Goal: Information Seeking & Learning: Check status

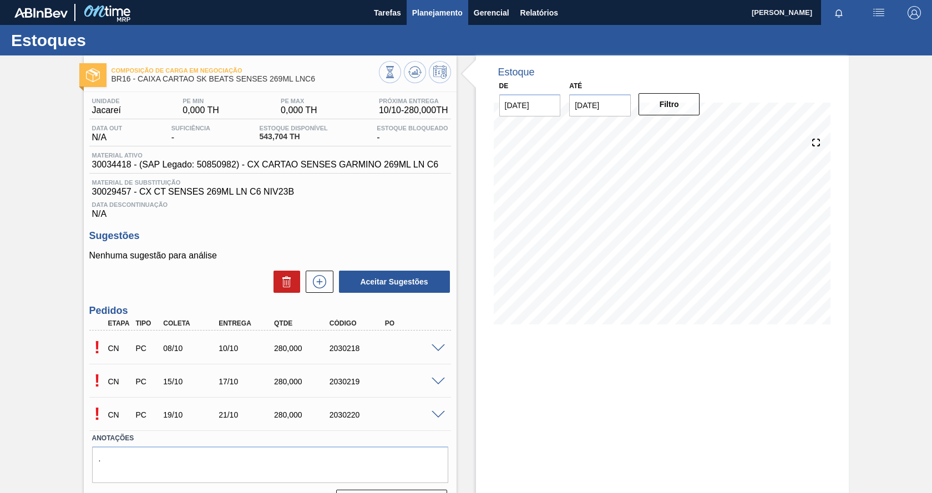
click at [439, 9] on span "Planejamento" at bounding box center [437, 12] width 50 height 13
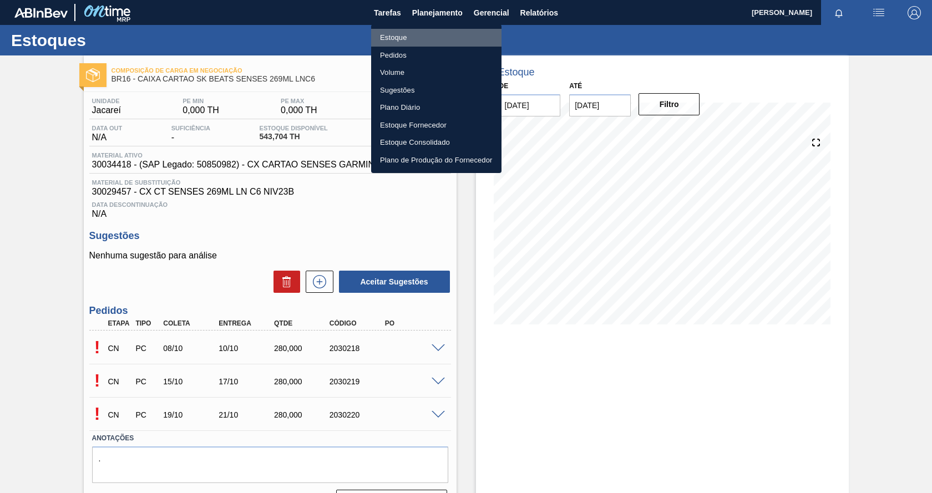
click at [402, 37] on li "Estoque" at bounding box center [436, 38] width 130 height 18
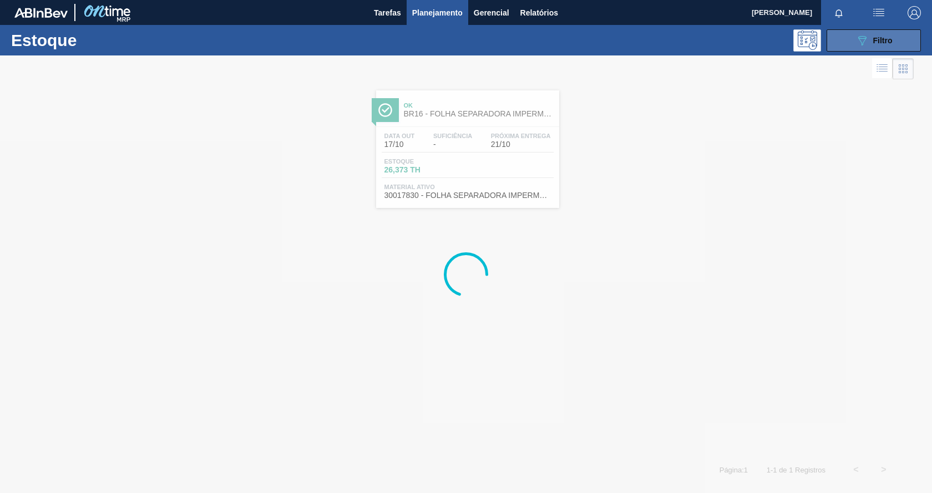
click at [879, 37] on span "Filtro" at bounding box center [882, 40] width 19 height 9
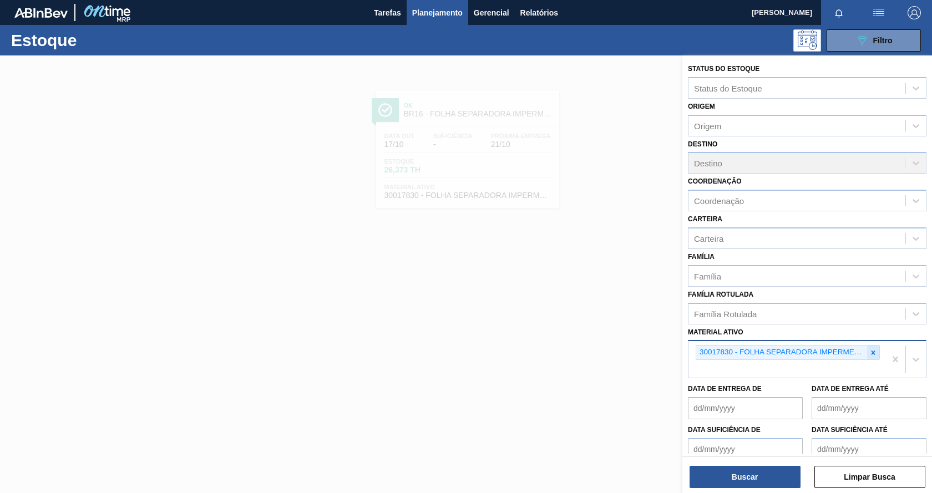
click at [869, 355] on icon at bounding box center [873, 353] width 8 height 8
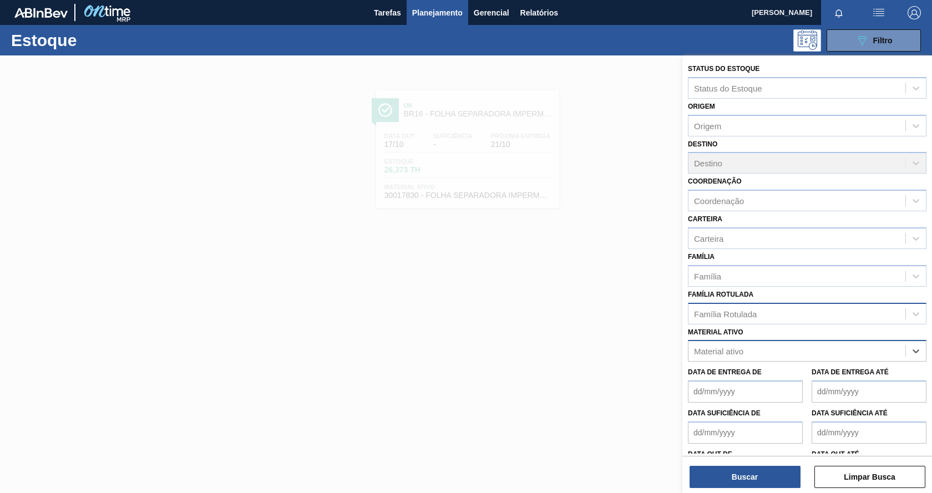
paste ativo "30012485"
type ativo "30012485"
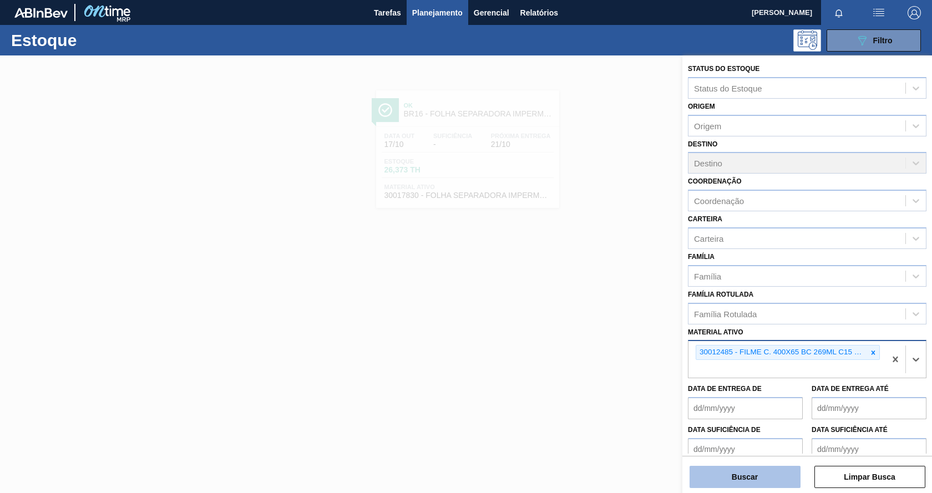
click at [750, 477] on button "Buscar" at bounding box center [745, 477] width 111 height 22
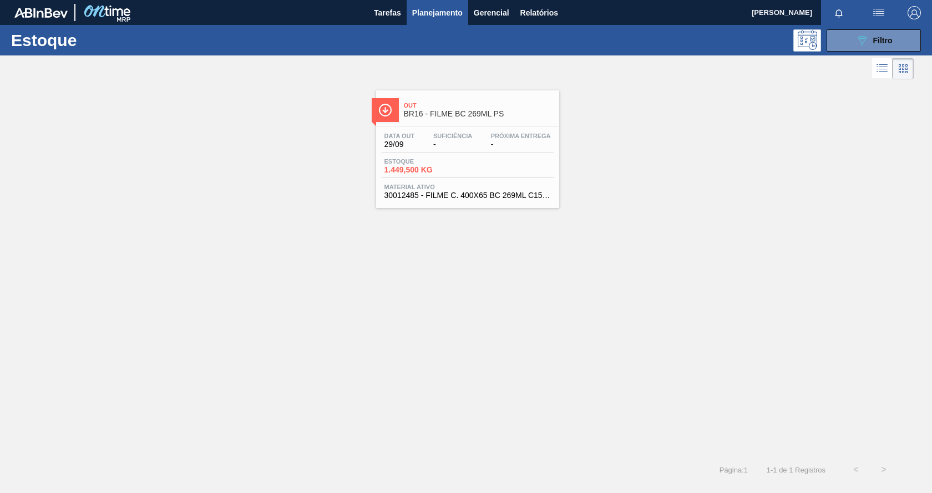
click at [514, 174] on div "Estoque 1.449,500 KG" at bounding box center [468, 168] width 172 height 20
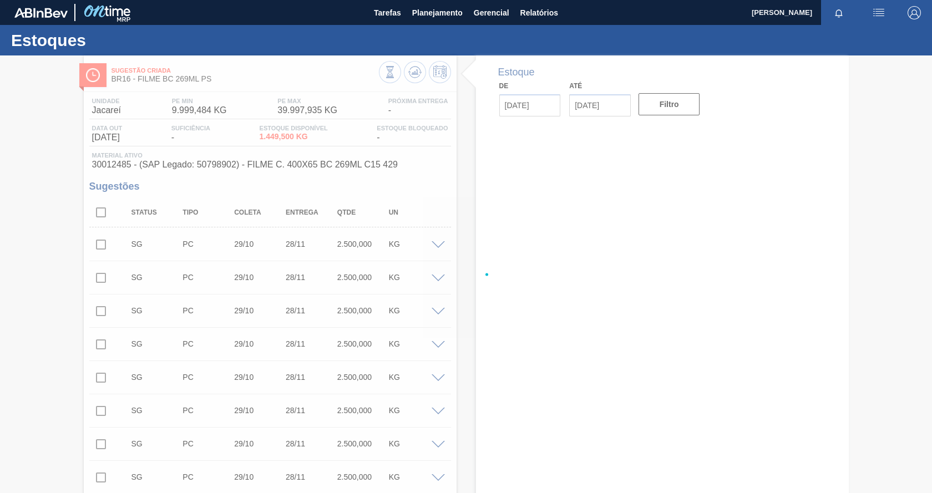
type input "[DATE]"
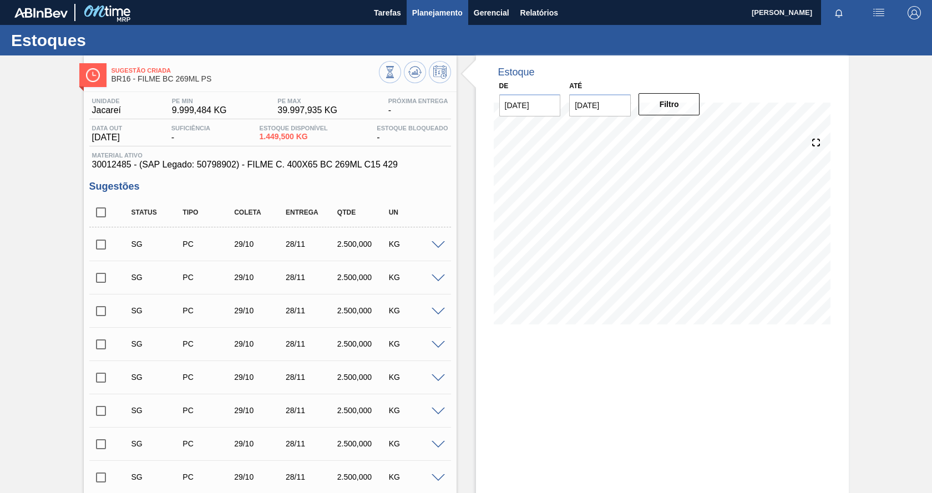
click at [419, 11] on span "Planejamento" at bounding box center [437, 12] width 50 height 13
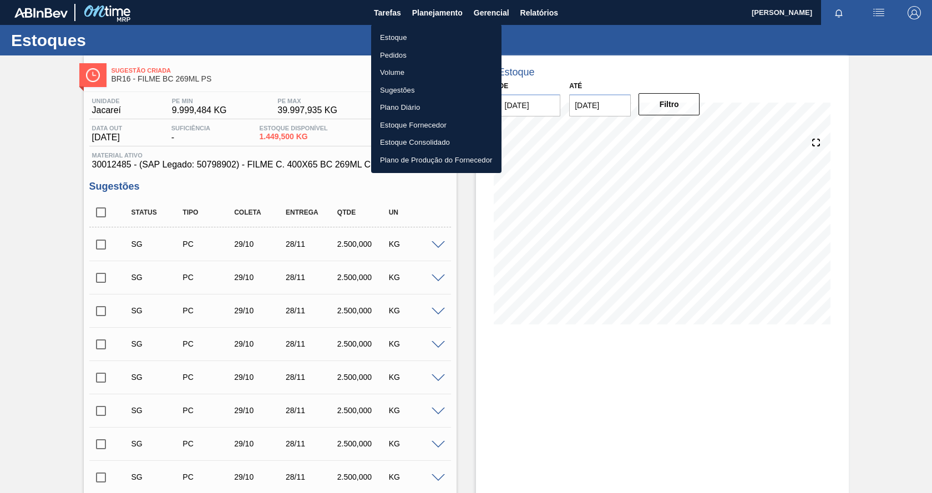
click at [402, 37] on li "Estoque" at bounding box center [436, 38] width 130 height 18
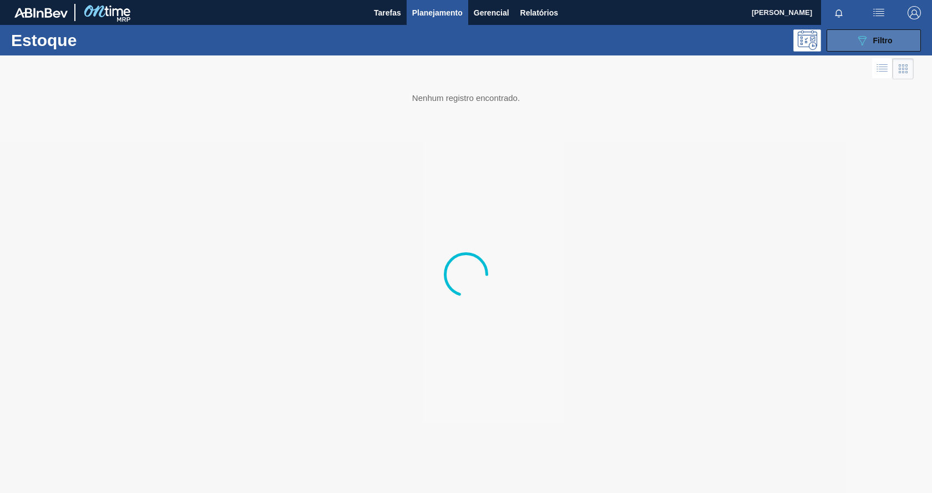
click at [851, 32] on button "089F7B8B-B2A5-4AFE-B5C0-19BA573D28AC Filtro" at bounding box center [874, 40] width 94 height 22
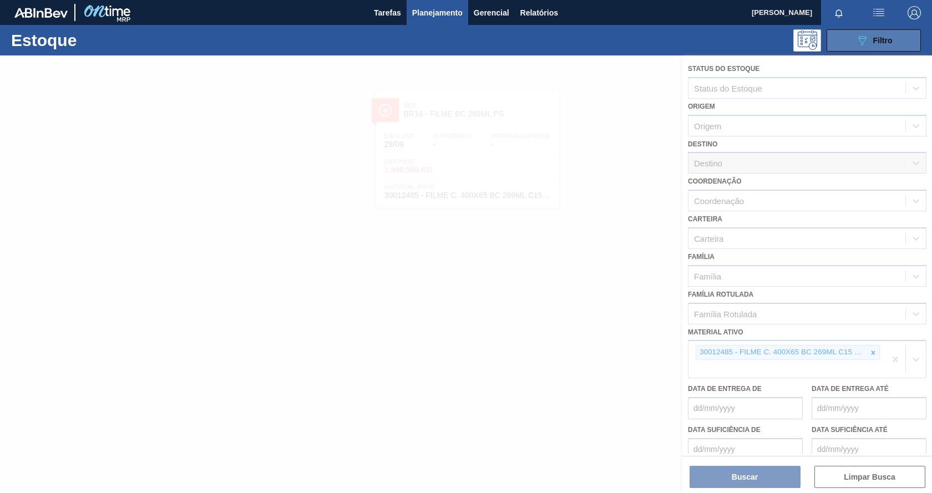
click at [855, 43] on icon "089F7B8B-B2A5-4AFE-B5C0-19BA573D28AC" at bounding box center [861, 40] width 13 height 13
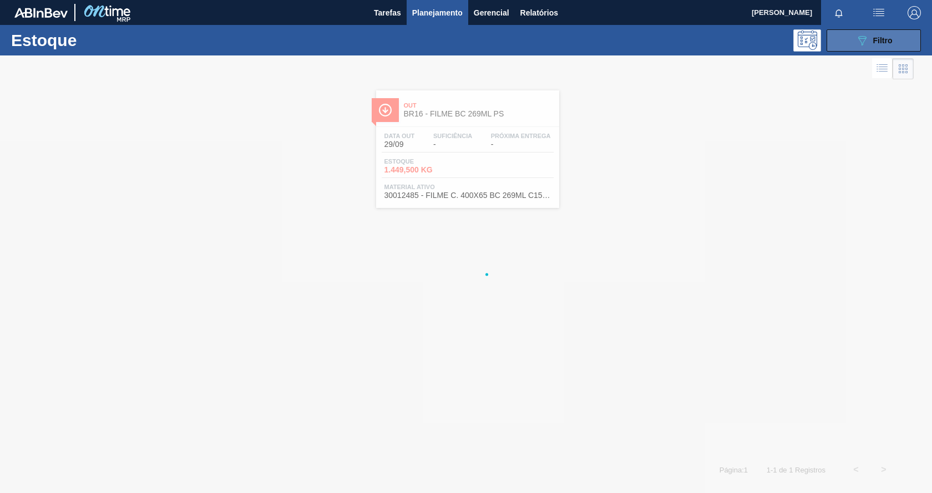
click at [855, 43] on icon "089F7B8B-B2A5-4AFE-B5C0-19BA573D28AC" at bounding box center [861, 40] width 13 height 13
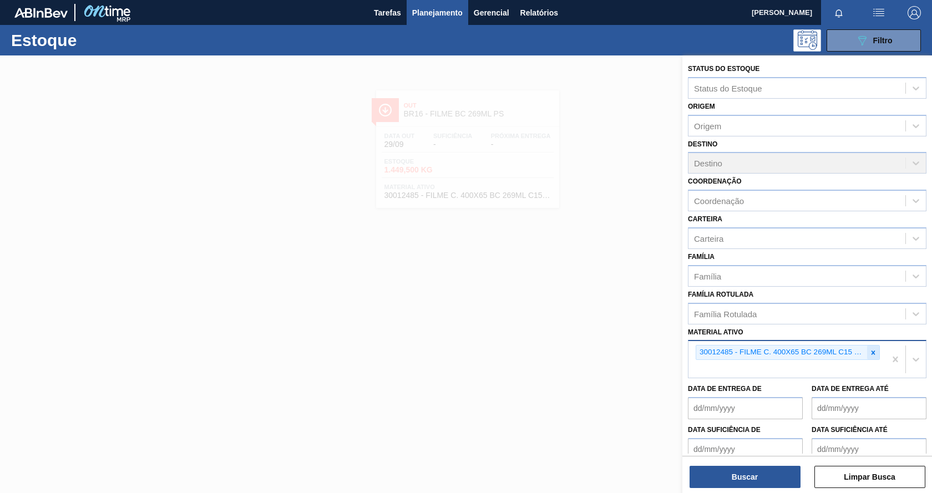
click at [872, 352] on icon at bounding box center [873, 353] width 8 height 8
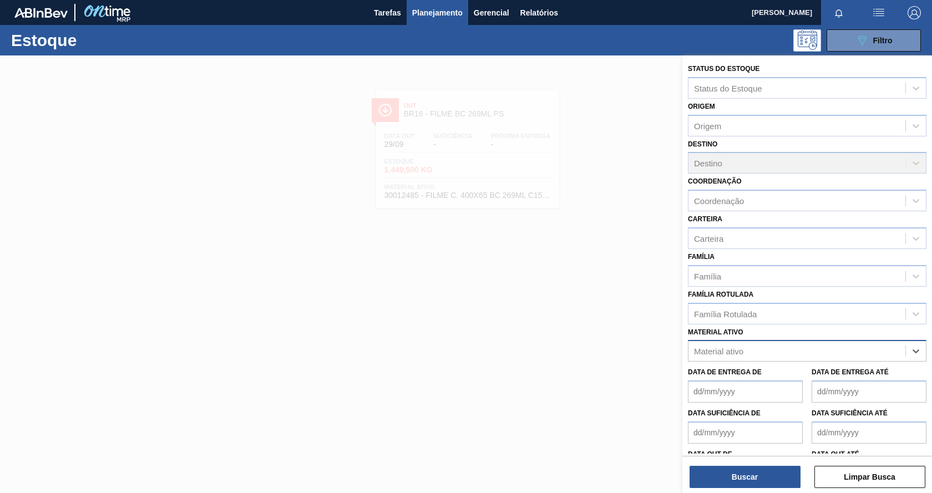
paste ativo "5800347330"
type ativo "5800347330"
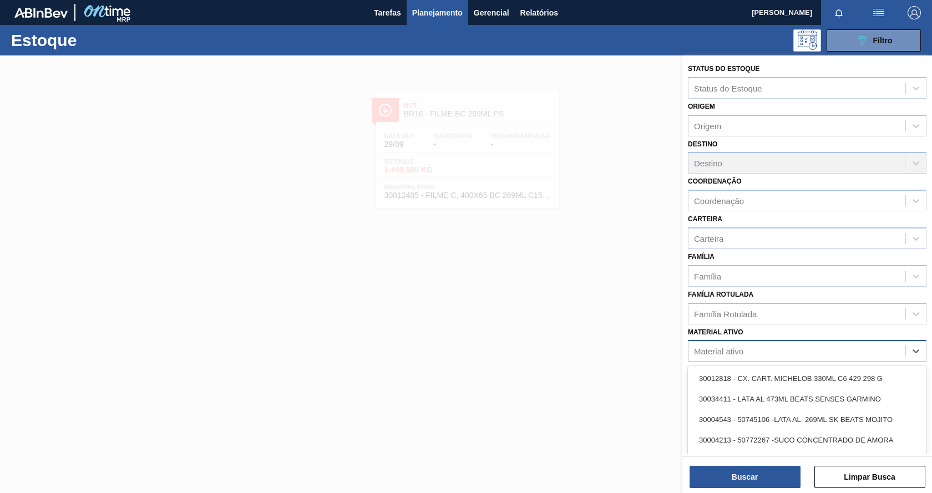
click at [836, 349] on div "Material ativo" at bounding box center [796, 351] width 217 height 16
paste ativo "30012546"
type ativo "30012546"
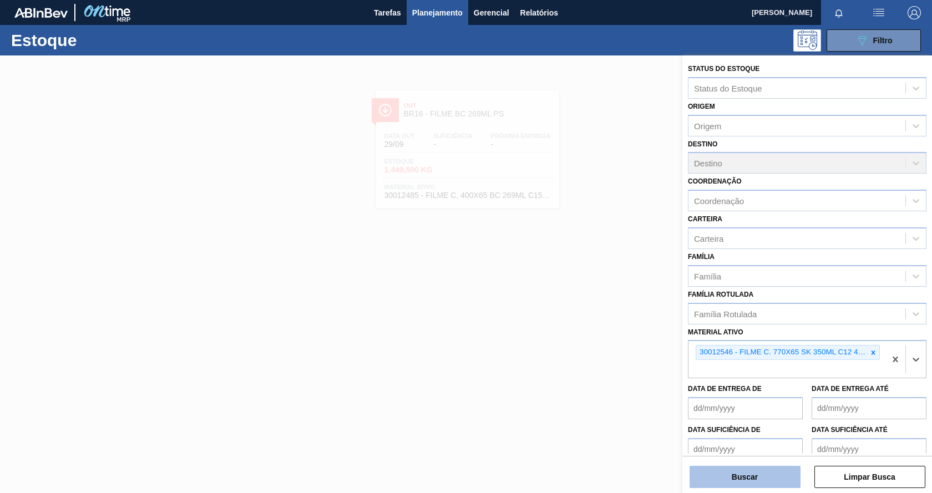
click at [712, 480] on button "Buscar" at bounding box center [745, 477] width 111 height 22
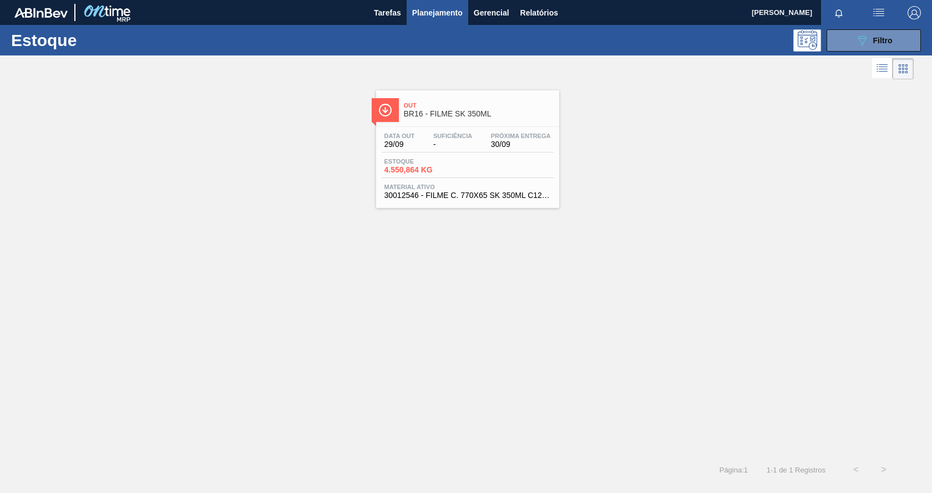
click at [554, 143] on div "Data out 29/09 Suficiência - Próxima Entrega 30/09 Estoque 4.550,864 KG Materia…" at bounding box center [467, 164] width 183 height 75
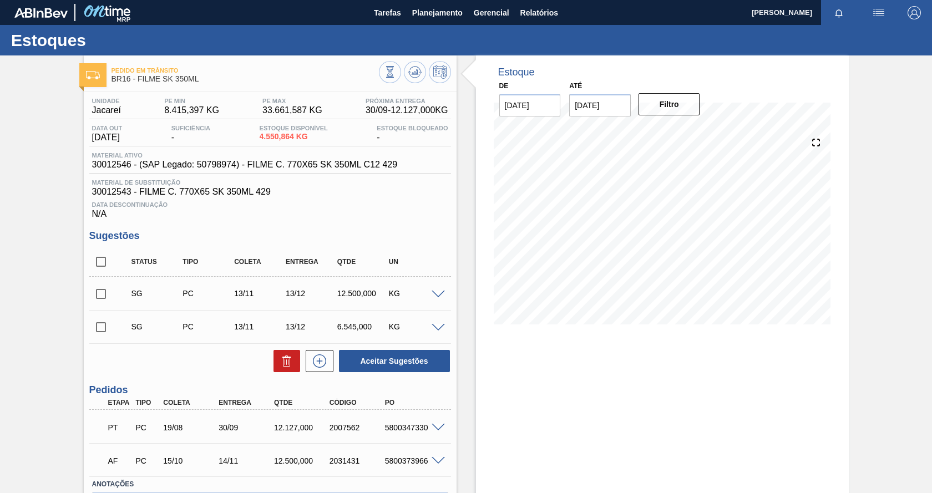
scroll to position [55, 0]
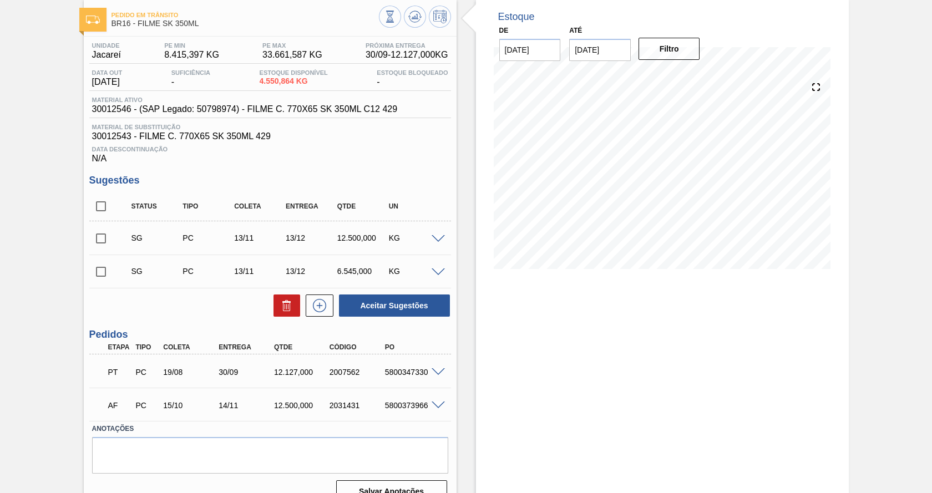
click at [437, 373] on span at bounding box center [438, 372] width 13 height 8
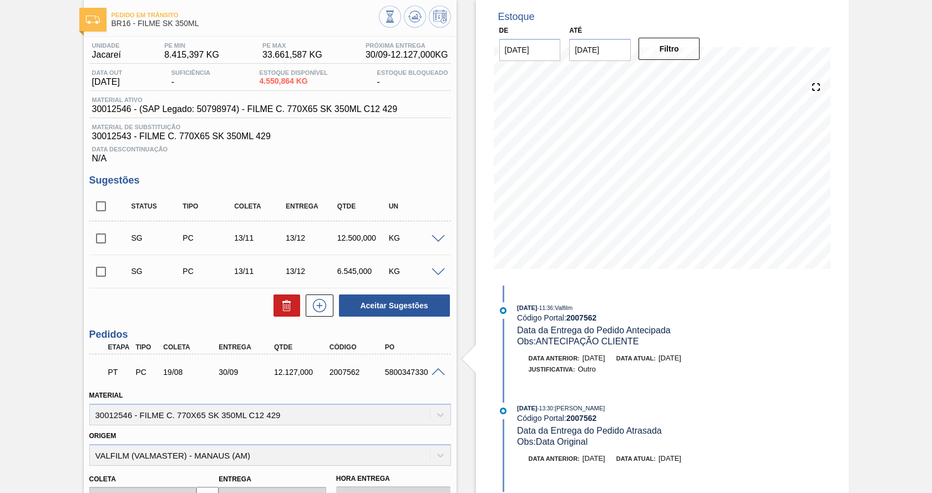
scroll to position [0, 0]
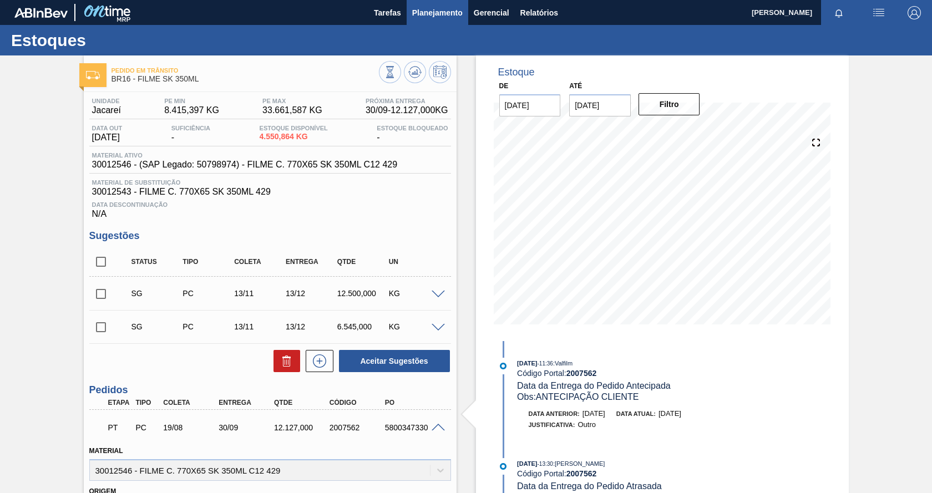
click at [443, 15] on span "Planejamento" at bounding box center [437, 12] width 50 height 13
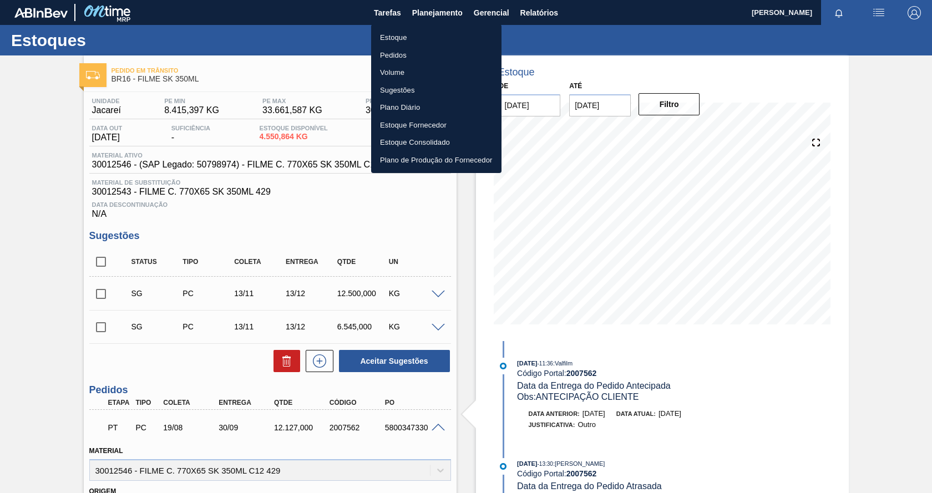
click at [397, 35] on li "Estoque" at bounding box center [436, 38] width 130 height 18
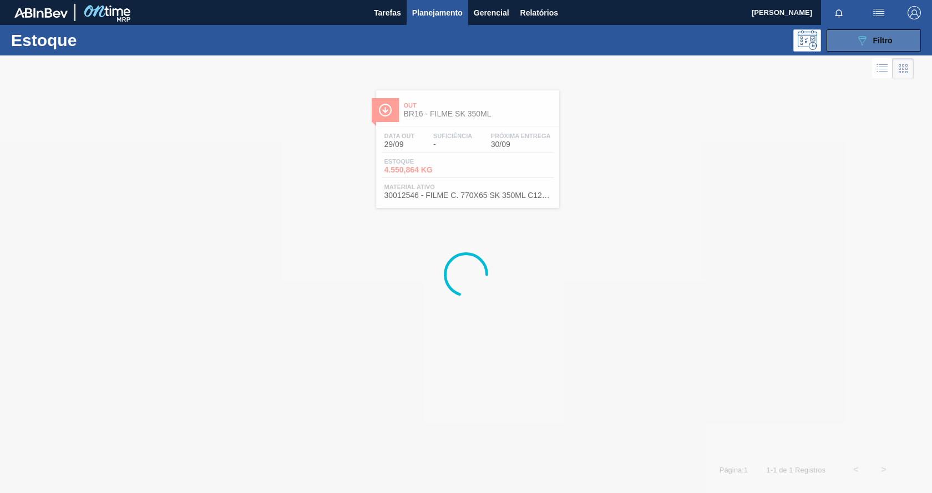
click at [860, 50] on button "089F7B8B-B2A5-4AFE-B5C0-19BA573D28AC Filtro" at bounding box center [874, 40] width 94 height 22
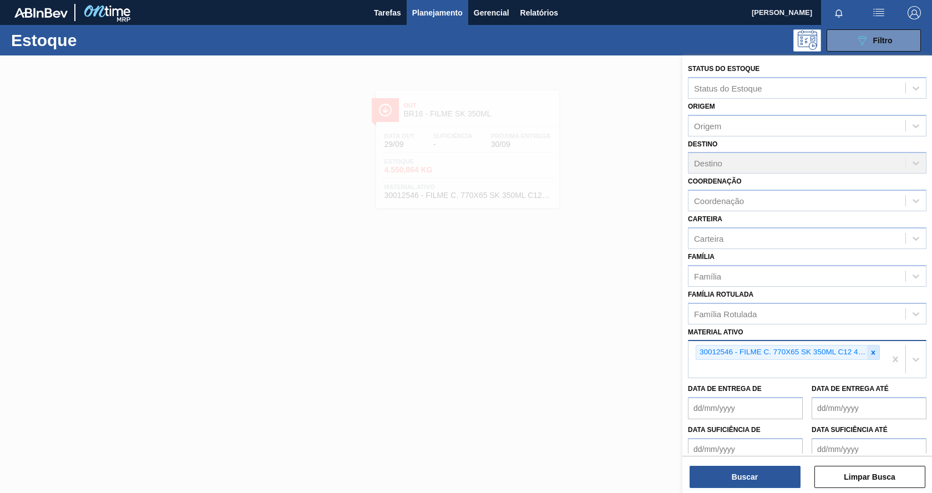
click at [872, 353] on icon at bounding box center [874, 353] width 4 height 4
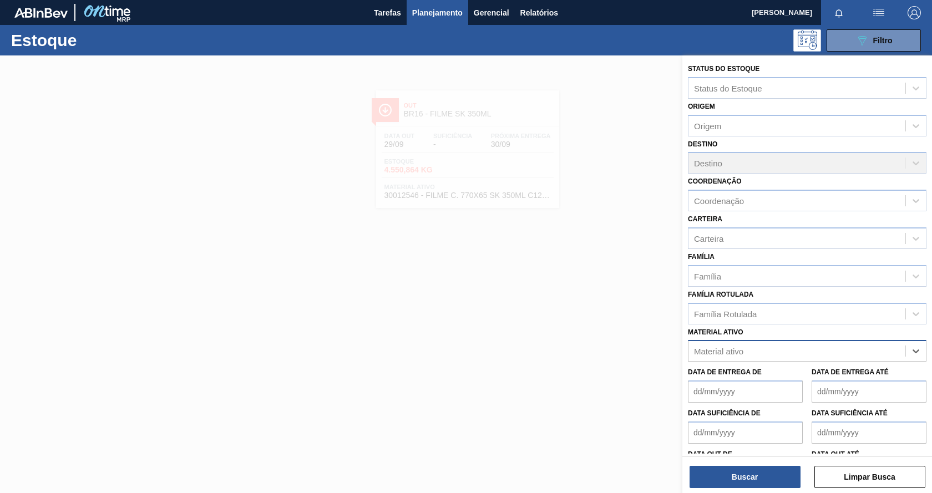
paste ativo "30012510"
type ativo "30012510"
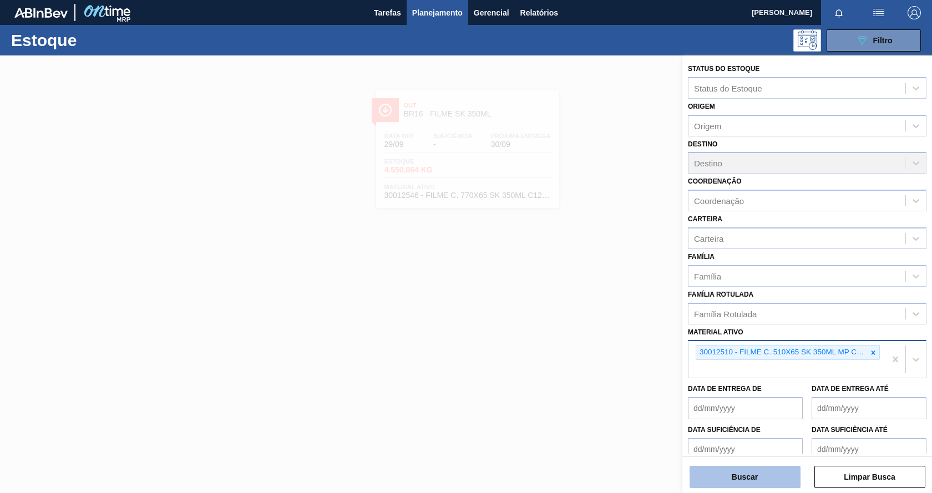
click at [758, 482] on button "Buscar" at bounding box center [745, 477] width 111 height 22
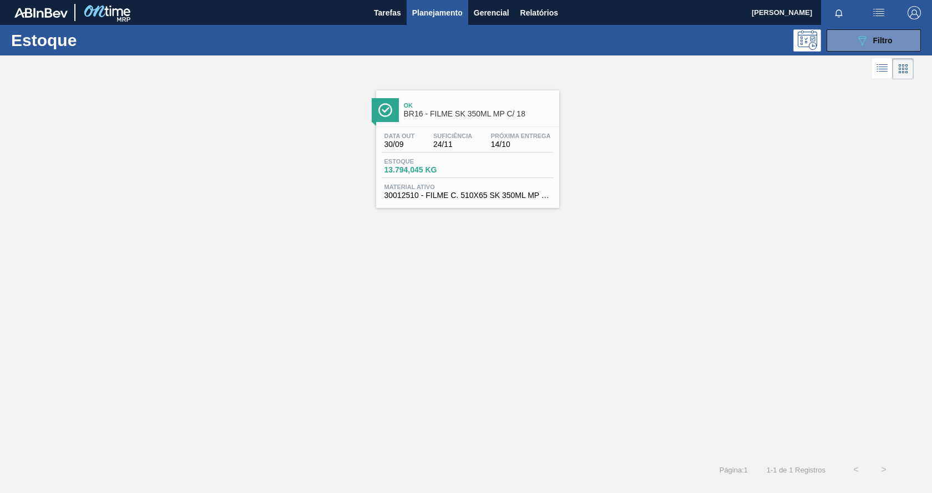
click at [536, 103] on span "Ok" at bounding box center [479, 105] width 150 height 7
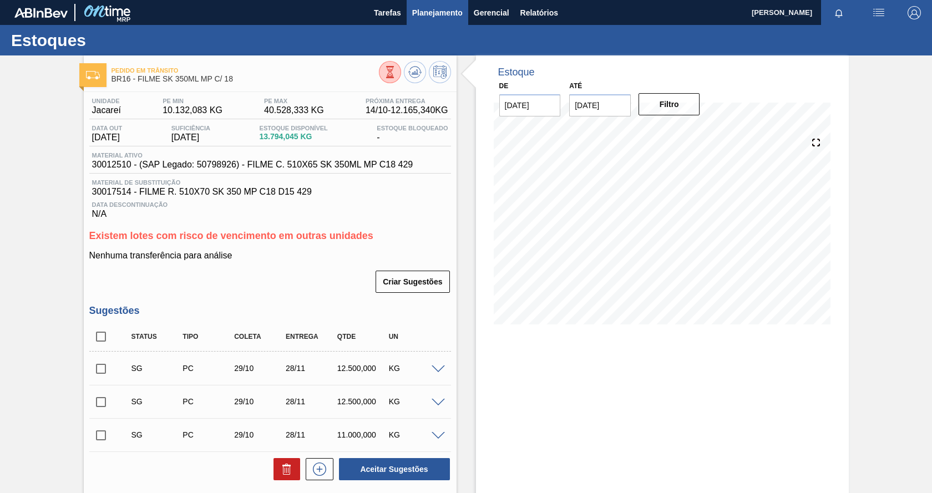
click at [439, 9] on span "Planejamento" at bounding box center [437, 12] width 50 height 13
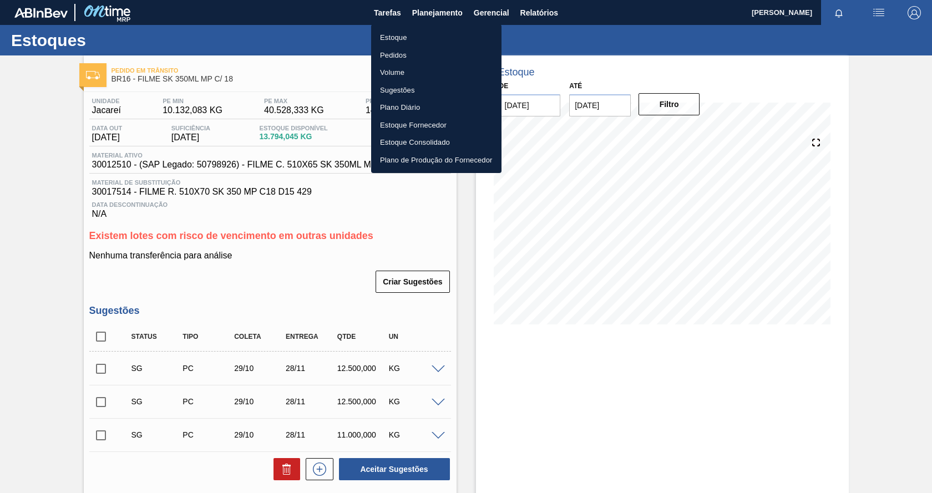
click at [402, 36] on li "Estoque" at bounding box center [436, 38] width 130 height 18
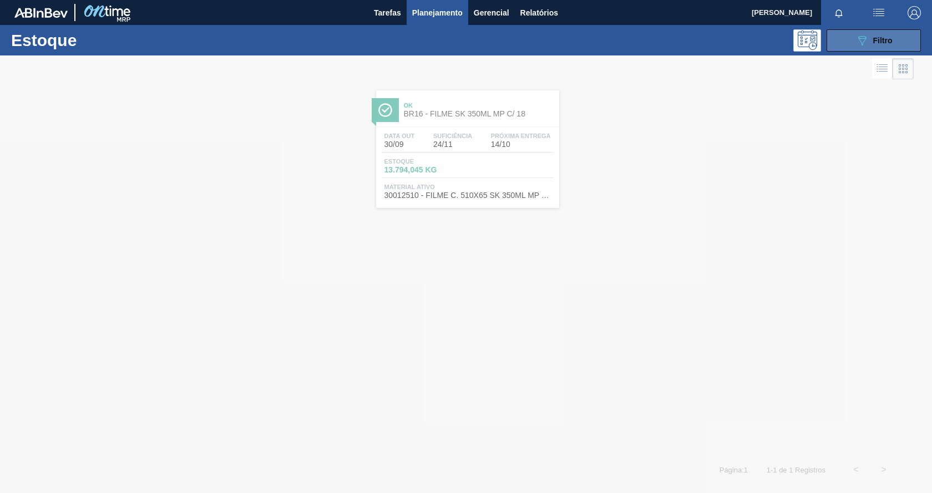
click at [870, 45] on div "089F7B8B-B2A5-4AFE-B5C0-19BA573D28AC Filtro" at bounding box center [873, 40] width 37 height 13
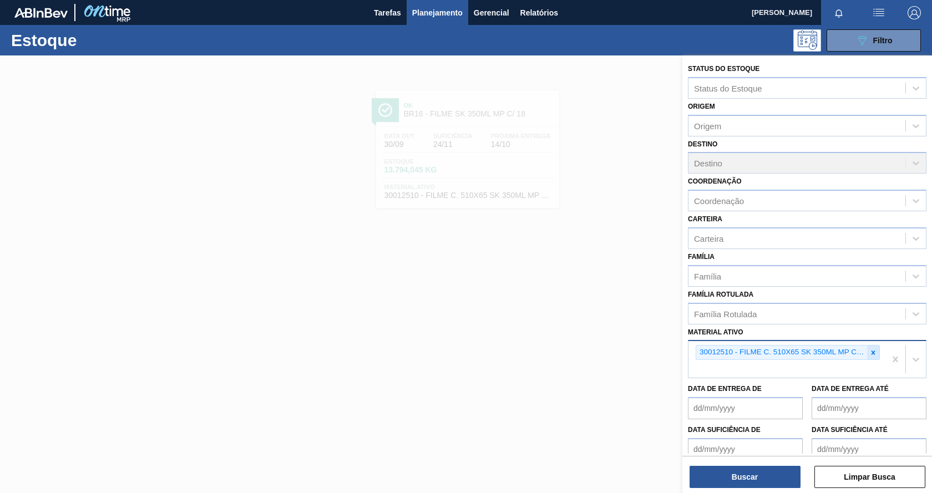
click at [877, 352] on div at bounding box center [873, 353] width 12 height 14
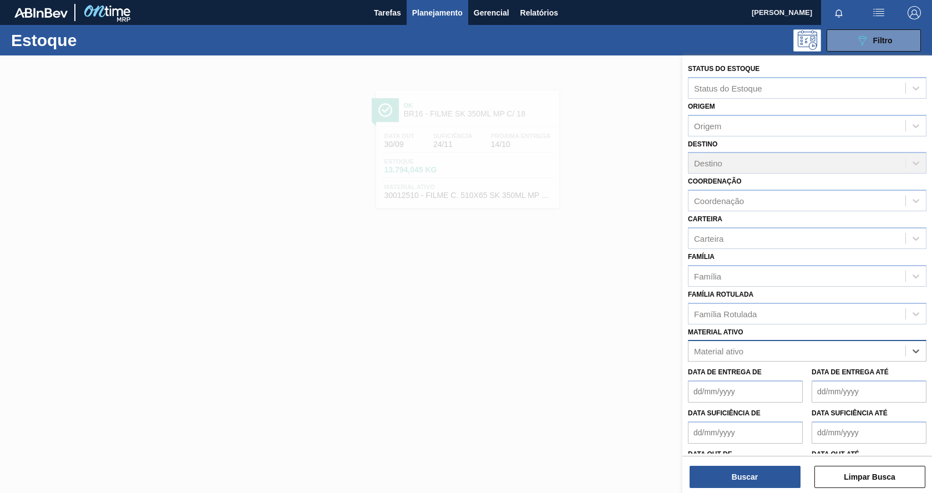
paste ativo "30012508"
type ativo "30012508"
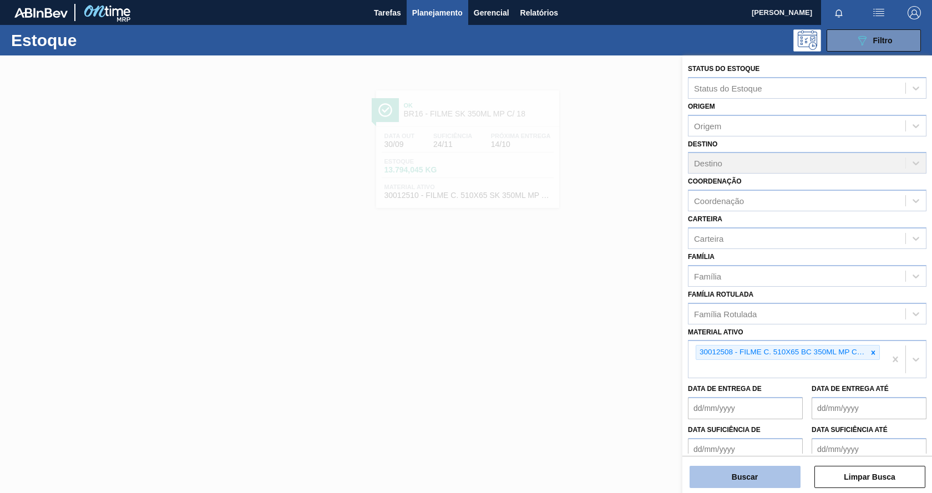
click at [786, 480] on button "Buscar" at bounding box center [745, 477] width 111 height 22
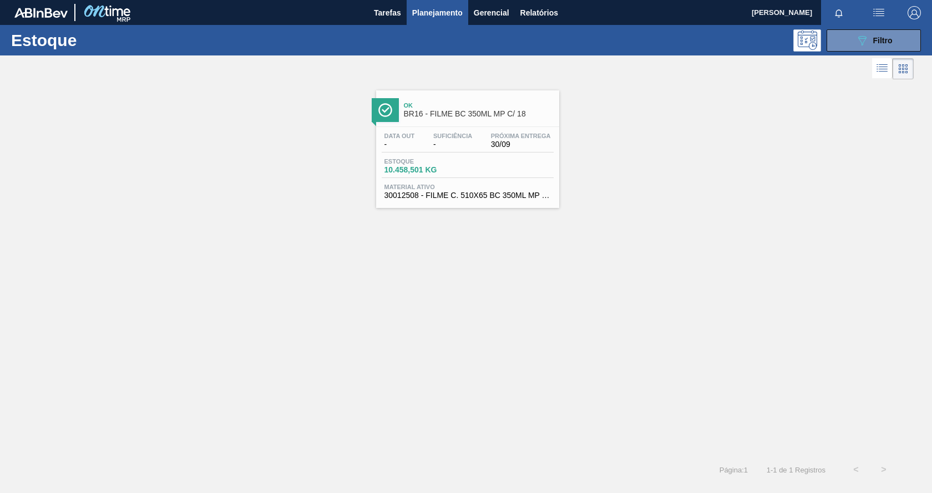
click at [530, 174] on div "Estoque 10.458,501 KG" at bounding box center [468, 168] width 172 height 20
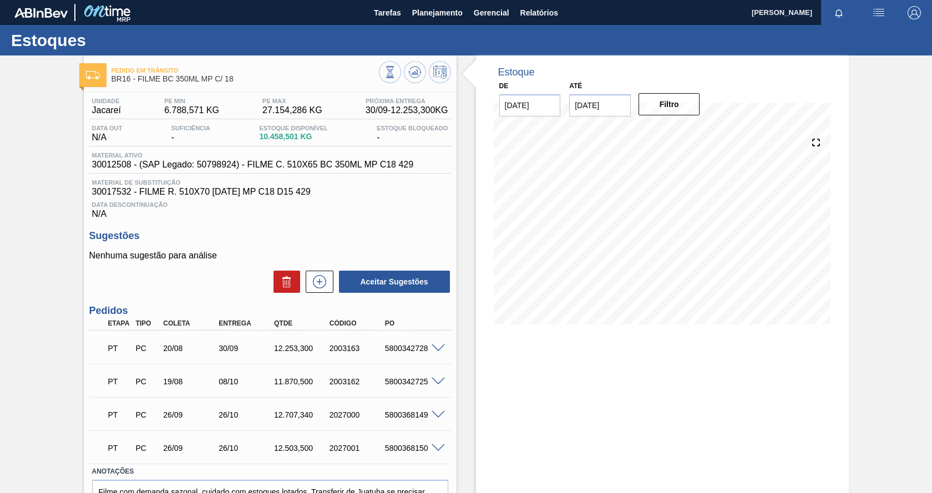
scroll to position [62, 0]
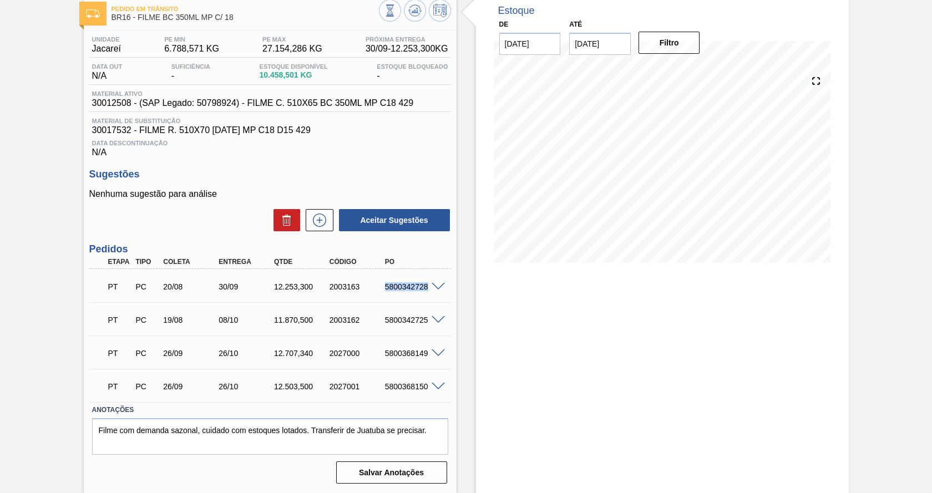
drag, startPoint x: 382, startPoint y: 287, endPoint x: 427, endPoint y: 287, distance: 44.9
click at [427, 287] on div "5800342728" at bounding box center [413, 286] width 62 height 9
copy div "5800342728"
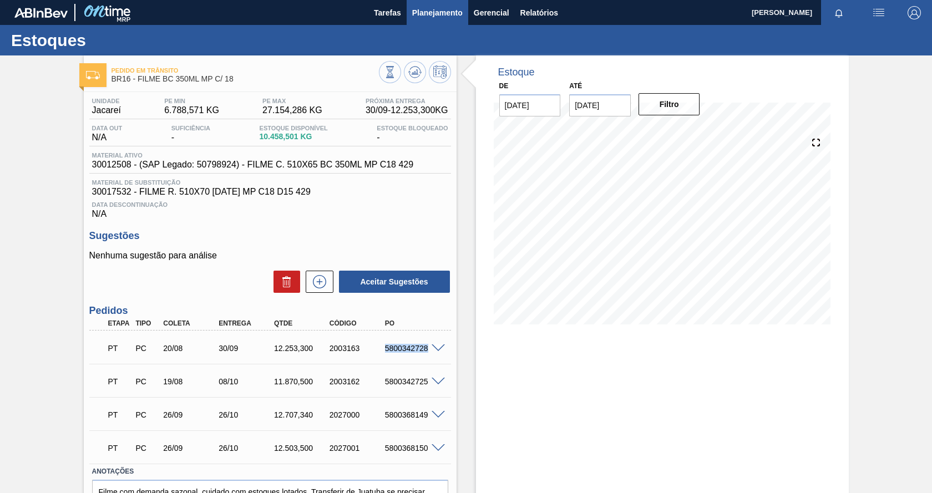
click at [426, 13] on span "Planejamento" at bounding box center [437, 12] width 50 height 13
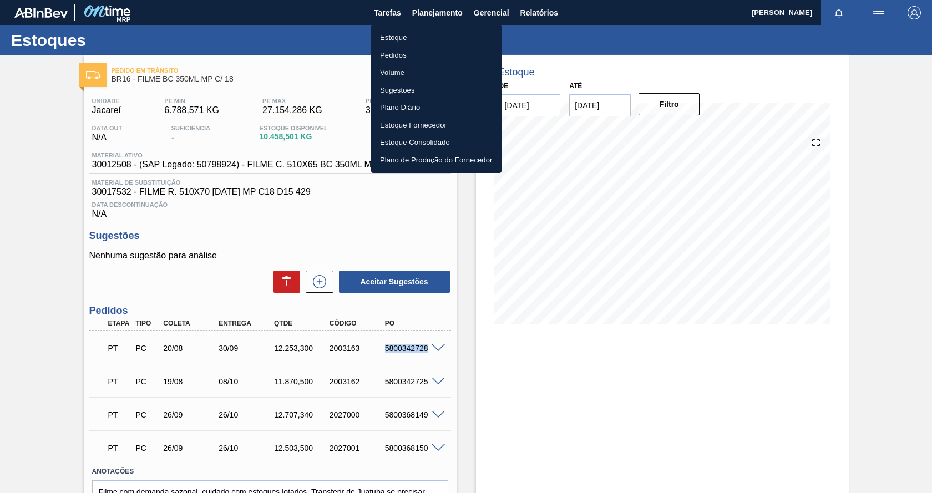
click at [407, 37] on li "Estoque" at bounding box center [436, 38] width 130 height 18
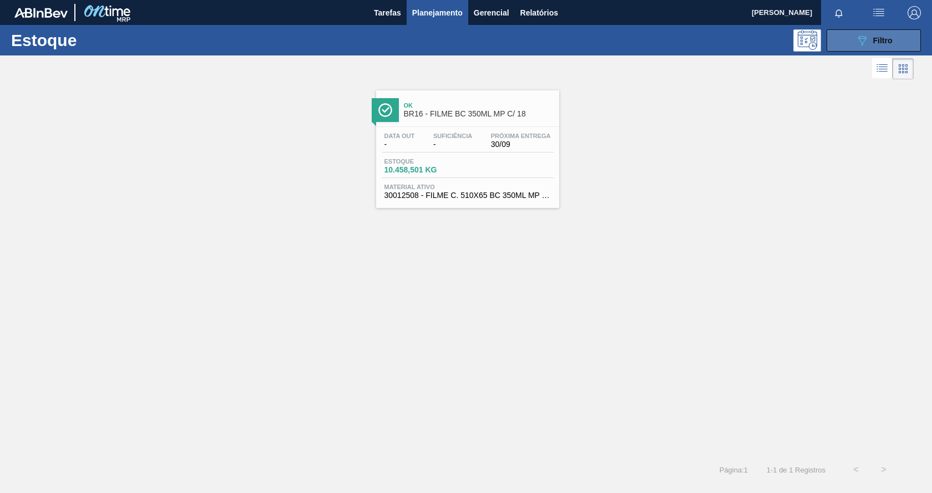
click at [875, 38] on span "Filtro" at bounding box center [882, 40] width 19 height 9
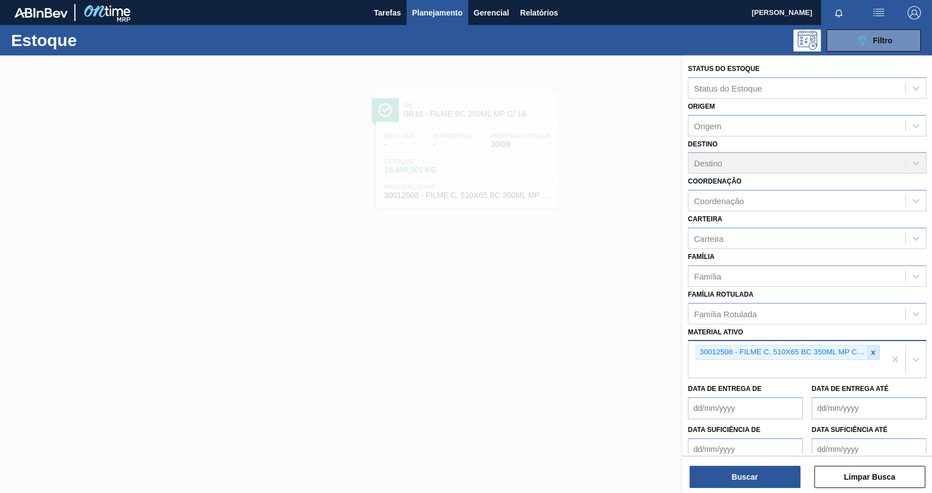
click at [871, 350] on icon at bounding box center [873, 353] width 8 height 8
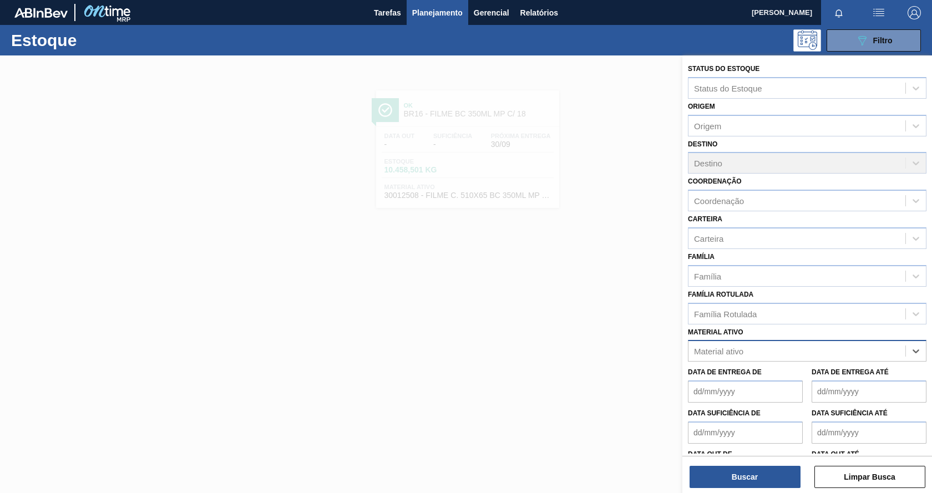
paste ativo "30029531"
type ativo "30029531"
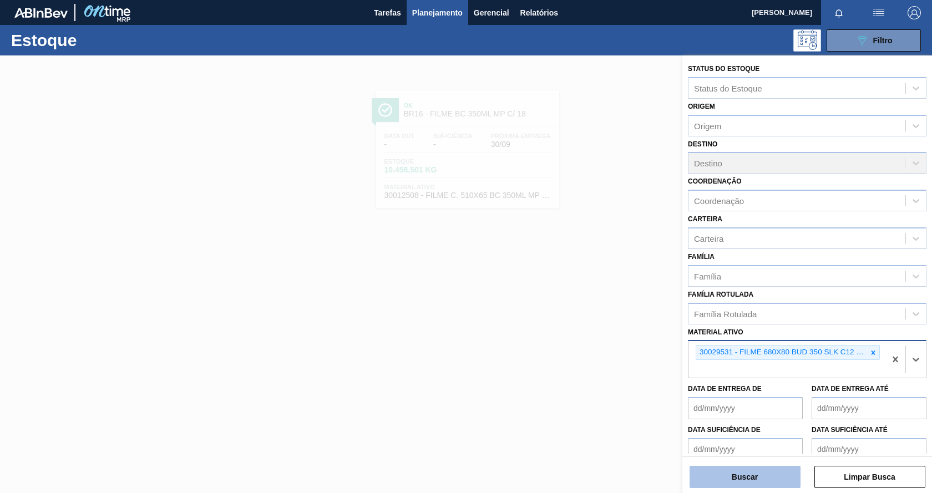
click at [741, 487] on button "Buscar" at bounding box center [745, 477] width 111 height 22
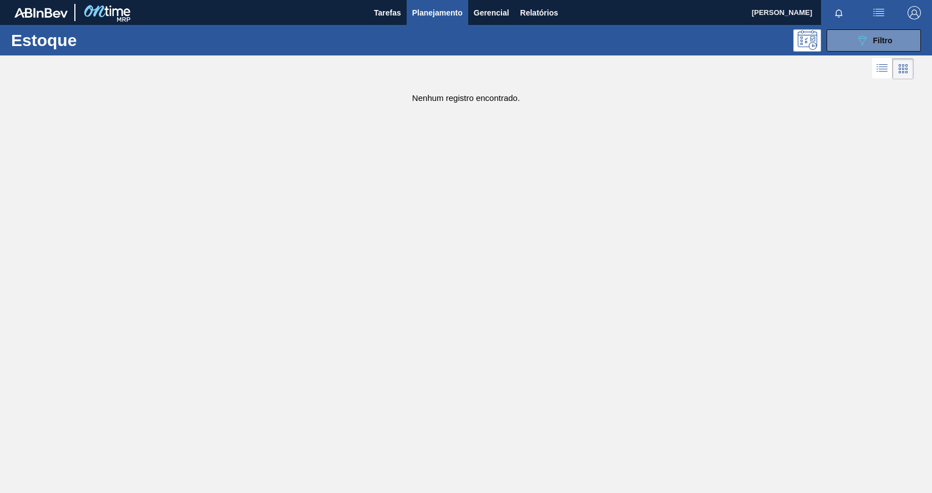
click at [730, 478] on div at bounding box center [466, 301] width 932 height 493
click at [842, 41] on button "089F7B8B-B2A5-4AFE-B5C0-19BA573D28AC Filtro" at bounding box center [874, 40] width 94 height 22
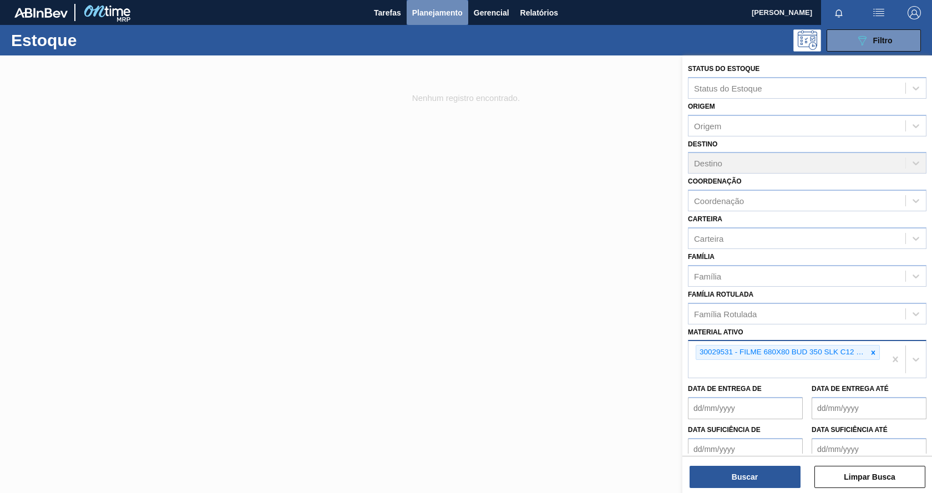
click at [437, 15] on span "Planejamento" at bounding box center [437, 12] width 50 height 13
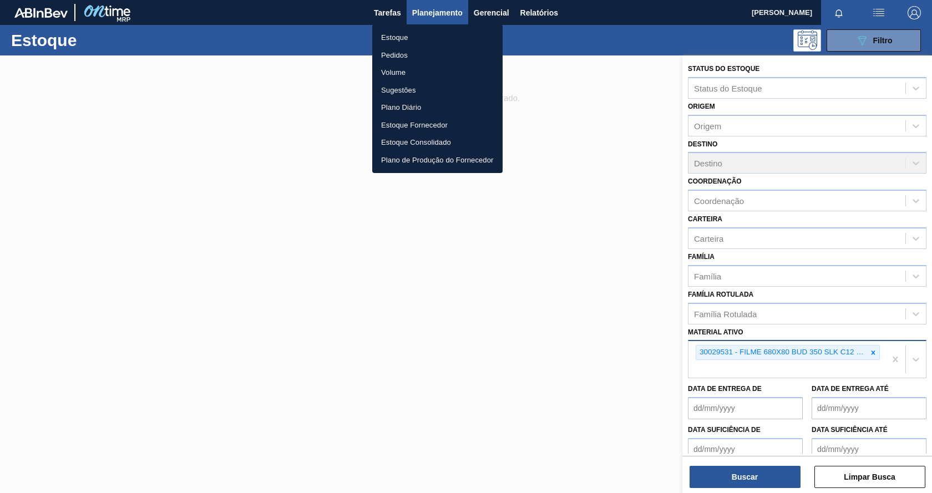
click at [872, 353] on div at bounding box center [466, 246] width 932 height 493
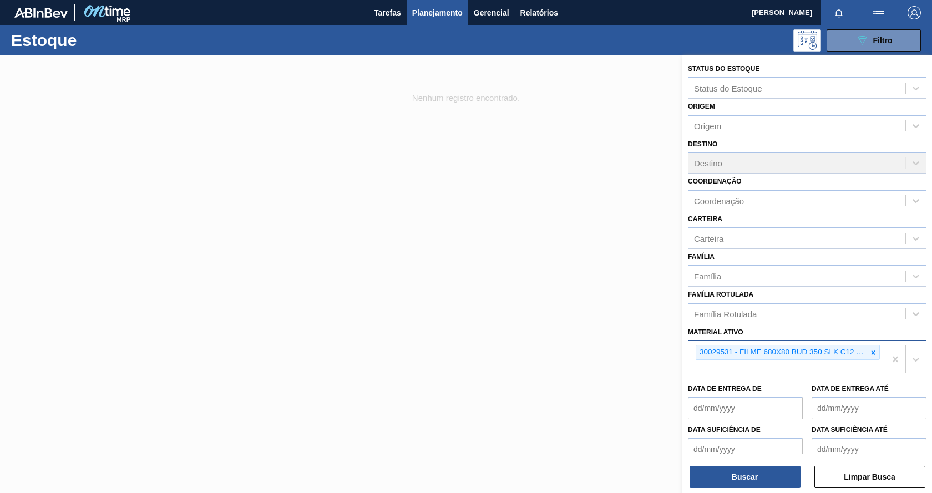
click at [872, 353] on icon at bounding box center [874, 353] width 4 height 4
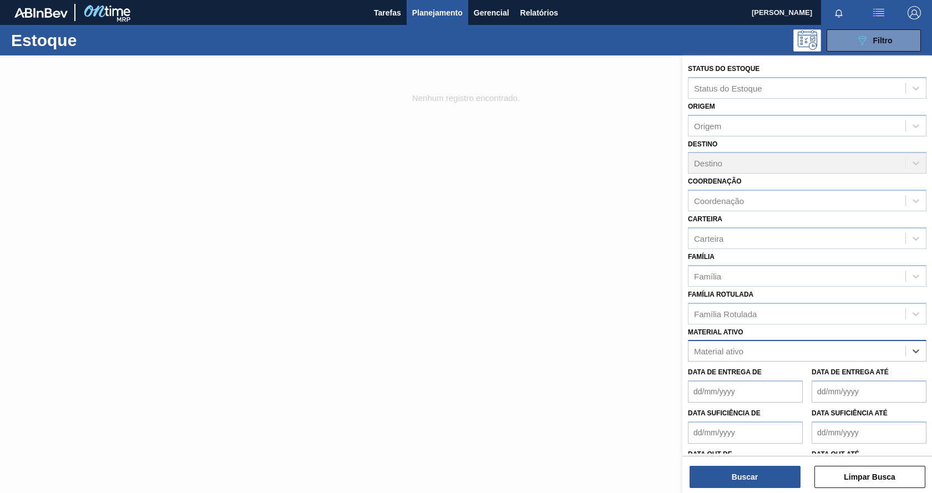
paste ativo "30033729"
type ativo "30033729"
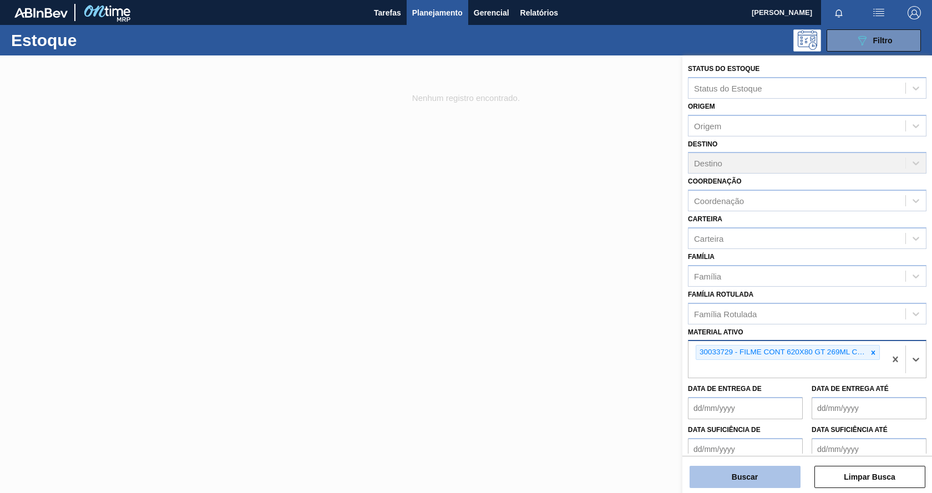
click at [735, 479] on button "Buscar" at bounding box center [745, 477] width 111 height 22
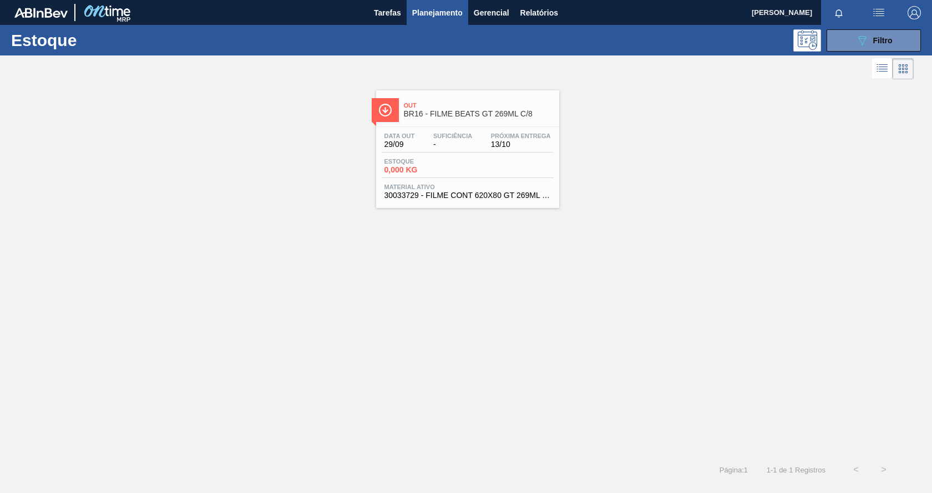
click at [525, 170] on div "Estoque 0,000 KG" at bounding box center [468, 168] width 172 height 20
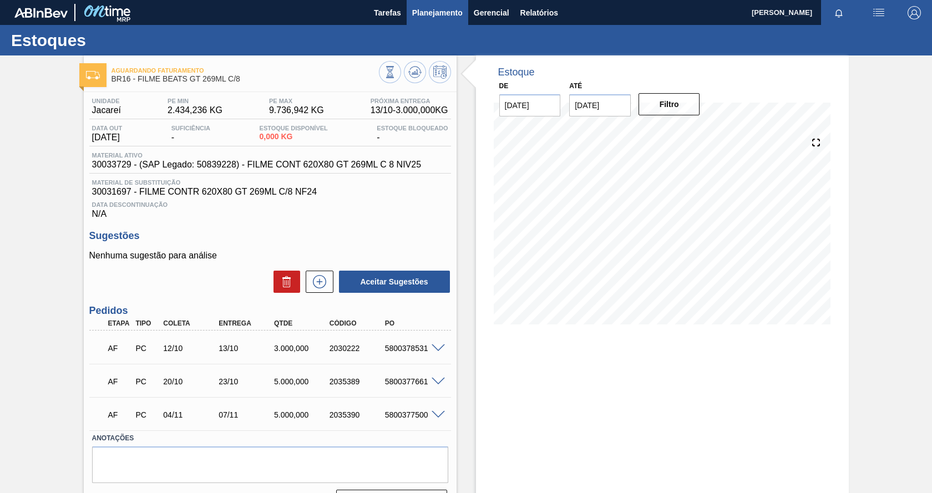
click at [439, 14] on span "Planejamento" at bounding box center [437, 12] width 50 height 13
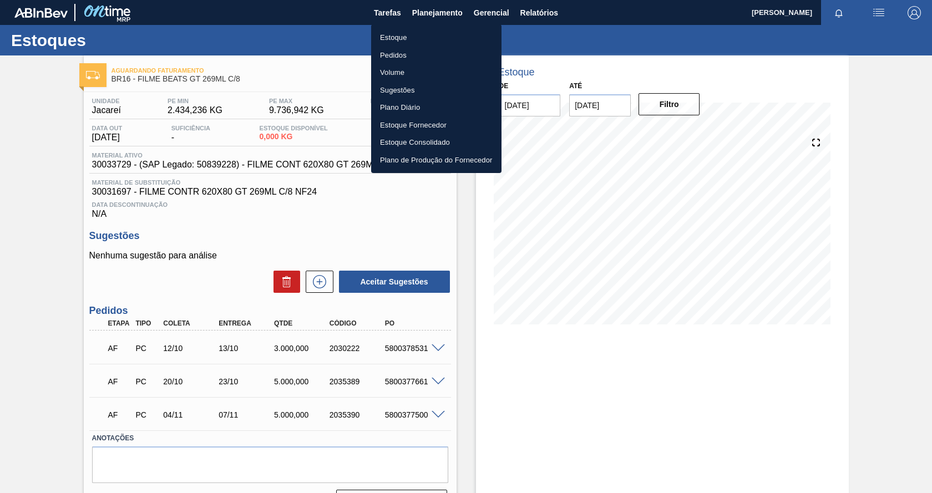
click at [404, 39] on li "Estoque" at bounding box center [436, 38] width 130 height 18
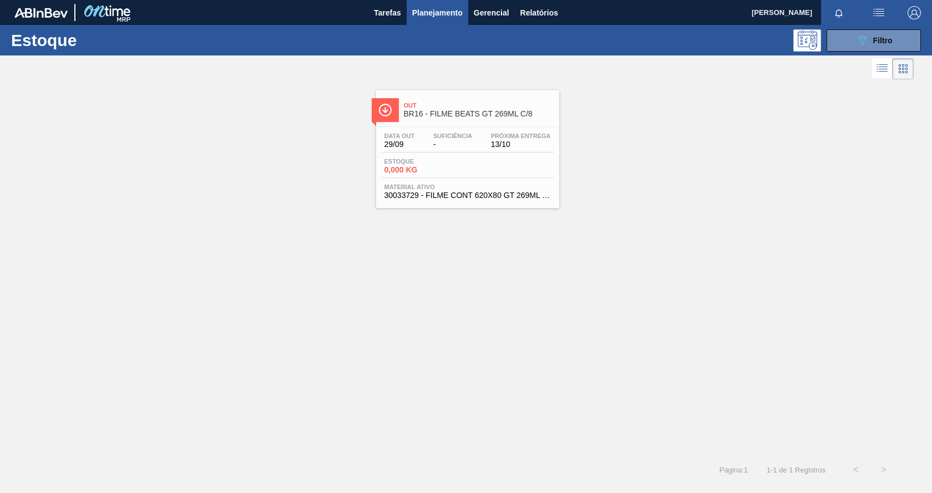
click at [517, 174] on div "Estoque 0,000 KG" at bounding box center [468, 168] width 172 height 20
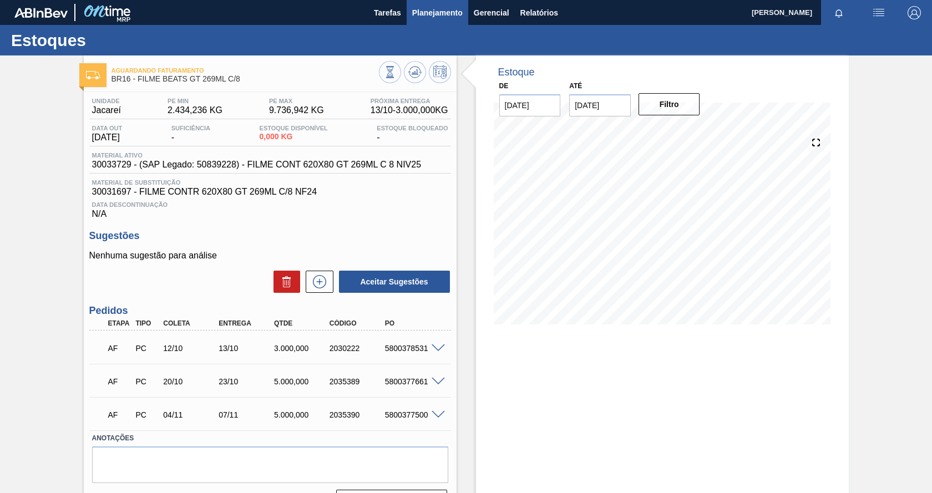
click at [444, 16] on span "Planejamento" at bounding box center [437, 12] width 50 height 13
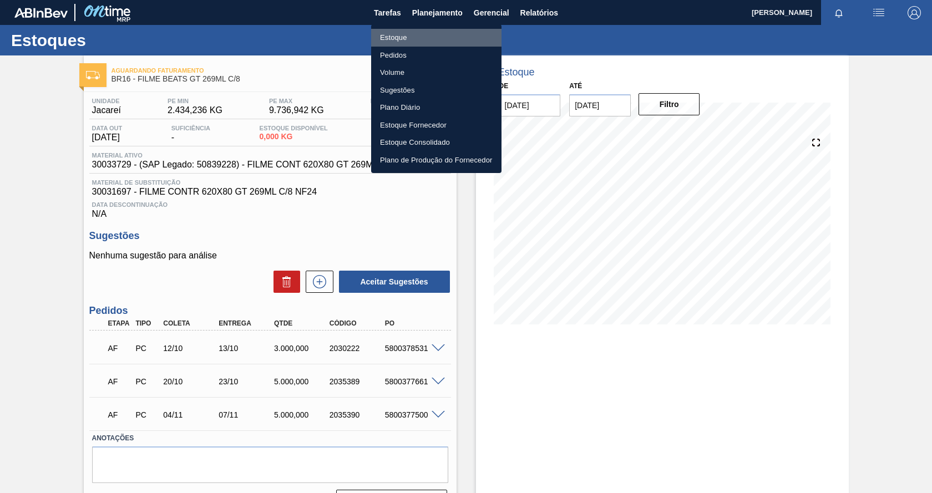
click at [392, 39] on li "Estoque" at bounding box center [436, 38] width 130 height 18
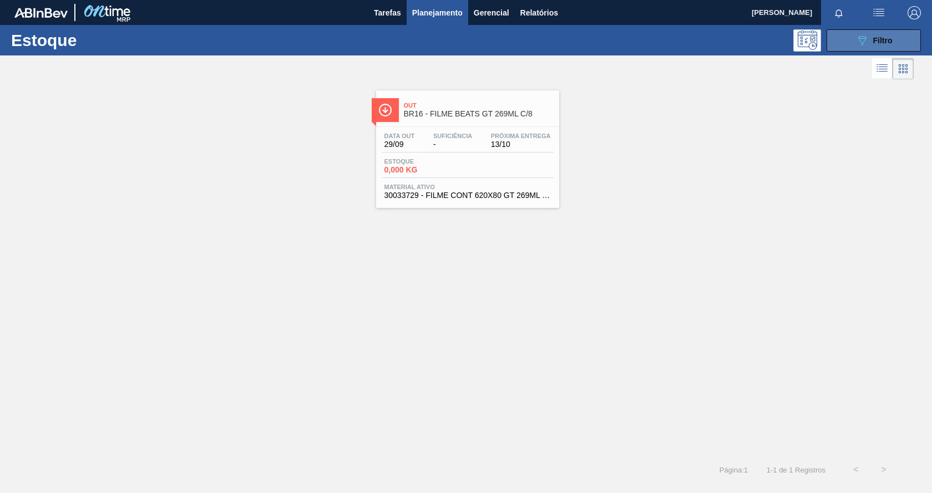
click at [868, 43] on icon "089F7B8B-B2A5-4AFE-B5C0-19BA573D28AC" at bounding box center [861, 40] width 13 height 13
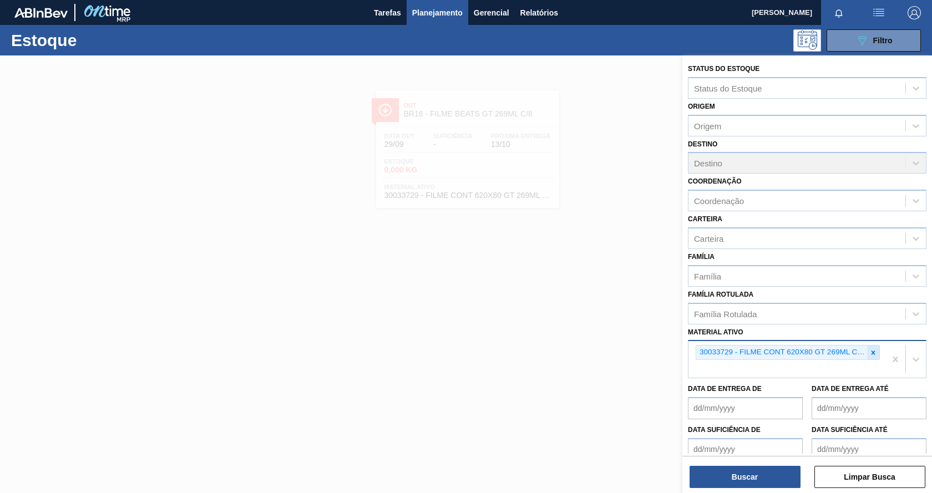
click at [873, 355] on icon at bounding box center [873, 353] width 8 height 8
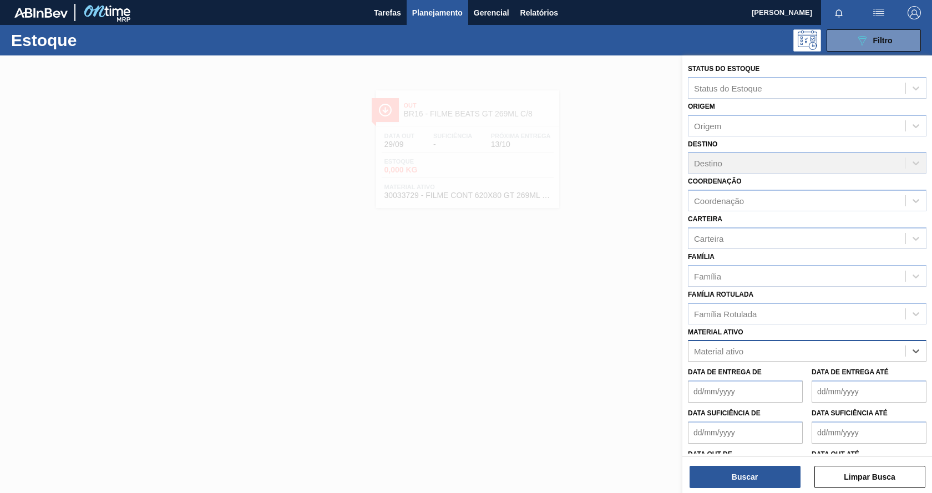
paste ativo "30033775"
type ativo "30033775"
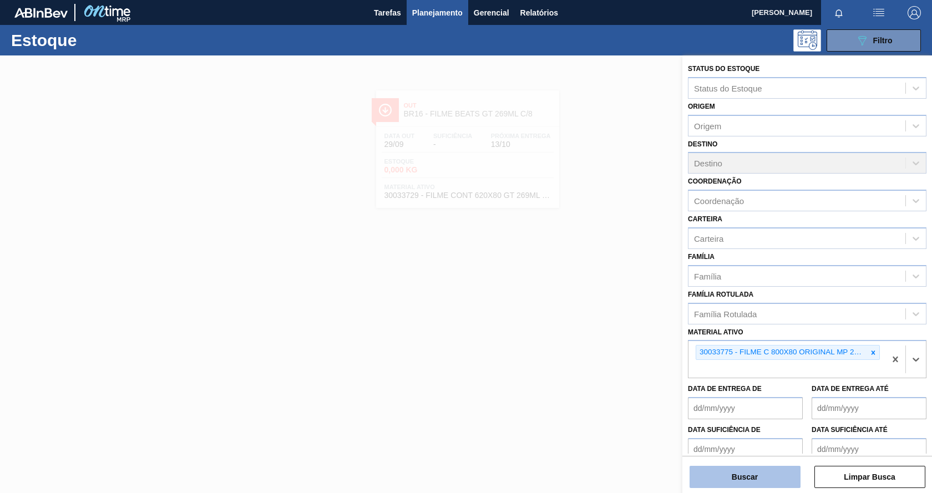
click at [753, 468] on button "Buscar" at bounding box center [745, 477] width 111 height 22
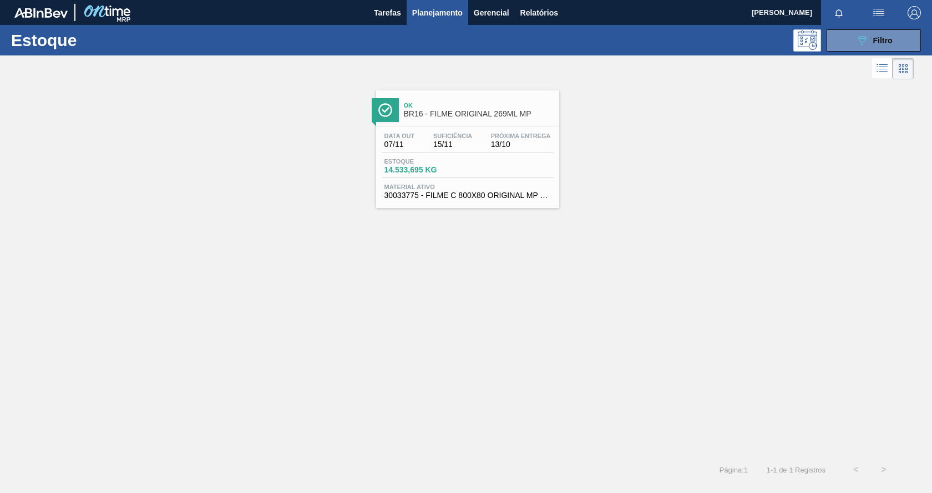
click at [523, 163] on div "Estoque 14.533,695 KG" at bounding box center [468, 168] width 172 height 20
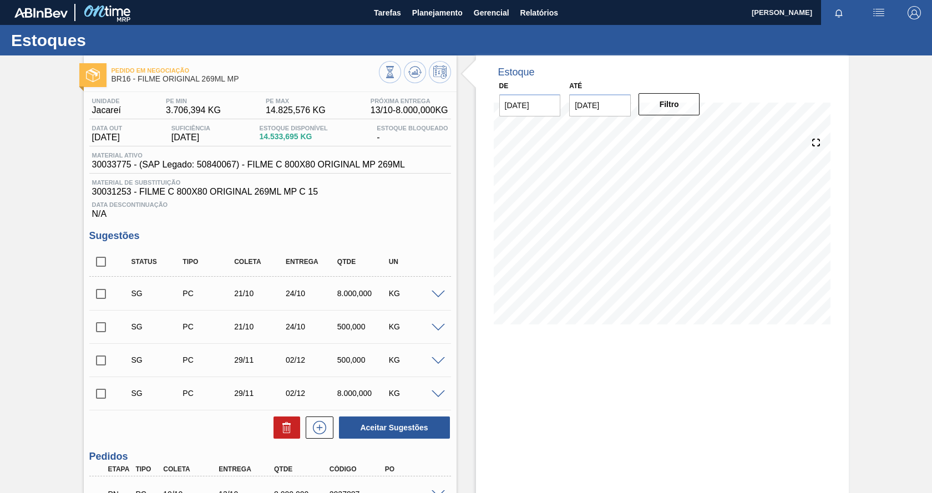
scroll to position [141, 0]
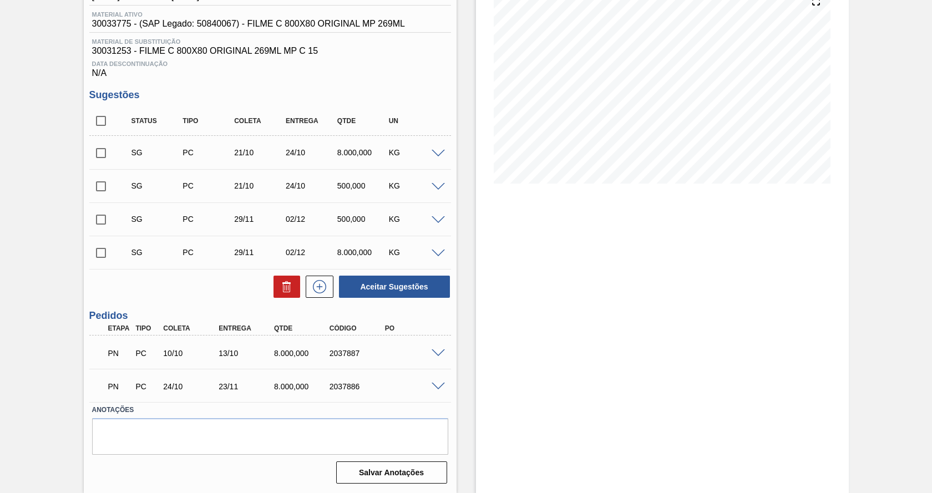
click at [333, 350] on div "2037887" at bounding box center [358, 353] width 62 height 9
drag, startPoint x: 328, startPoint y: 351, endPoint x: 361, endPoint y: 350, distance: 32.8
click at [361, 350] on div "2037887" at bounding box center [358, 353] width 62 height 9
copy div "2037887"
click at [437, 352] on span at bounding box center [438, 354] width 13 height 8
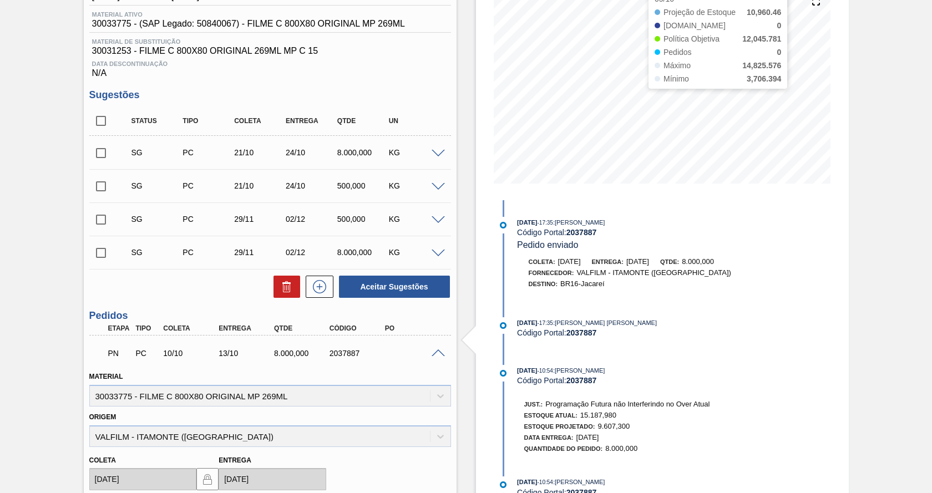
scroll to position [0, 0]
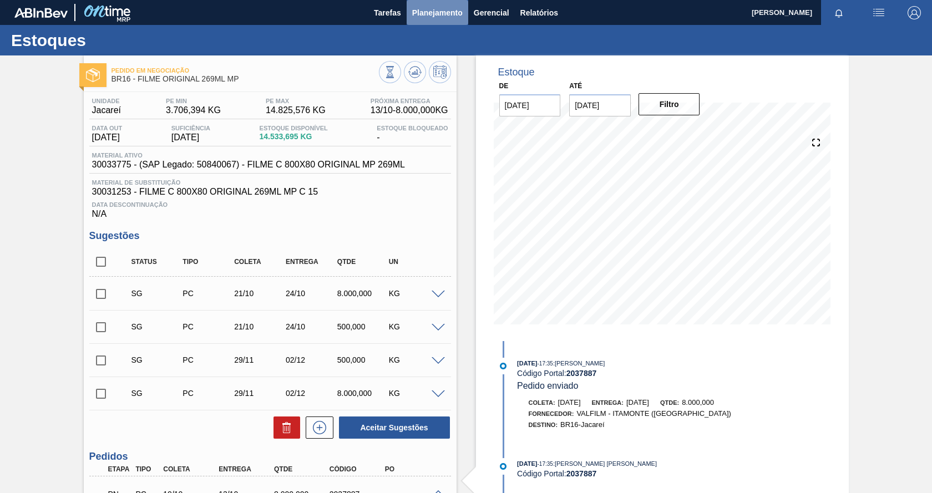
click at [455, 18] on span "Planejamento" at bounding box center [437, 12] width 50 height 13
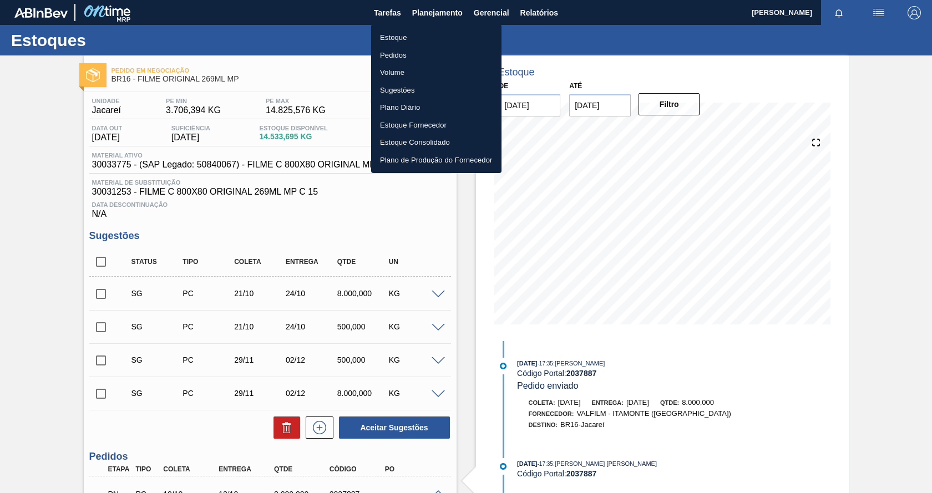
drag, startPoint x: 403, startPoint y: 37, endPoint x: 464, endPoint y: 39, distance: 61.1
click at [402, 37] on li "Estoque" at bounding box center [436, 38] width 130 height 18
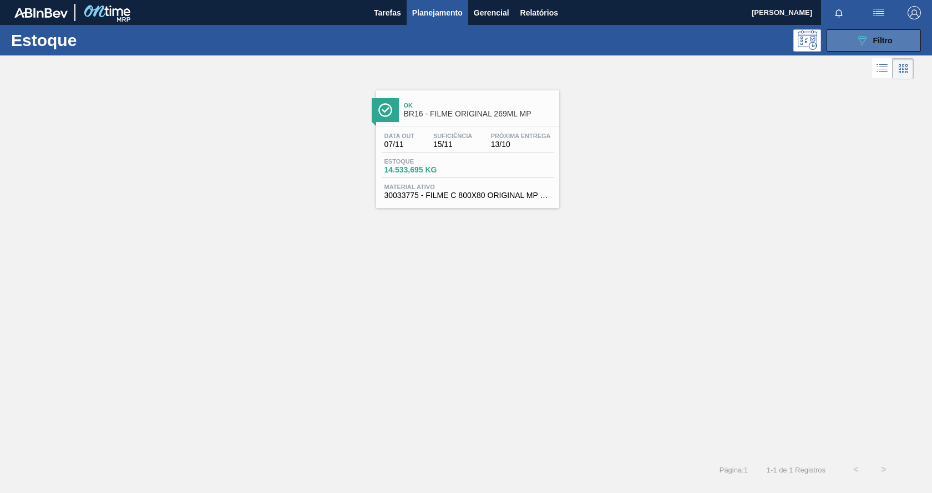
click at [864, 43] on icon "089F7B8B-B2A5-4AFE-B5C0-19BA573D28AC" at bounding box center [861, 40] width 13 height 13
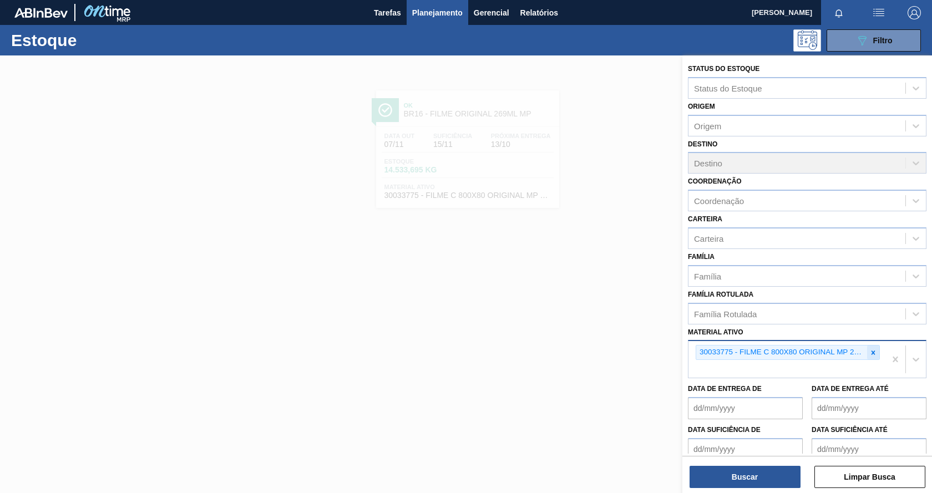
click at [870, 353] on icon at bounding box center [873, 353] width 8 height 8
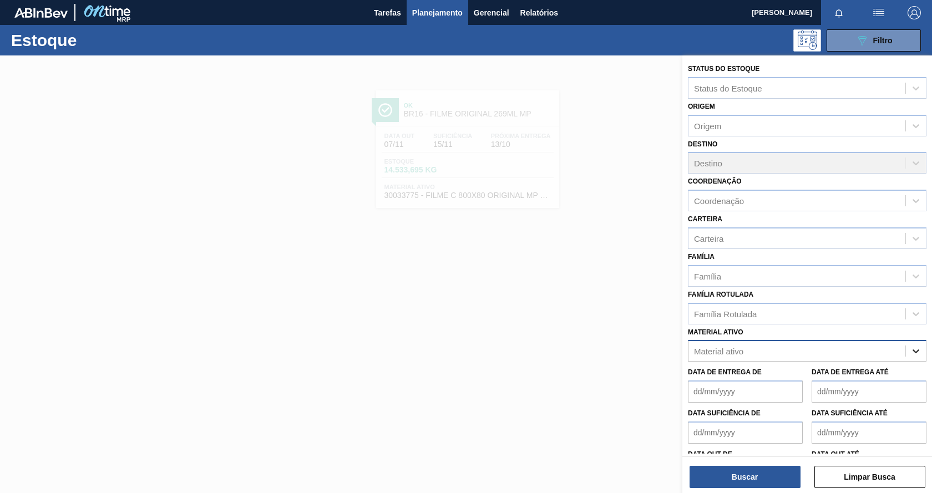
paste ativo "30033775"
type ativo "30033775"
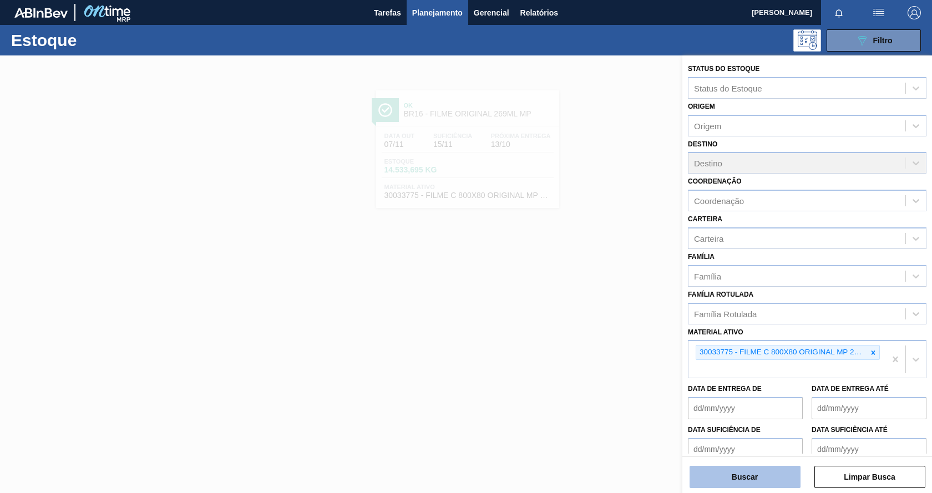
click at [697, 472] on button "Buscar" at bounding box center [745, 477] width 111 height 22
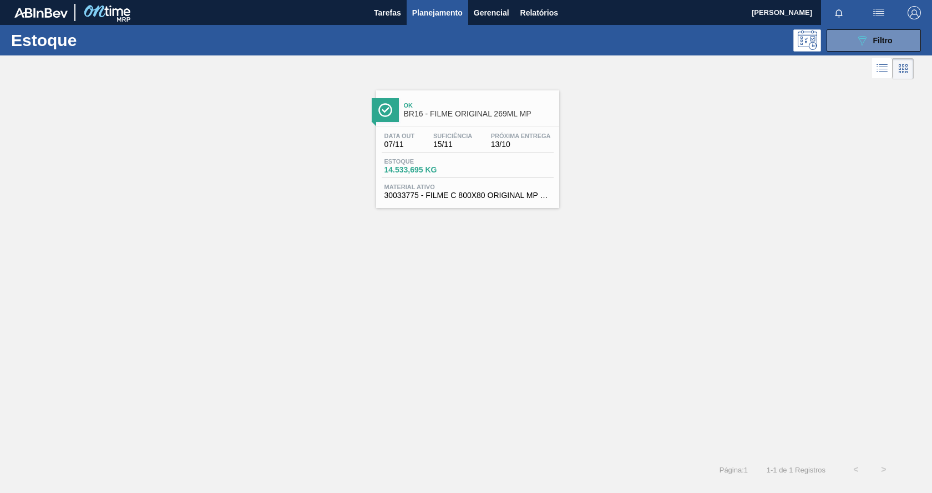
click at [488, 161] on div "Estoque 14.533,695 KG" at bounding box center [468, 168] width 172 height 20
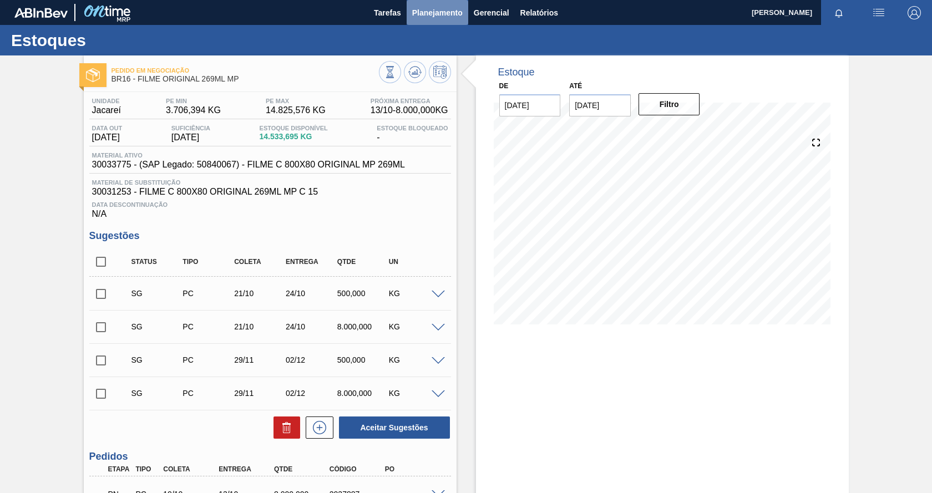
click at [421, 18] on span "Planejamento" at bounding box center [437, 12] width 50 height 13
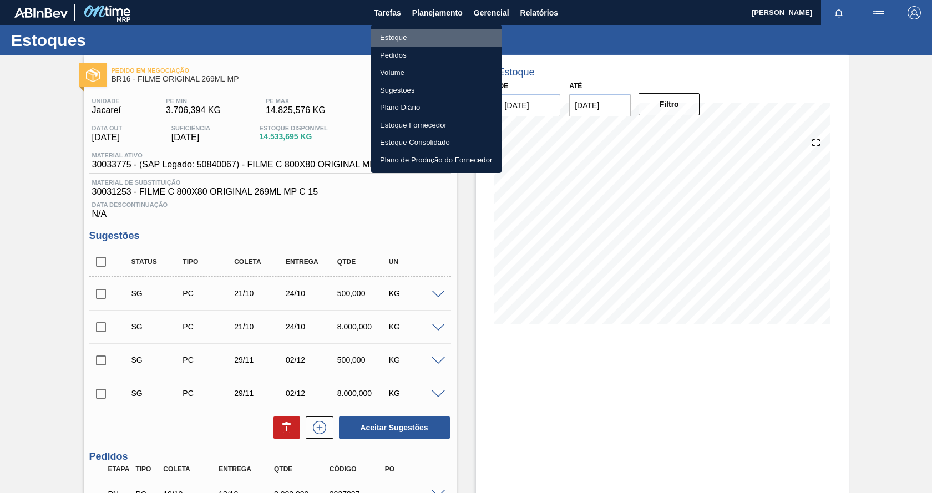
click at [409, 41] on li "Estoque" at bounding box center [436, 38] width 130 height 18
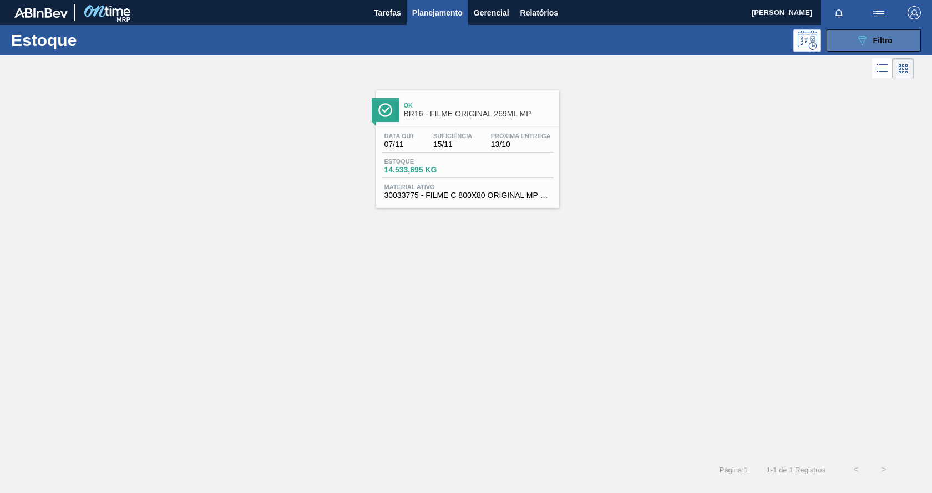
click at [854, 42] on button "089F7B8B-B2A5-4AFE-B5C0-19BA573D28AC Filtro" at bounding box center [874, 40] width 94 height 22
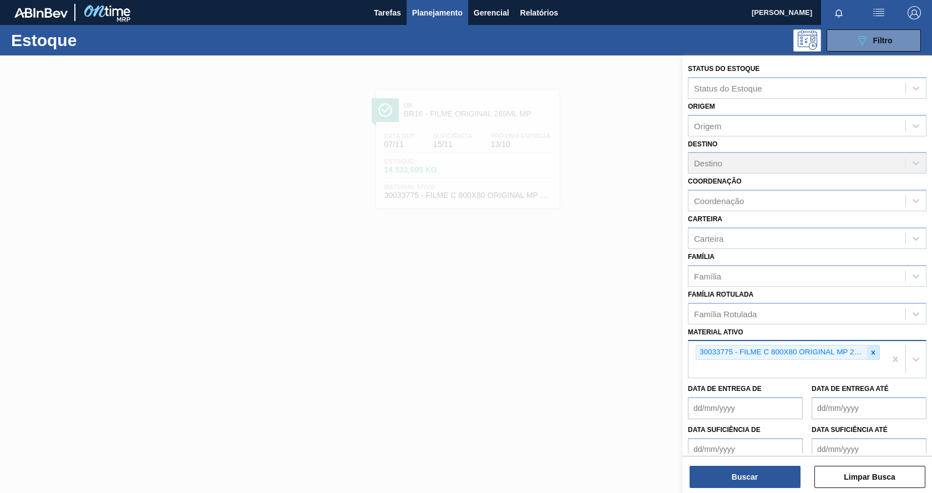
click at [873, 353] on icon at bounding box center [873, 353] width 8 height 8
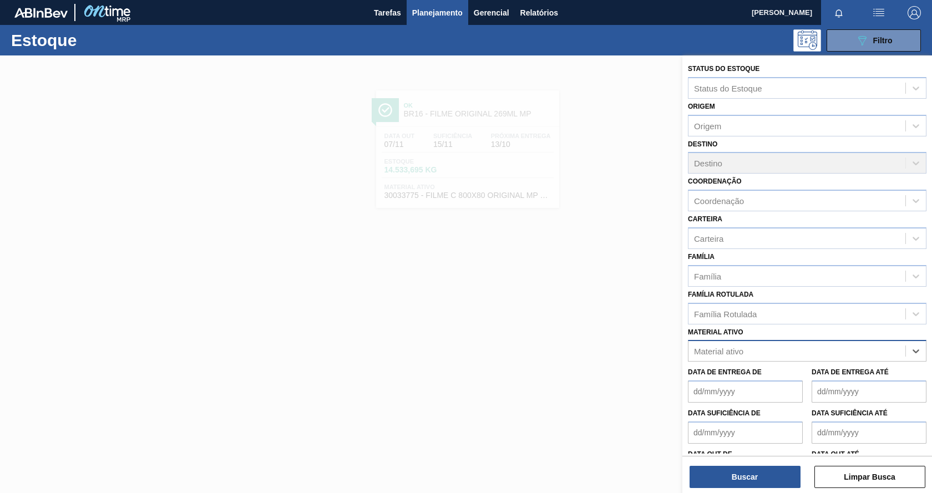
paste ativo "30031884"
type ativo "30031884"
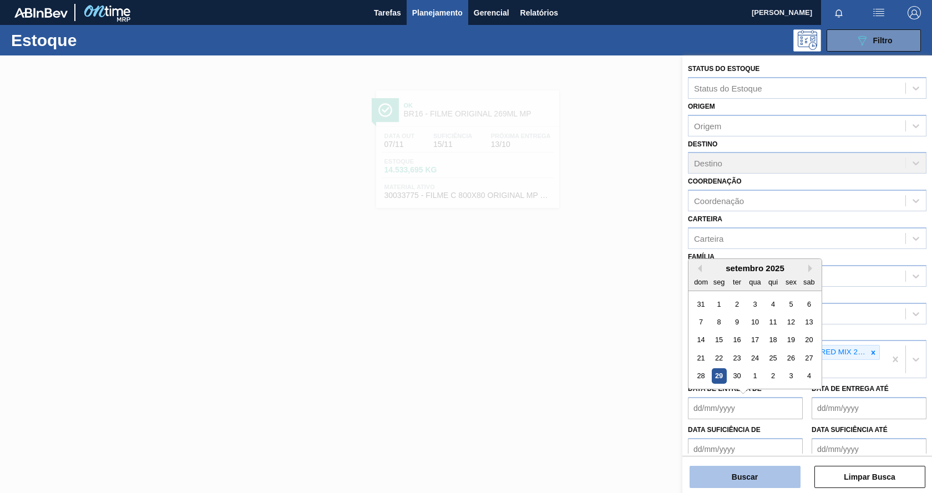
click at [749, 485] on button "Buscar" at bounding box center [745, 477] width 111 height 22
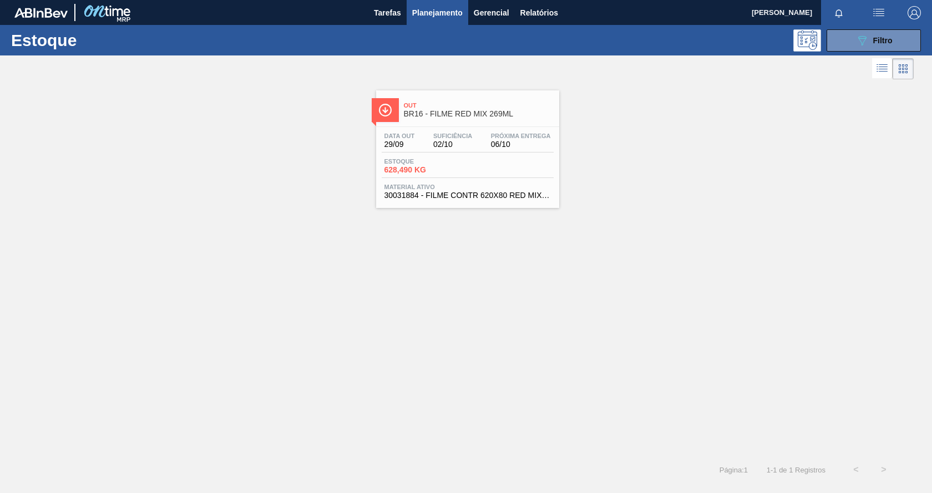
click at [553, 183] on div "Data out 29/09 Suficiência 02/10 Próxima Entrega 06/10 Estoque 628,490 KG Mater…" at bounding box center [467, 164] width 183 height 75
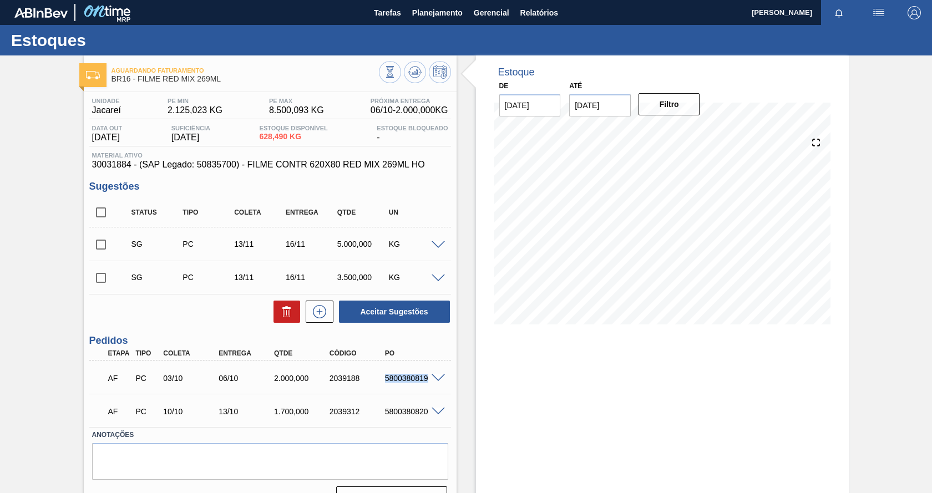
drag, startPoint x: 384, startPoint y: 378, endPoint x: 426, endPoint y: 384, distance: 41.4
click at [426, 384] on div "AF PC 03/10 06/10 2.000,000 2039188 5800380819" at bounding box center [267, 377] width 332 height 22
copy div "5800380819"
click at [879, 7] on img "button" at bounding box center [878, 12] width 13 height 13
click at [455, 9] on div at bounding box center [466, 246] width 932 height 493
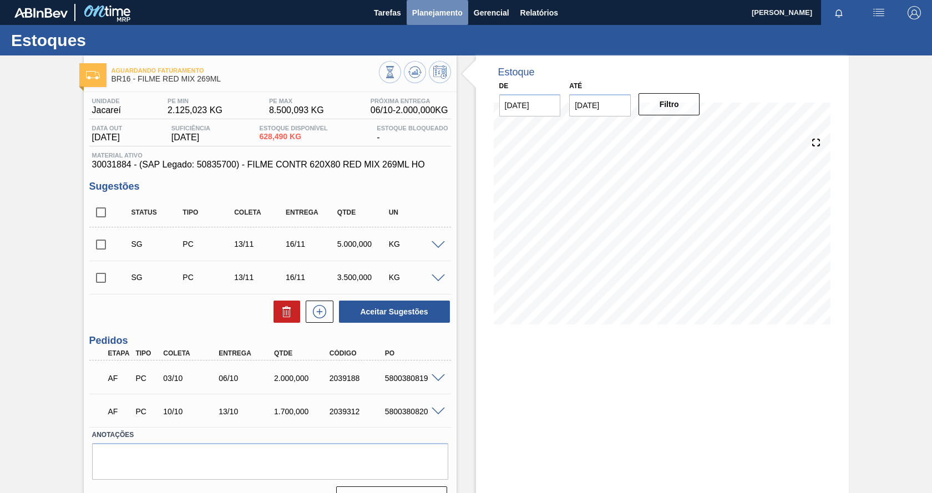
click at [438, 16] on span "Planejamento" at bounding box center [437, 12] width 50 height 13
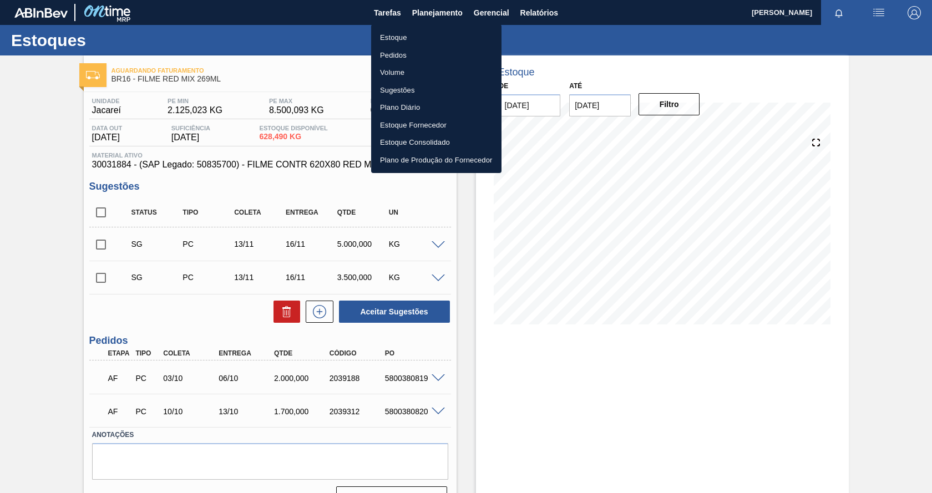
click at [401, 34] on li "Estoque" at bounding box center [436, 38] width 130 height 18
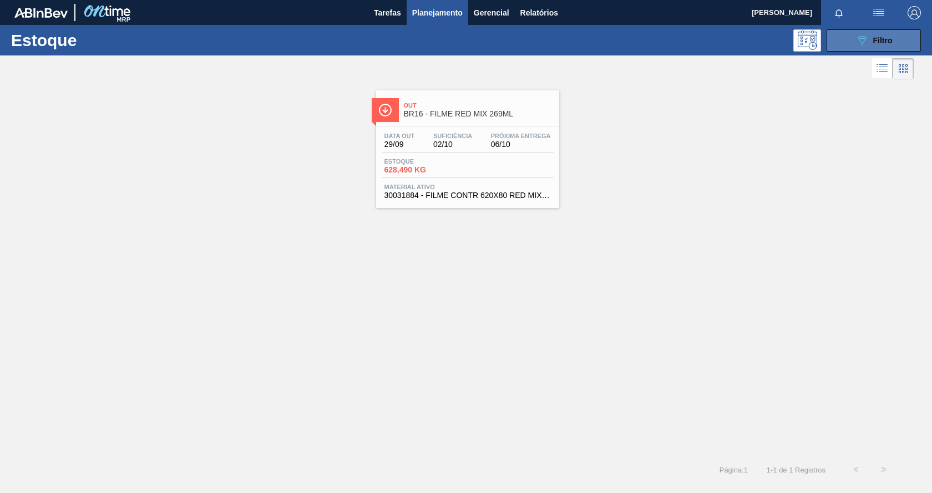
click at [869, 42] on div "089F7B8B-B2A5-4AFE-B5C0-19BA573D28AC Filtro" at bounding box center [873, 40] width 37 height 13
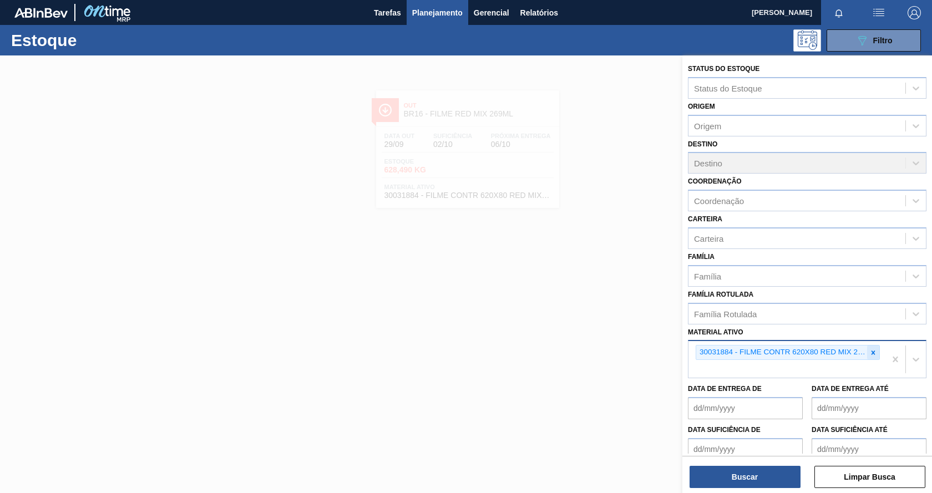
click at [872, 353] on icon at bounding box center [874, 353] width 4 height 4
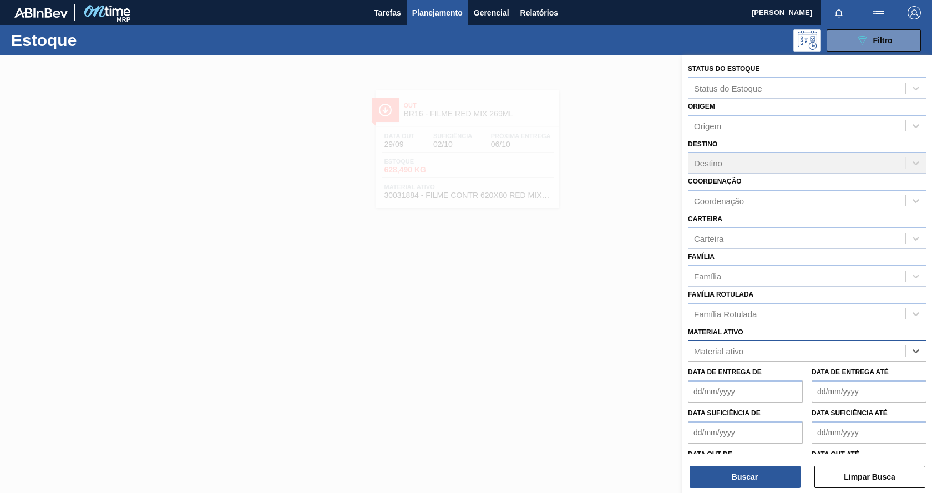
paste ativo "30034180"
type ativo "30034180"
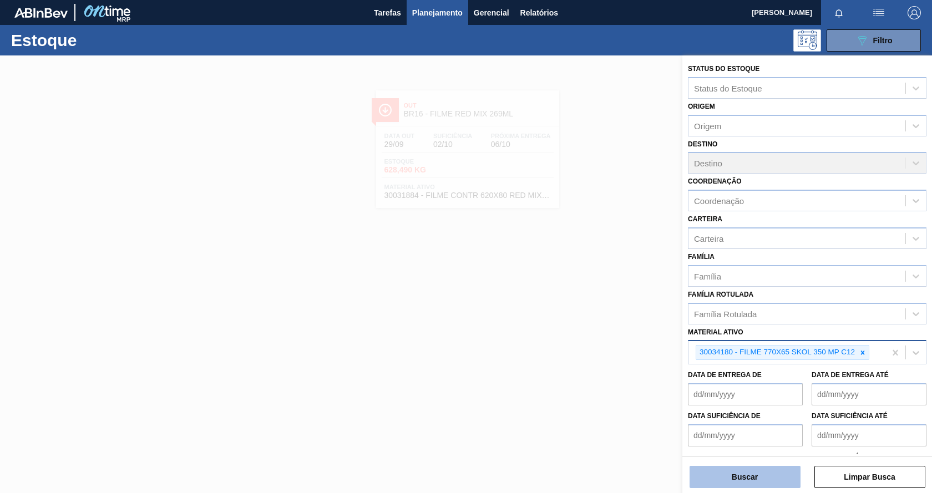
click at [737, 482] on button "Buscar" at bounding box center [745, 477] width 111 height 22
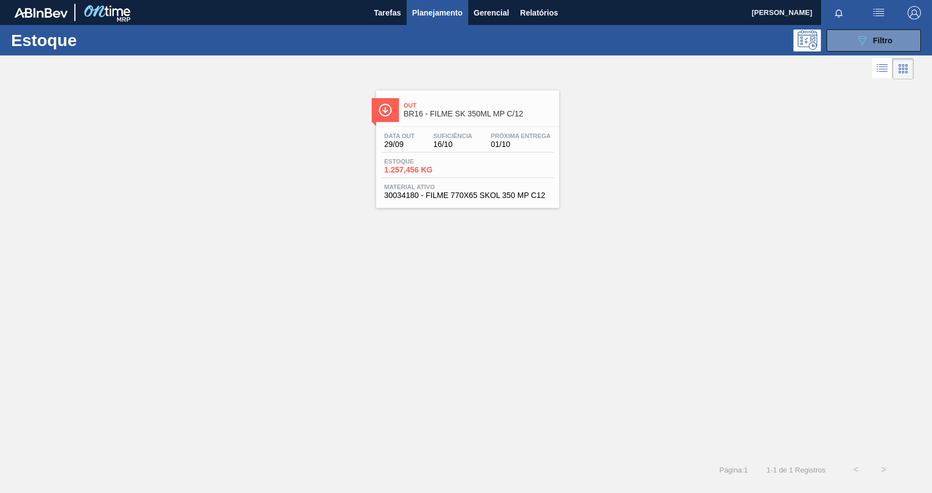
click at [549, 149] on div "Data out 29/09 Suficiência 16/10 Próxima Entrega 01/10" at bounding box center [468, 143] width 172 height 20
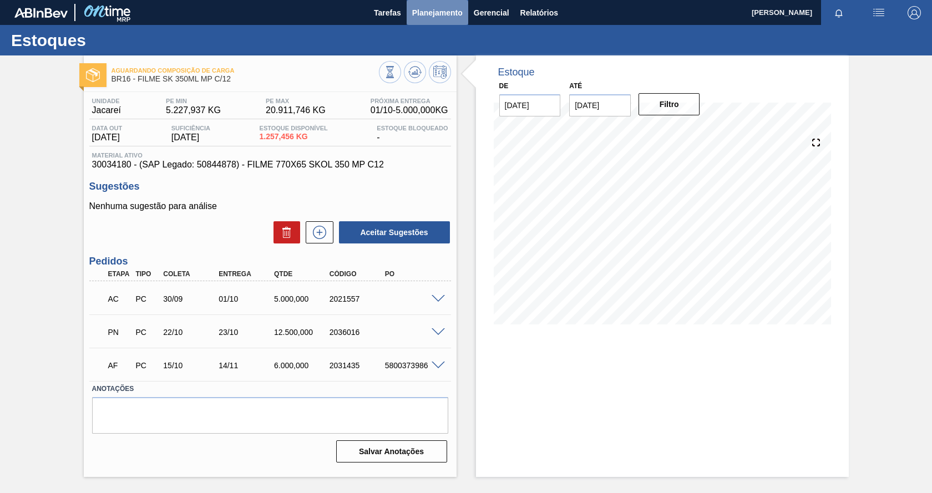
click at [433, 10] on span "Planejamento" at bounding box center [437, 12] width 50 height 13
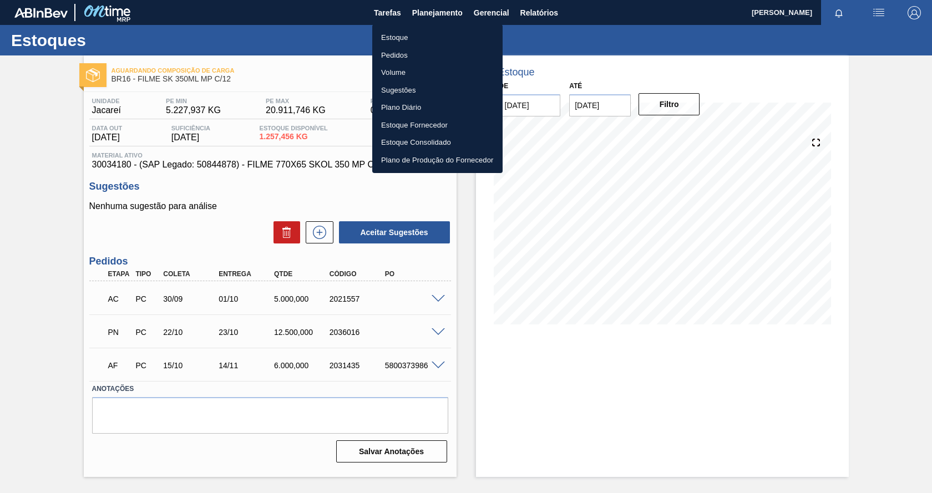
click at [401, 37] on li "Estoque" at bounding box center [437, 38] width 130 height 18
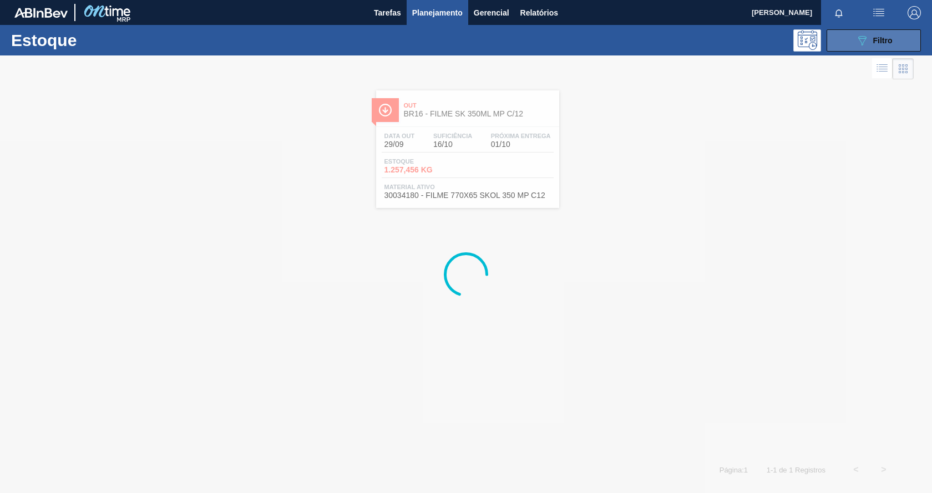
click at [859, 42] on icon "089F7B8B-B2A5-4AFE-B5C0-19BA573D28AC" at bounding box center [861, 40] width 13 height 13
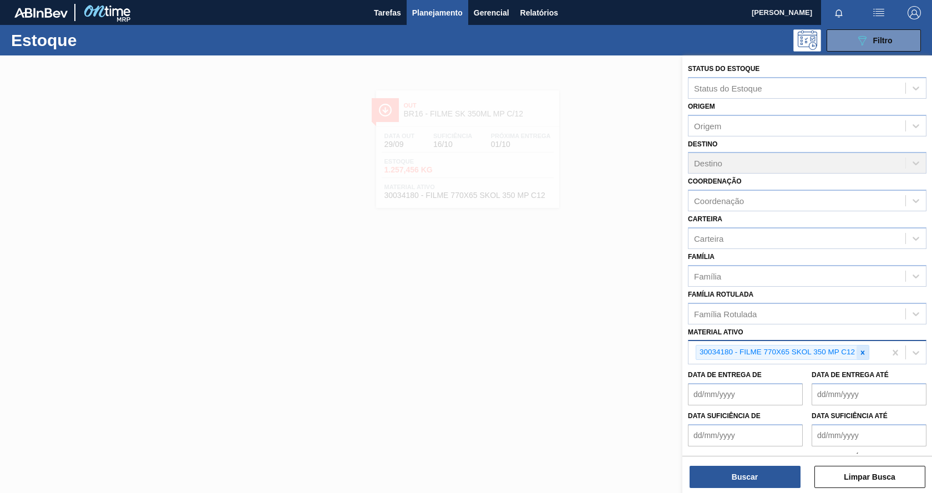
click at [860, 356] on icon at bounding box center [863, 353] width 8 height 8
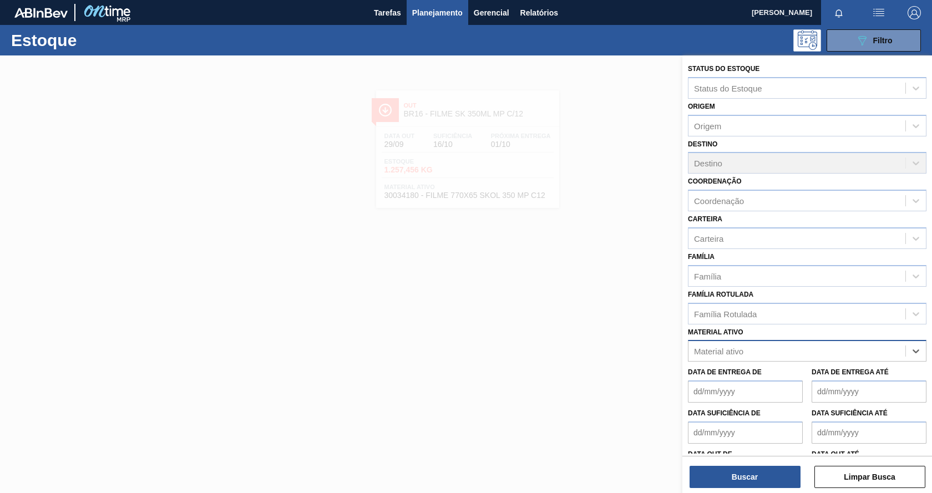
paste ativo "30034772"
type ativo "30034772"
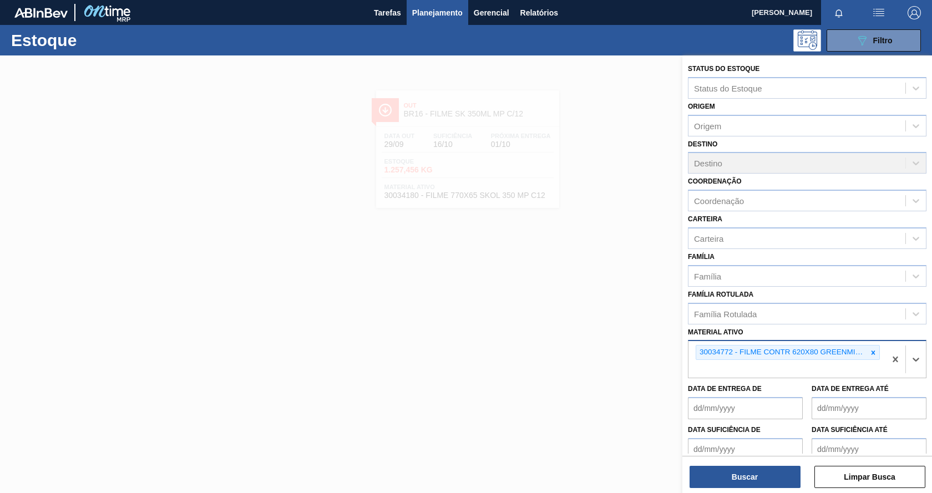
click at [736, 488] on div "Status do Estoque Status do Estoque Origem Origem Destino Destino Coordenação C…" at bounding box center [807, 275] width 250 height 440
click at [733, 470] on button "Buscar" at bounding box center [745, 477] width 111 height 22
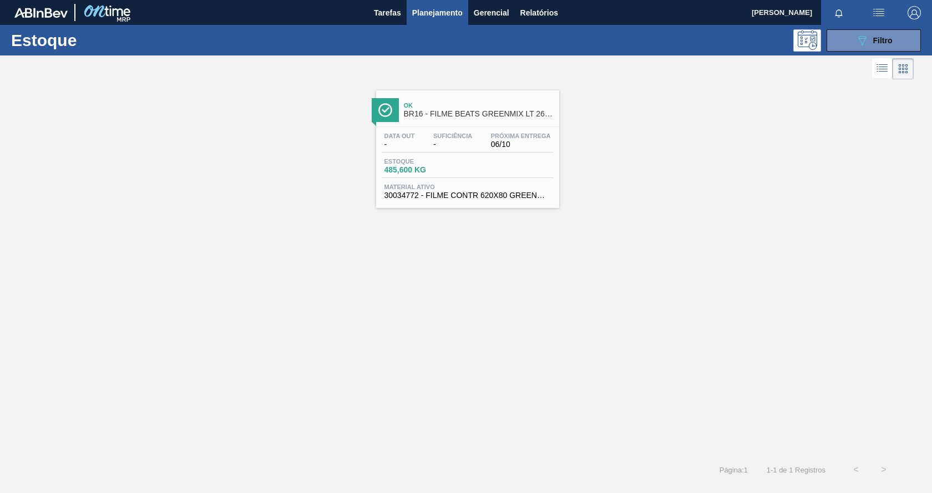
click at [541, 176] on div "Estoque 485,600 KG" at bounding box center [468, 168] width 172 height 20
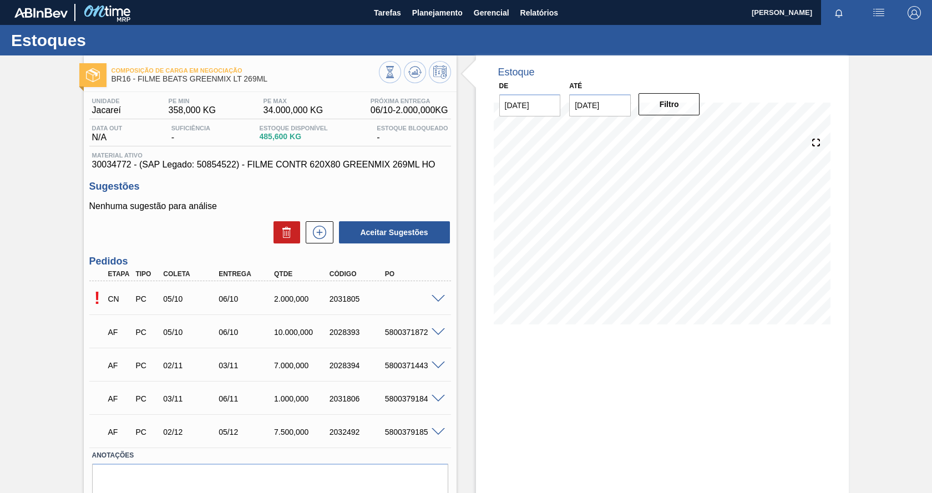
scroll to position [45, 0]
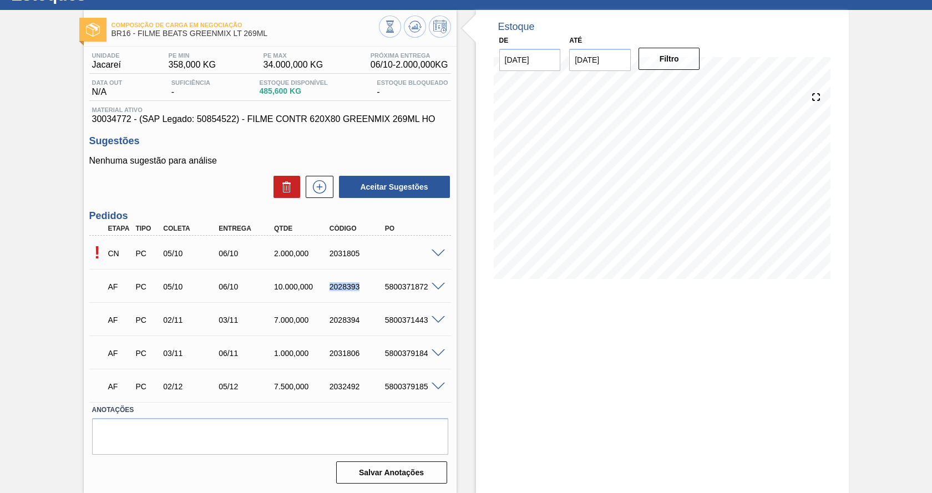
drag, startPoint x: 362, startPoint y: 287, endPoint x: 330, endPoint y: 291, distance: 31.8
click at [330, 291] on div "2028393" at bounding box center [358, 286] width 62 height 9
copy div "2028393"
click at [676, 61] on button "Filtro" at bounding box center [670, 59] width 62 height 22
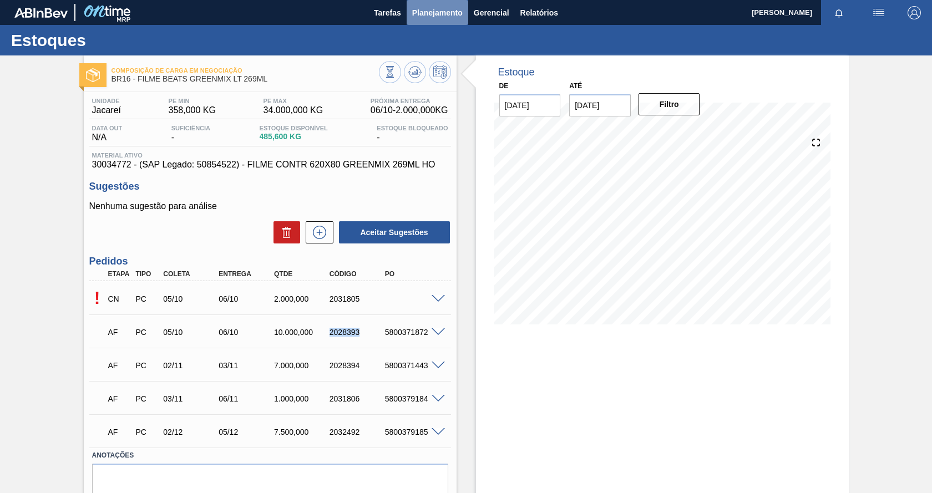
click at [432, 4] on button "Planejamento" at bounding box center [438, 12] width 62 height 25
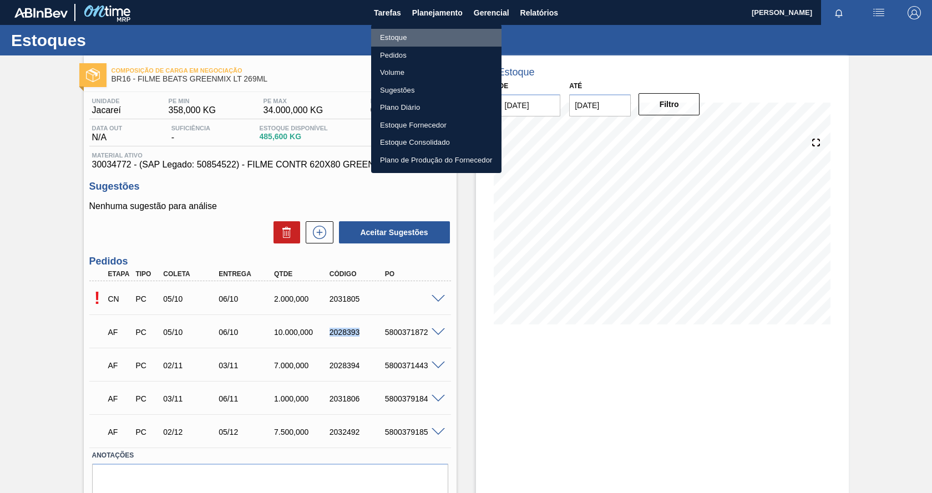
click at [394, 40] on li "Estoque" at bounding box center [436, 38] width 130 height 18
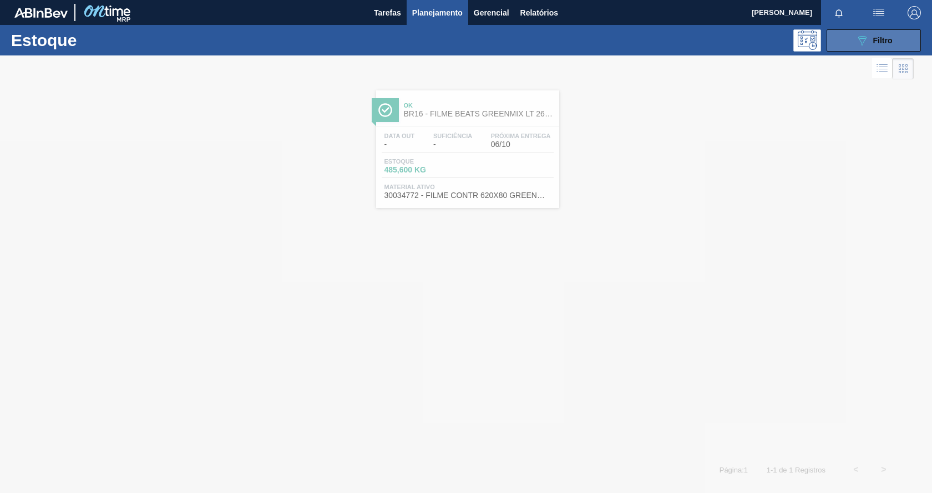
click at [876, 47] on button "089F7B8B-B2A5-4AFE-B5C0-19BA573D28AC Filtro" at bounding box center [874, 40] width 94 height 22
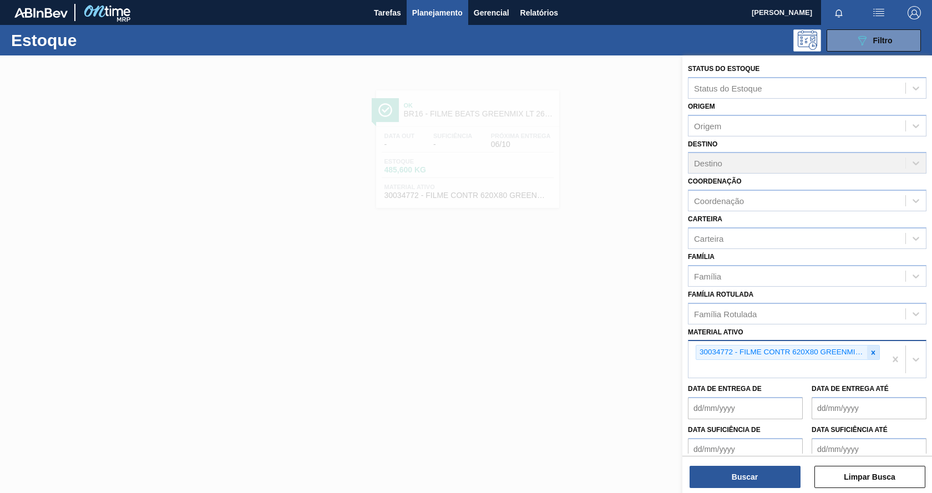
click at [872, 352] on icon at bounding box center [874, 353] width 4 height 4
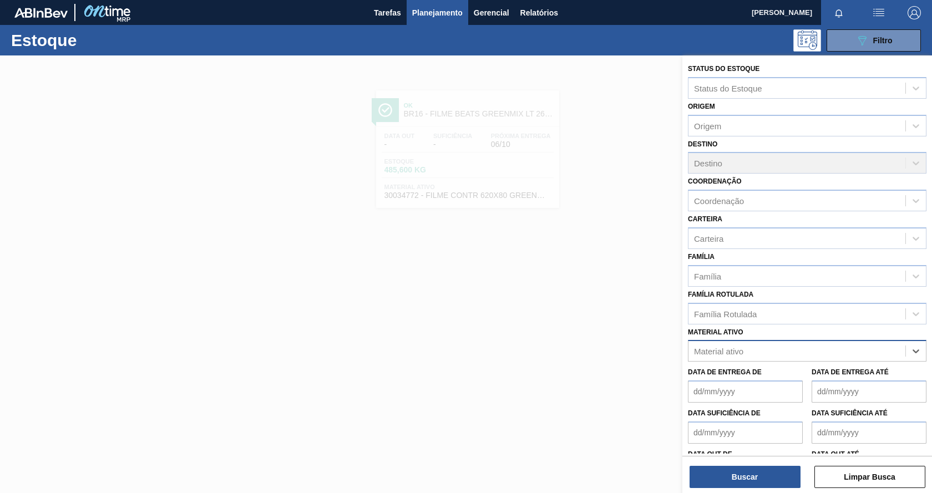
paste ativo "30012583"
type ativo "30012583"
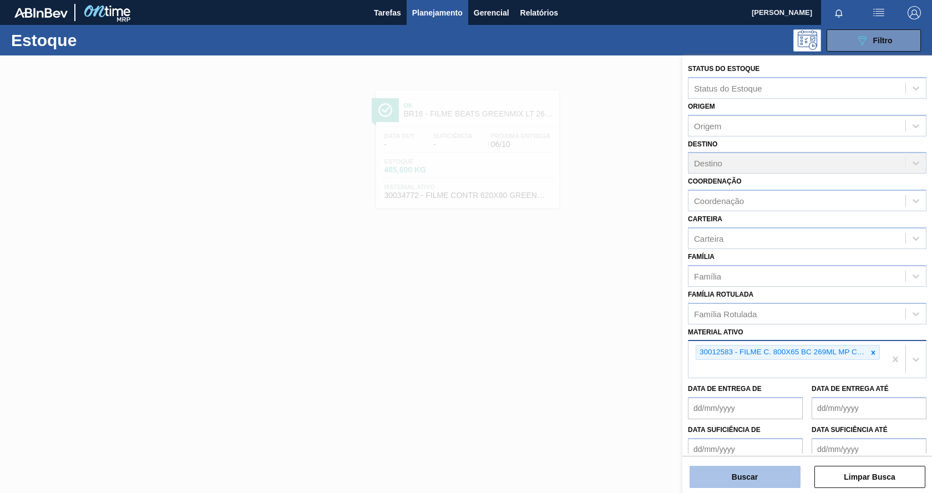
click at [708, 470] on button "Buscar" at bounding box center [745, 477] width 111 height 22
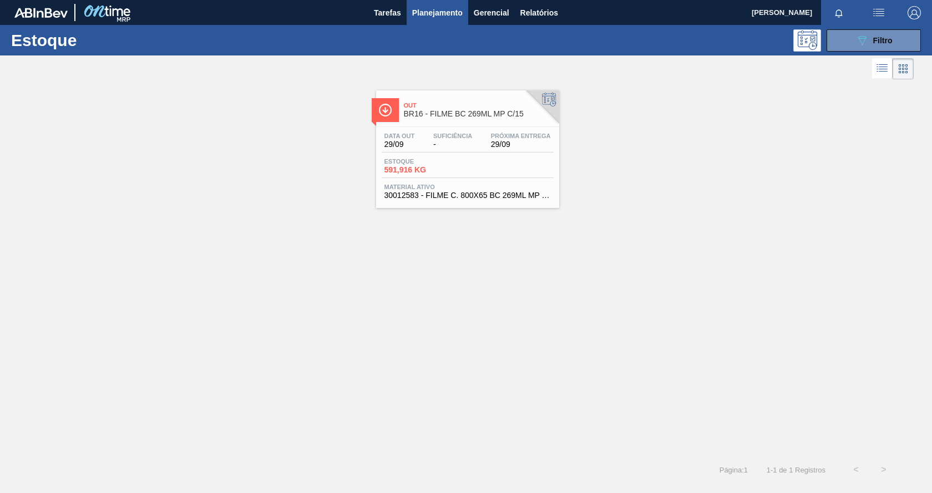
click at [525, 183] on div "Data out 29/09 Suficiência - Próxima Entrega 29/09 Estoque 591,916 KG Material …" at bounding box center [467, 164] width 183 height 75
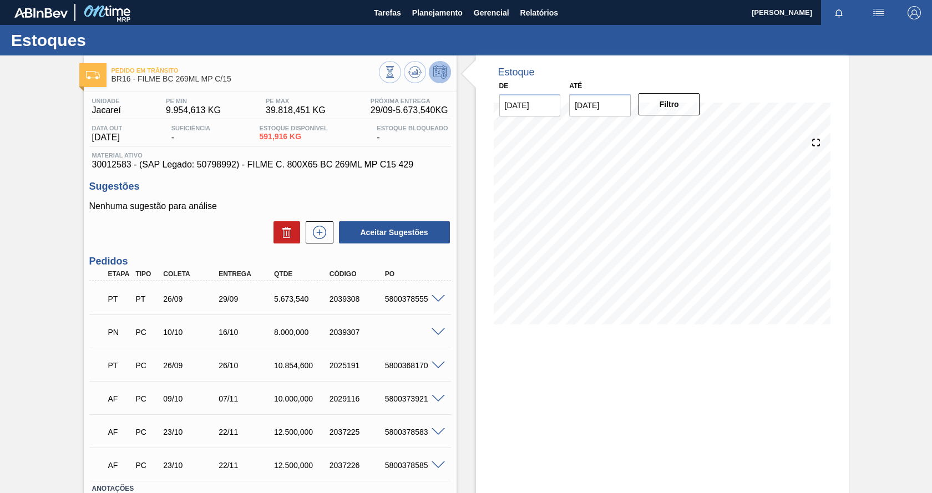
scroll to position [79, 0]
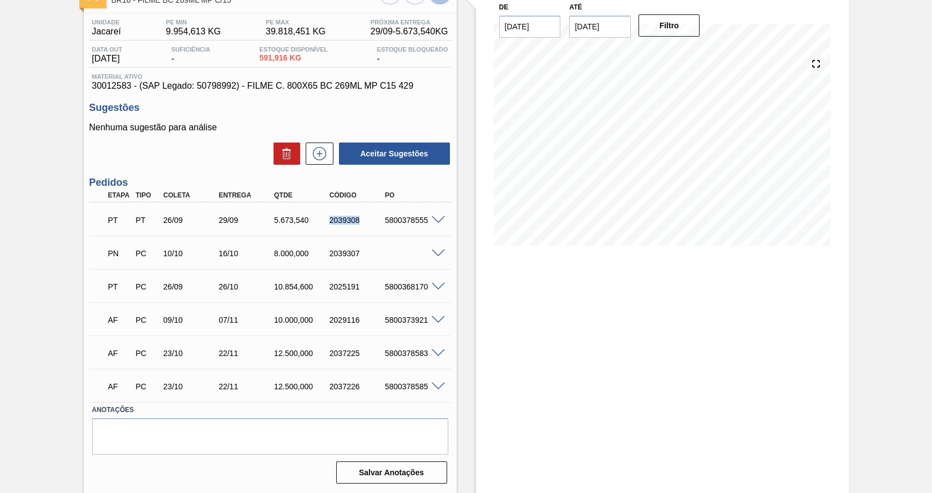
drag, startPoint x: 329, startPoint y: 221, endPoint x: 362, endPoint y: 217, distance: 33.0
click at [362, 217] on div "2039308" at bounding box center [358, 220] width 62 height 9
copy div "2039308"
drag, startPoint x: 386, startPoint y: 322, endPoint x: 429, endPoint y: 315, distance: 43.8
click at [429, 315] on div "AF PC 09/10 07/11 10.000,000 2029116 5800373921" at bounding box center [270, 319] width 362 height 28
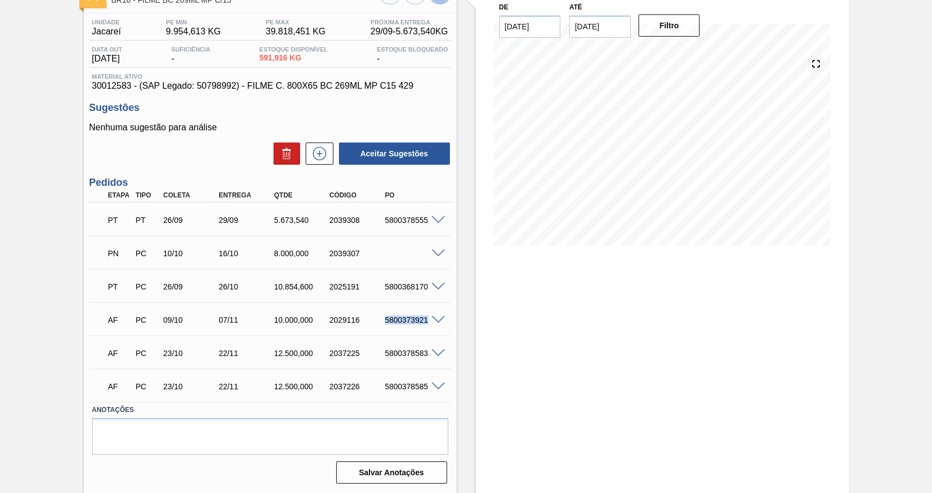
copy div "5800373921"
drag, startPoint x: 93, startPoint y: 83, endPoint x: 131, endPoint y: 88, distance: 38.6
click at [131, 88] on span "30012583 - (SAP Legado: 50798992) - FILME C. 800X65 BC 269ML MP C15 429" at bounding box center [270, 86] width 356 height 10
copy span "30012583"
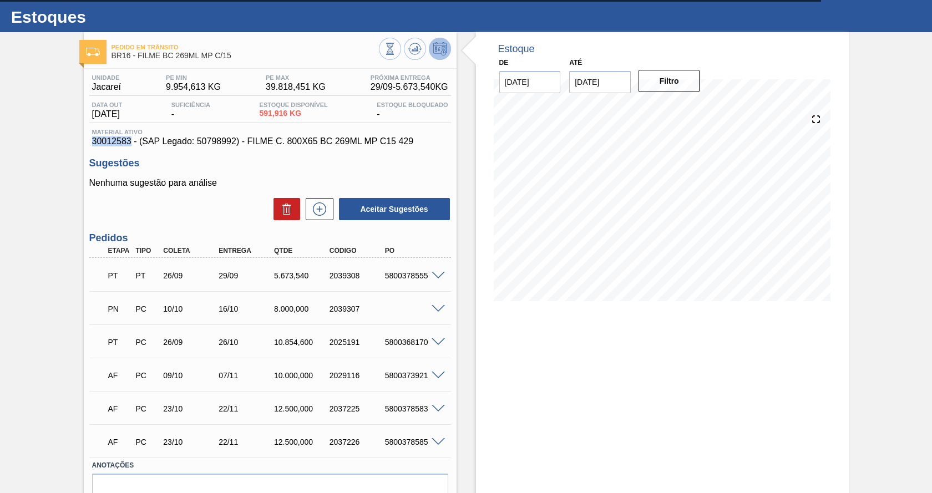
scroll to position [0, 0]
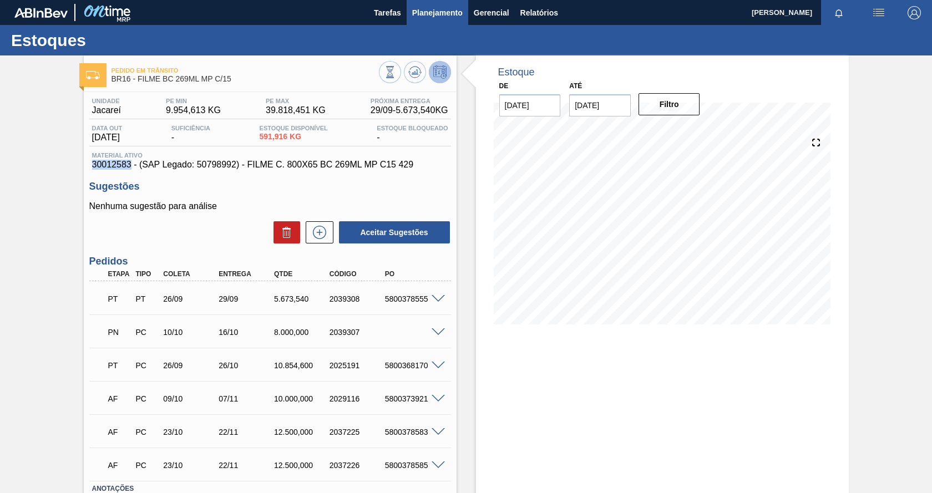
click at [439, 9] on span "Planejamento" at bounding box center [437, 12] width 50 height 13
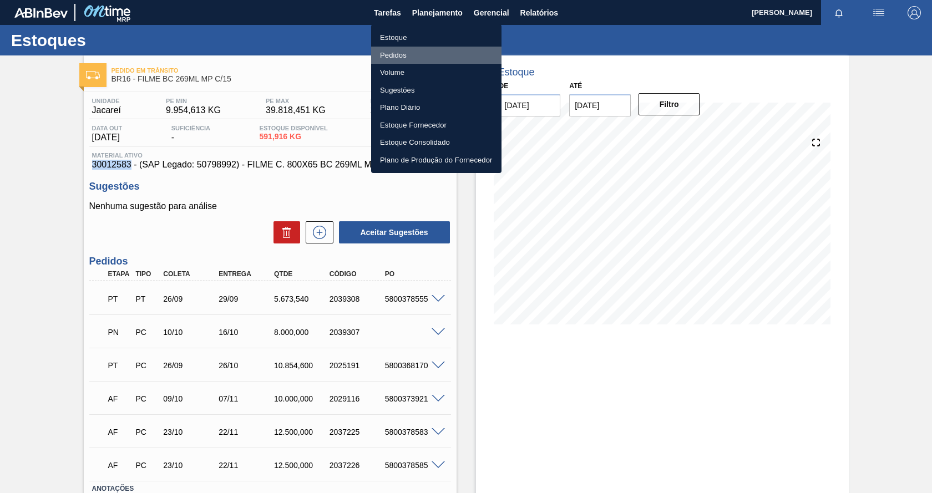
click at [401, 54] on li "Pedidos" at bounding box center [436, 56] width 130 height 18
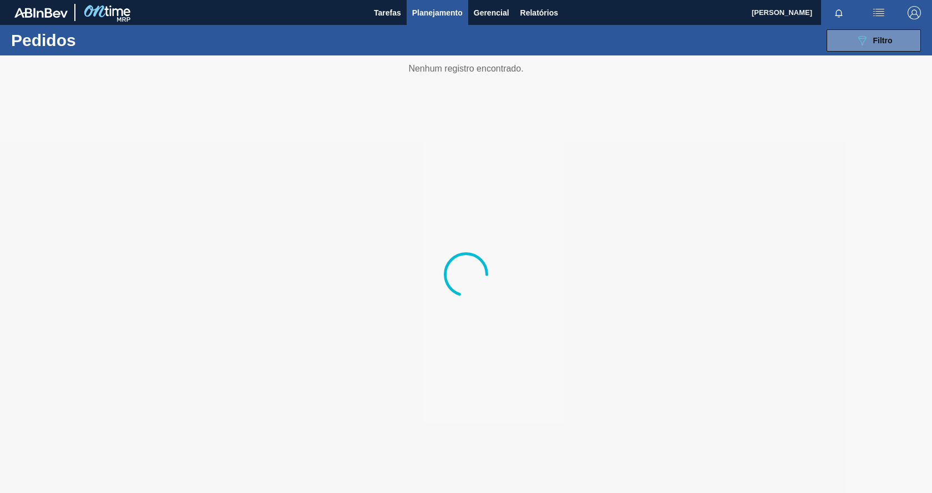
click at [398, 0] on body "Tarefas Planejamento Gerencial Relatórios [PERSON_NAME] todas como lido Pedidos…" at bounding box center [466, 0] width 932 height 0
click at [434, 11] on span "Planejamento" at bounding box center [437, 12] width 50 height 13
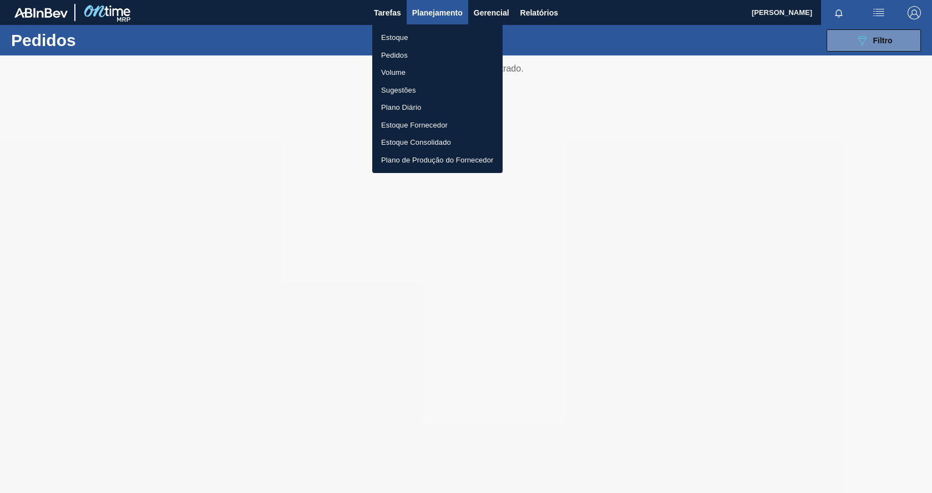
click at [397, 40] on li "Estoque" at bounding box center [437, 38] width 130 height 18
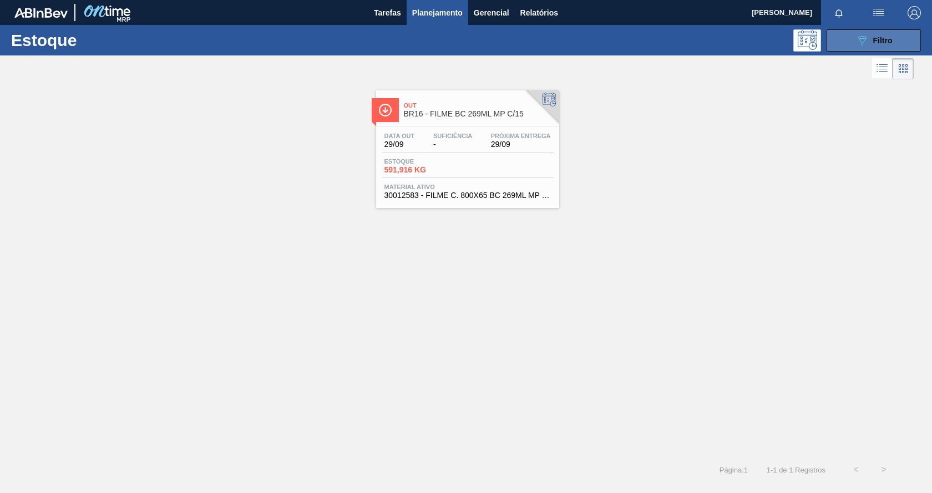
click at [855, 47] on button "089F7B8B-B2A5-4AFE-B5C0-19BA573D28AC Filtro" at bounding box center [874, 40] width 94 height 22
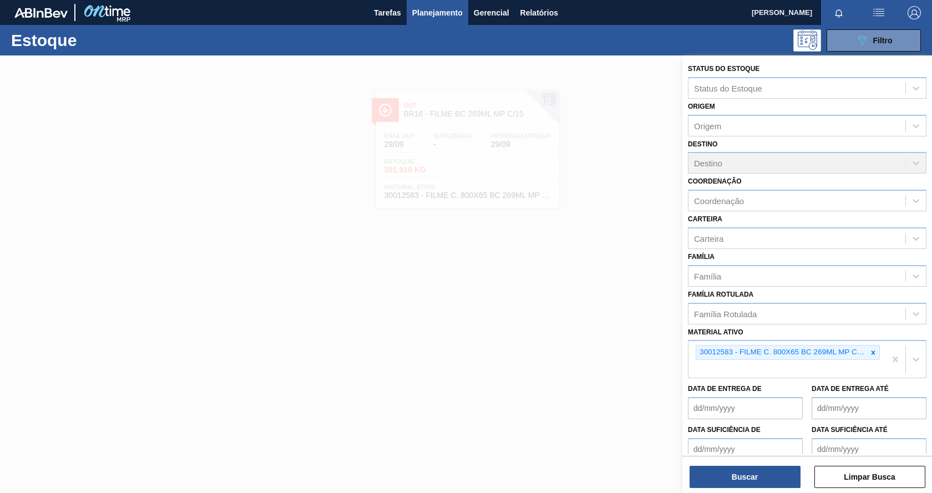
click at [447, 268] on div at bounding box center [466, 301] width 932 height 493
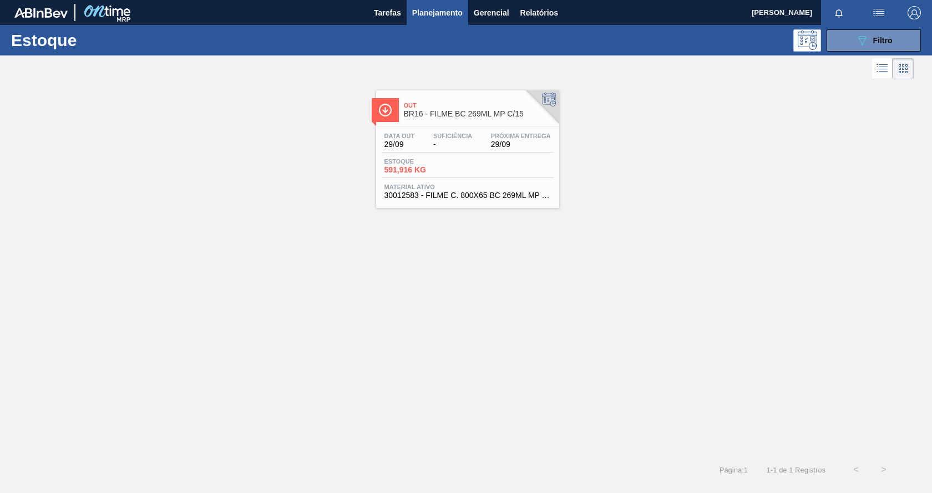
click at [449, 295] on div "Out BR16 - FILME BC 269ML MP C/15 Data out 29/09 Suficiência - Próxima Entrega …" at bounding box center [466, 269] width 932 height 374
click at [507, 184] on span "Material ativo" at bounding box center [467, 187] width 166 height 7
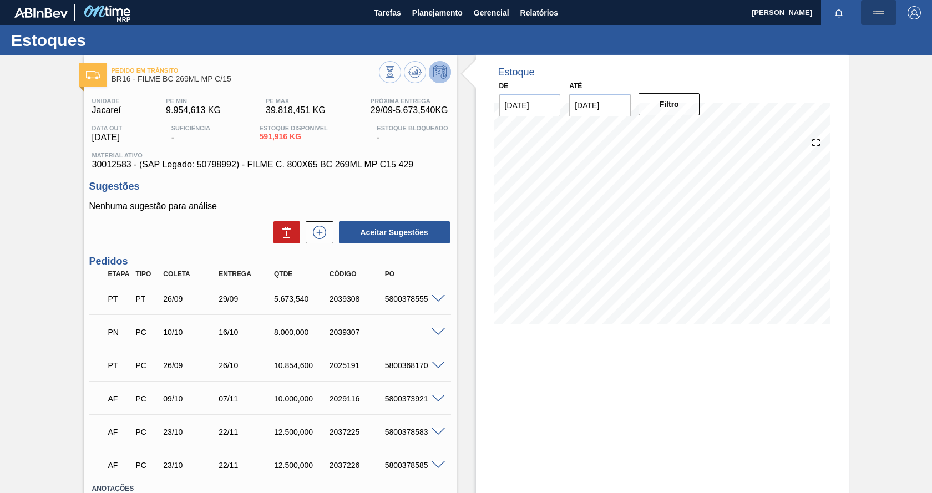
click at [877, 16] on img "button" at bounding box center [878, 12] width 13 height 13
drag, startPoint x: 811, startPoint y: 38, endPoint x: 621, endPoint y: 9, distance: 191.5
click at [757, 28] on div at bounding box center [466, 246] width 932 height 493
click at [447, 14] on span "Planejamento" at bounding box center [437, 12] width 50 height 13
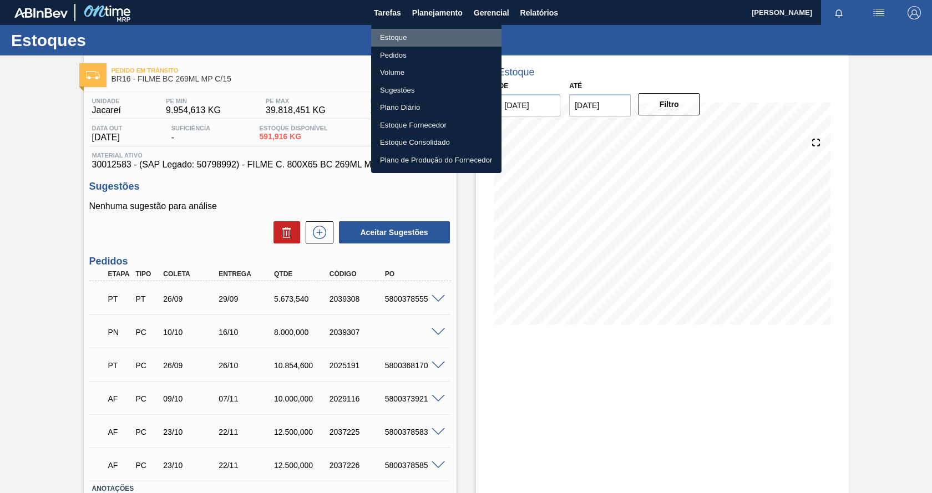
click at [398, 40] on li "Estoque" at bounding box center [436, 38] width 130 height 18
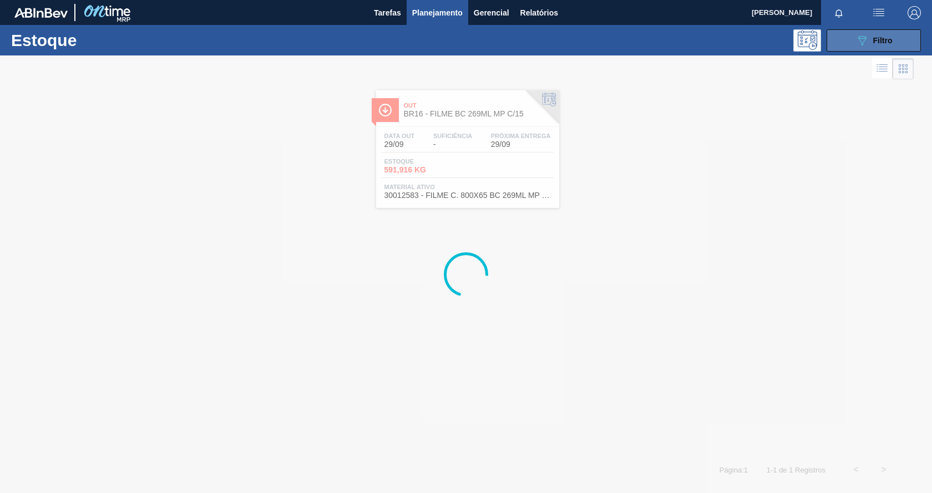
click at [867, 39] on icon "089F7B8B-B2A5-4AFE-B5C0-19BA573D28AC" at bounding box center [861, 40] width 13 height 13
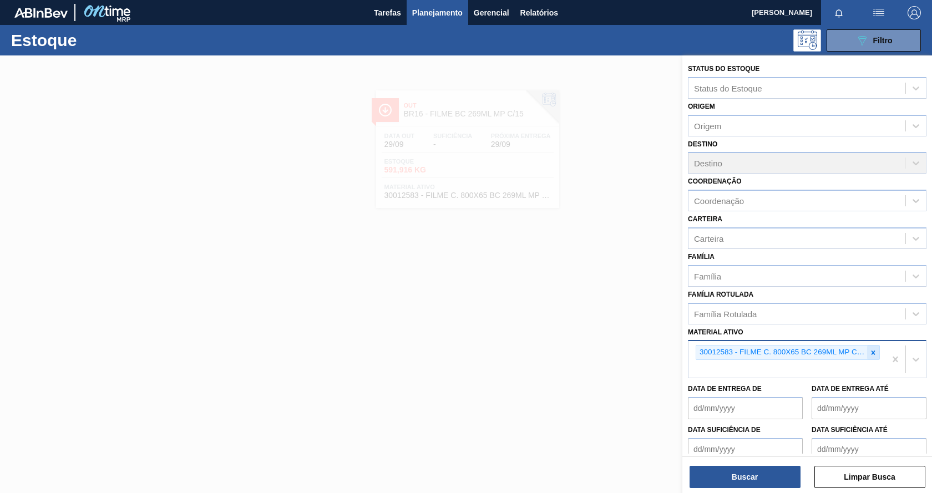
click at [872, 352] on icon at bounding box center [874, 353] width 4 height 4
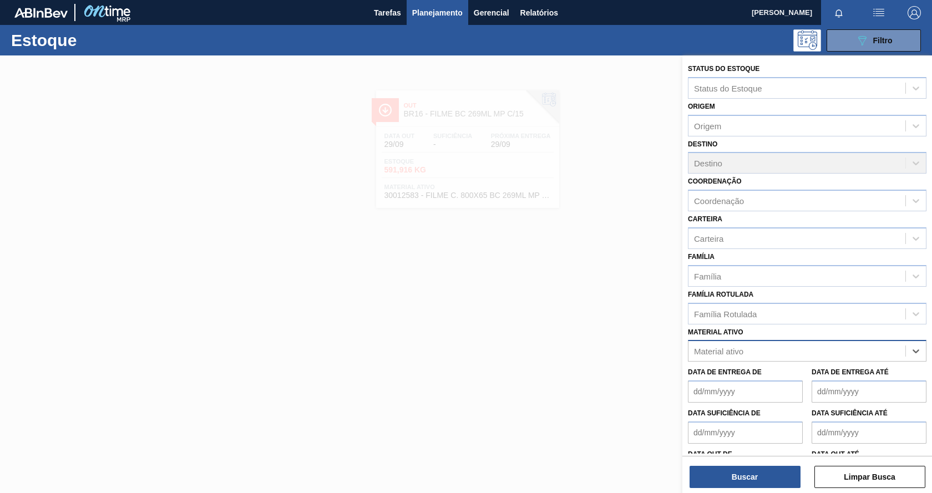
paste ativo "30033934"
type ativo "30033934"
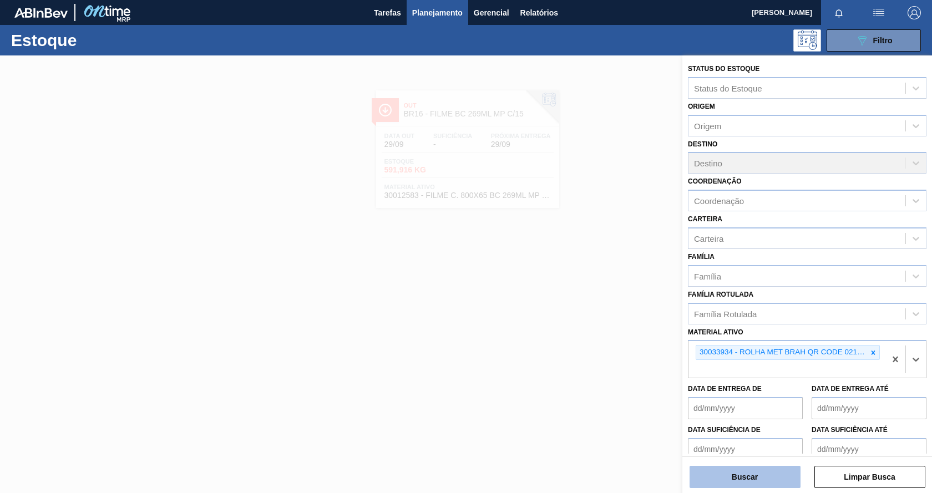
click at [722, 481] on button "Buscar" at bounding box center [745, 477] width 111 height 22
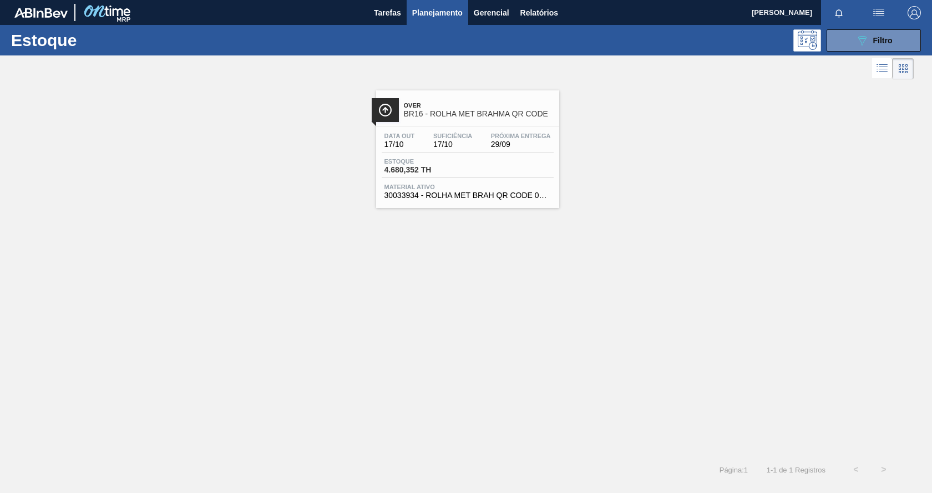
click at [529, 160] on div "Estoque 4.680,352 TH" at bounding box center [468, 168] width 172 height 20
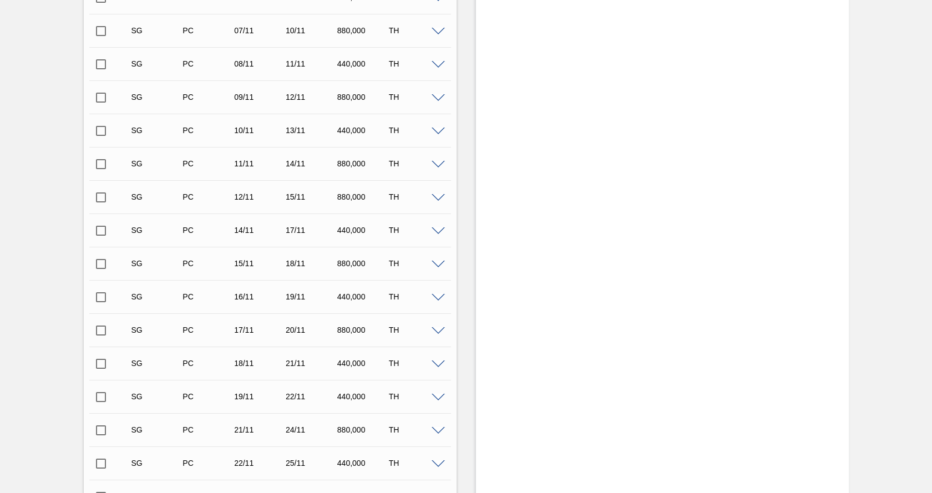
scroll to position [391, 0]
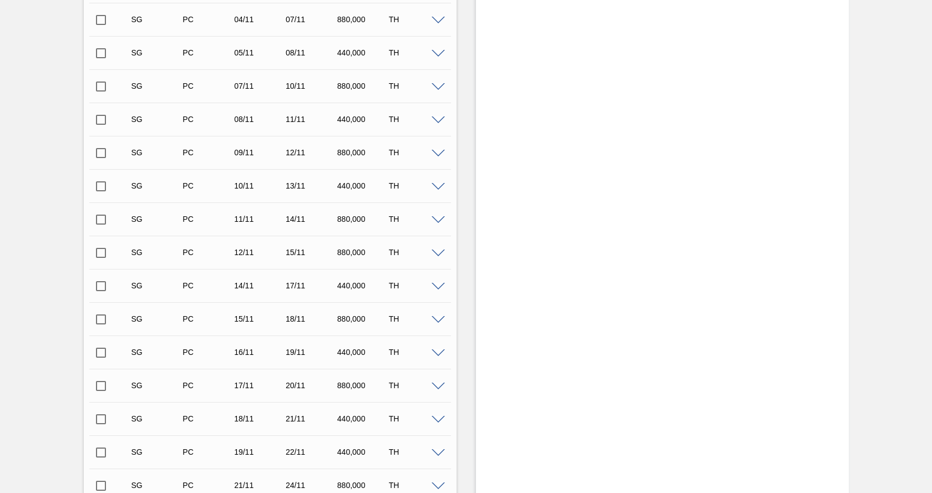
click at [925, 42] on div "Aguardando Descarga BR16 - ROLHA MET BRAHMA QR CODE Unidade Jacareí PE MIN 0,00…" at bounding box center [466, 245] width 932 height 1162
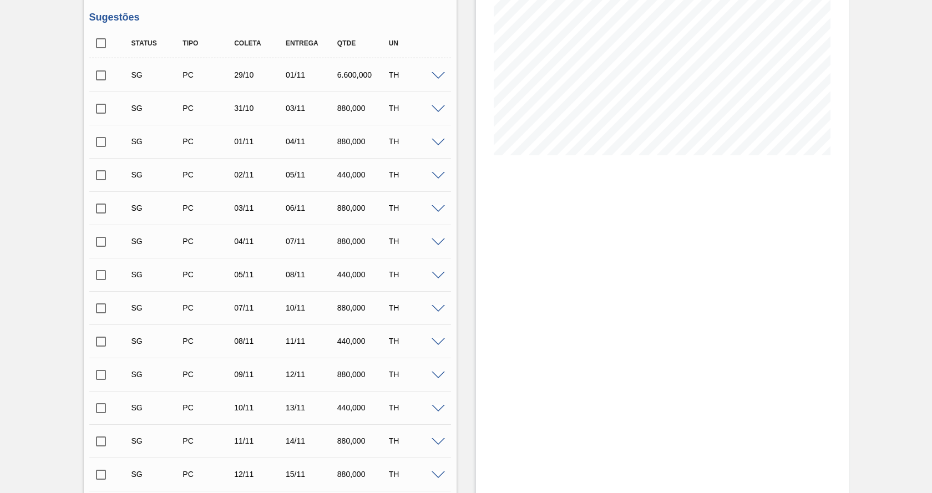
scroll to position [0, 0]
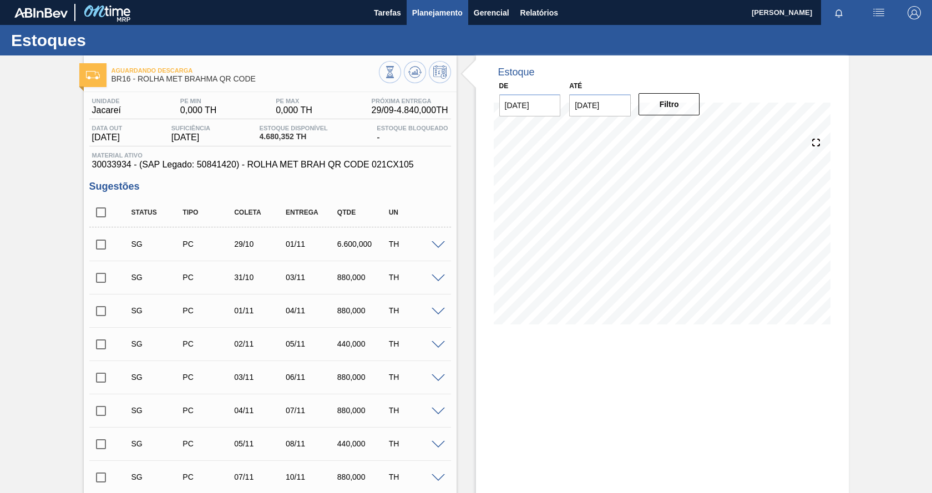
click at [433, 14] on span "Planejamento" at bounding box center [437, 12] width 50 height 13
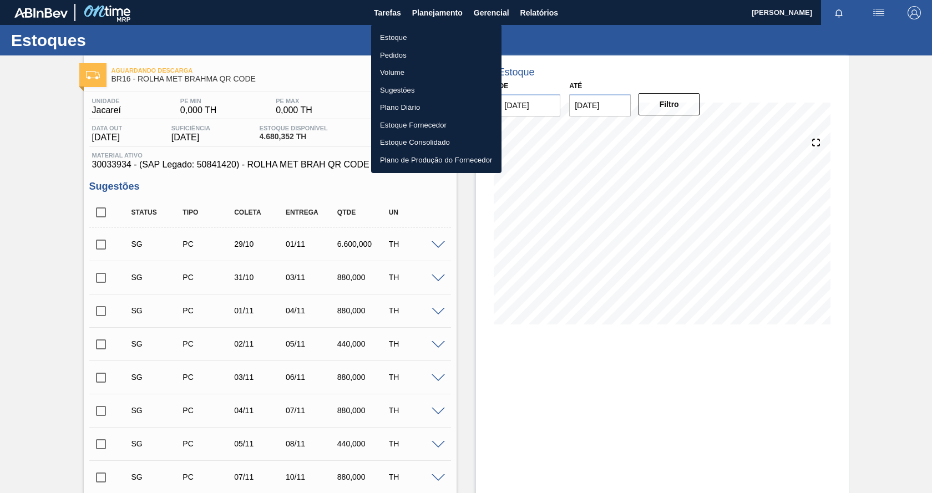
click at [397, 41] on li "Estoque" at bounding box center [436, 38] width 130 height 18
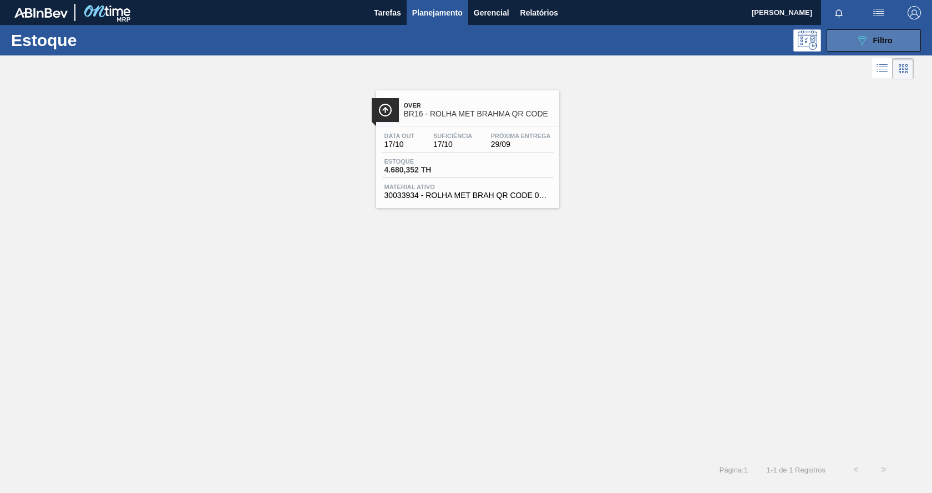
click at [873, 40] on span "Filtro" at bounding box center [882, 40] width 19 height 9
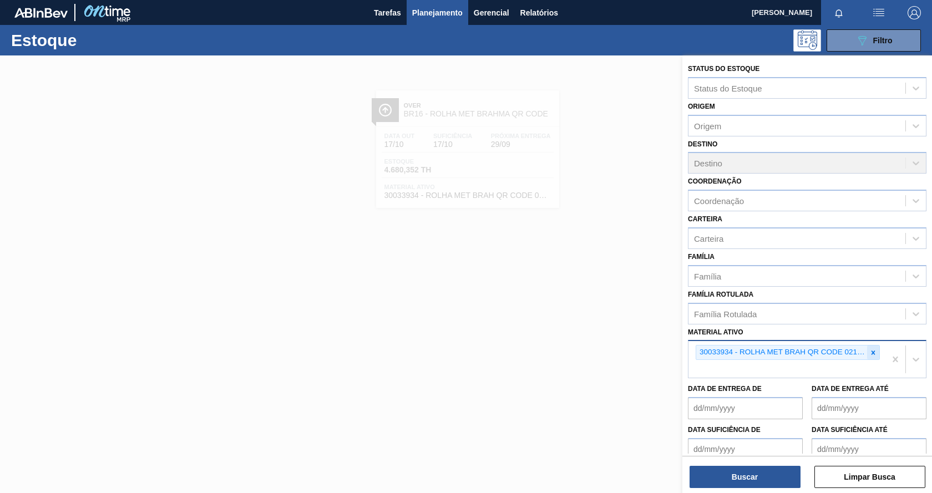
click at [873, 353] on icon at bounding box center [873, 353] width 8 height 8
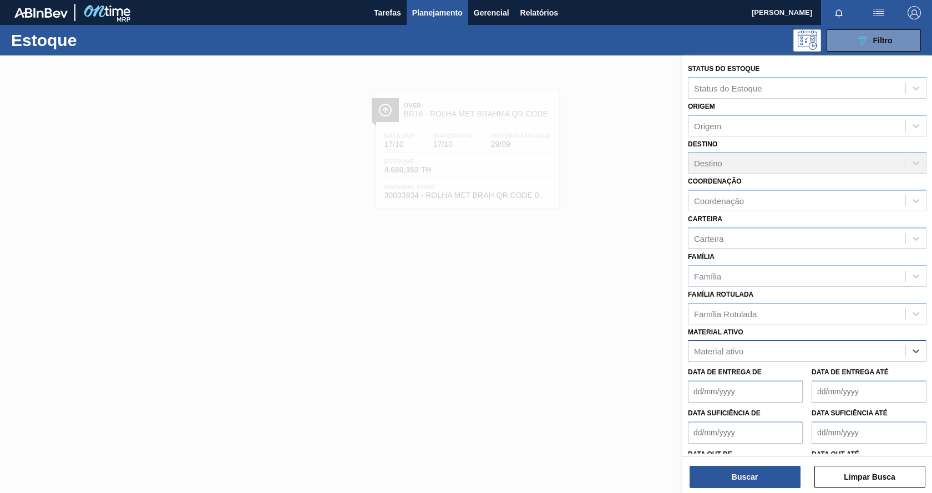
paste ativo "30012739"
type ativo "30012739"
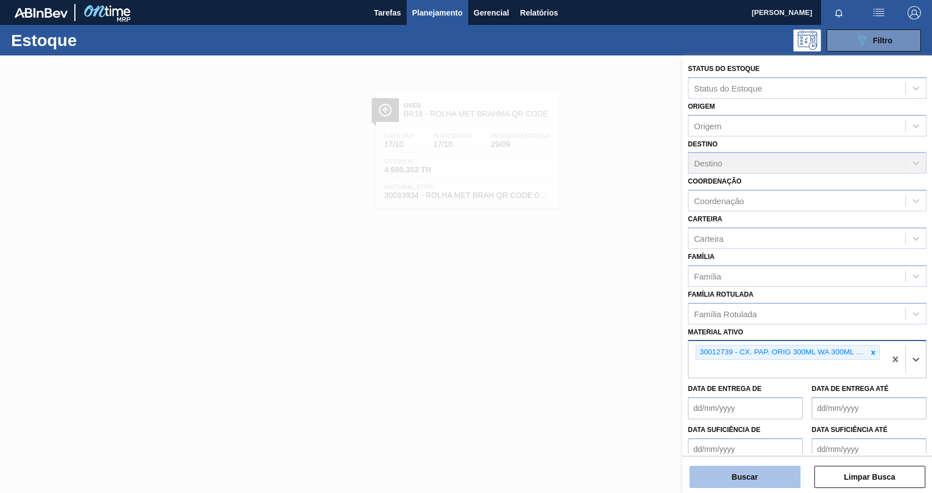
click at [783, 468] on button "Buscar" at bounding box center [745, 477] width 111 height 22
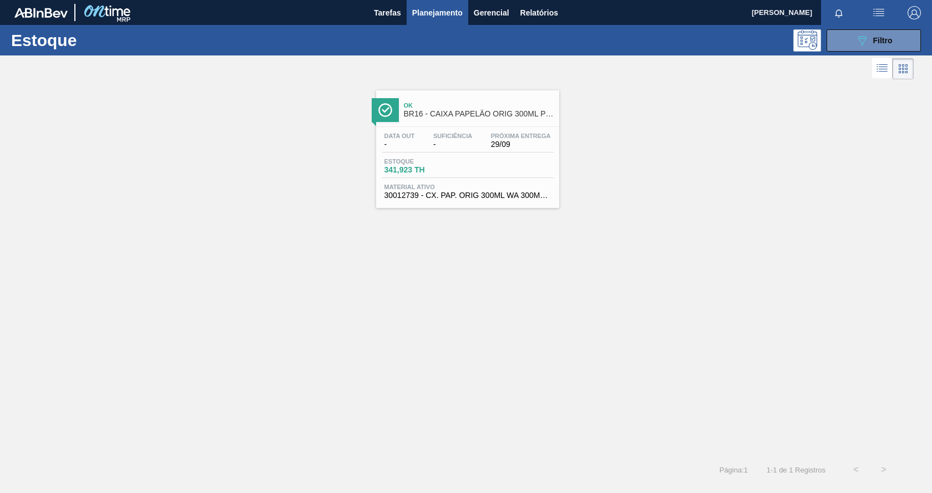
click at [545, 160] on div "Estoque 341,923 TH" at bounding box center [468, 168] width 172 height 20
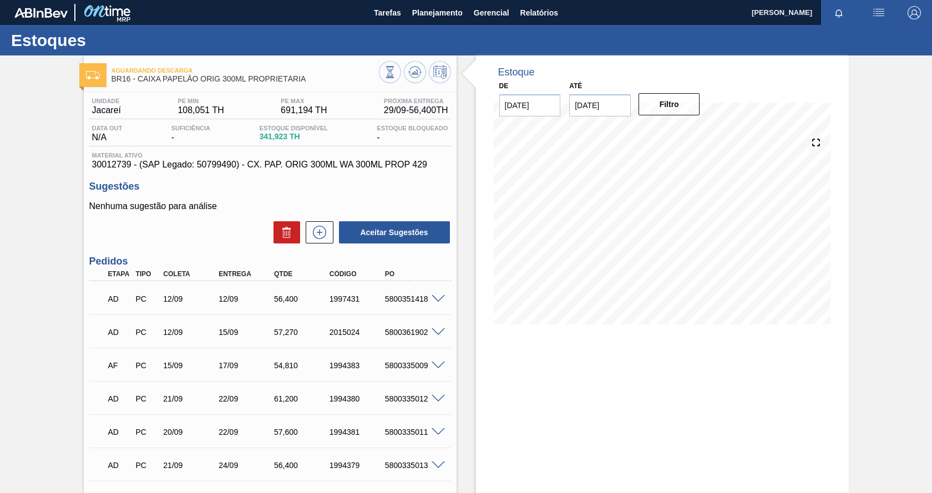
click at [121, 19] on img at bounding box center [107, 12] width 54 height 25
click at [870, 10] on span "button" at bounding box center [878, 12] width 27 height 13
click at [394, 16] on div at bounding box center [466, 246] width 932 height 493
click at [432, 13] on span "Planejamento" at bounding box center [437, 12] width 50 height 13
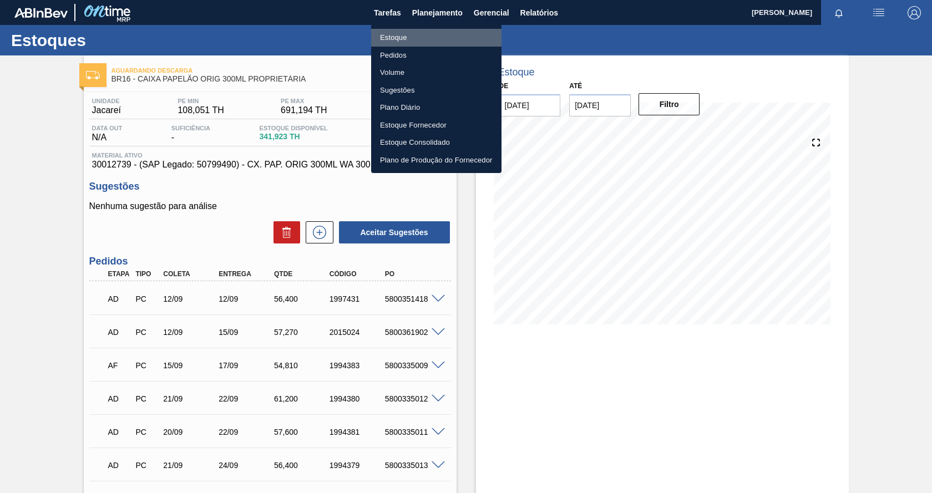
click at [398, 38] on li "Estoque" at bounding box center [436, 38] width 130 height 18
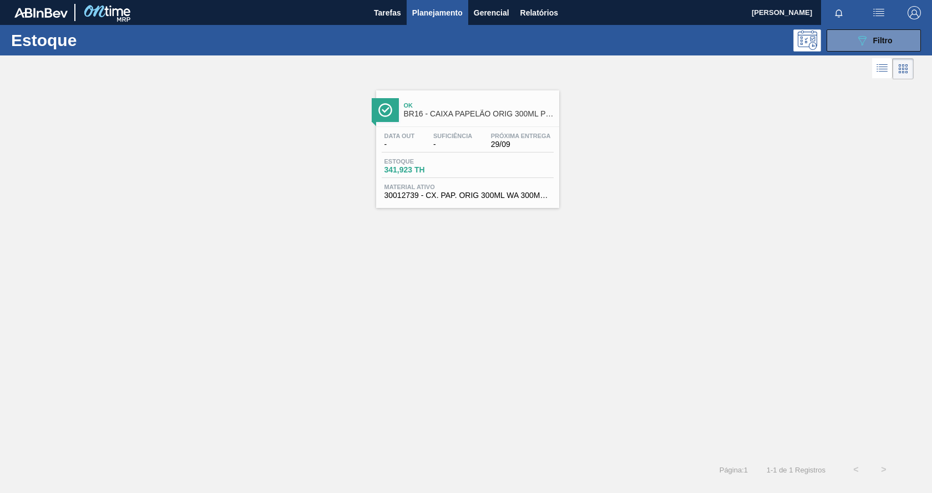
click at [628, 245] on div "Ok BR16 - CAIXA PAPELÃO ORIG 300ML PROPRIETÁRIA Data out - Suficiência - Próxim…" at bounding box center [466, 269] width 932 height 374
click at [866, 36] on icon "089F7B8B-B2A5-4AFE-B5C0-19BA573D28AC" at bounding box center [861, 40] width 13 height 13
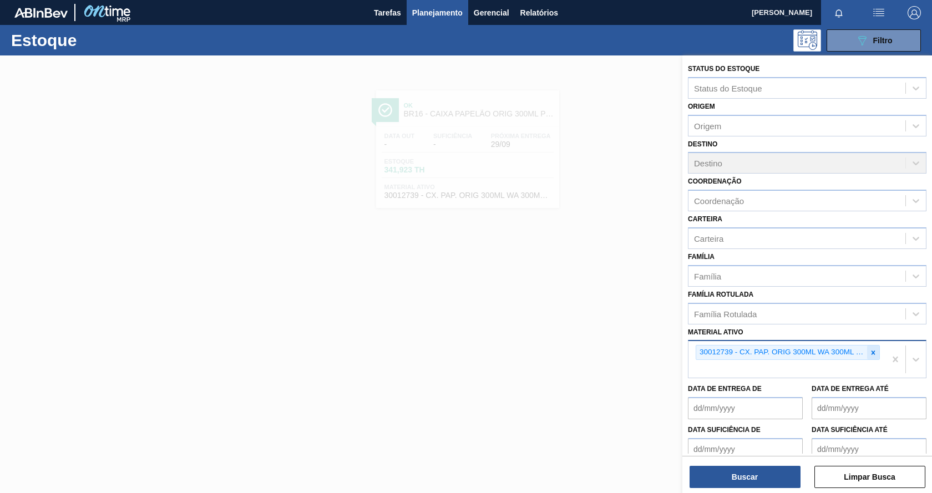
click at [872, 352] on icon at bounding box center [873, 353] width 8 height 8
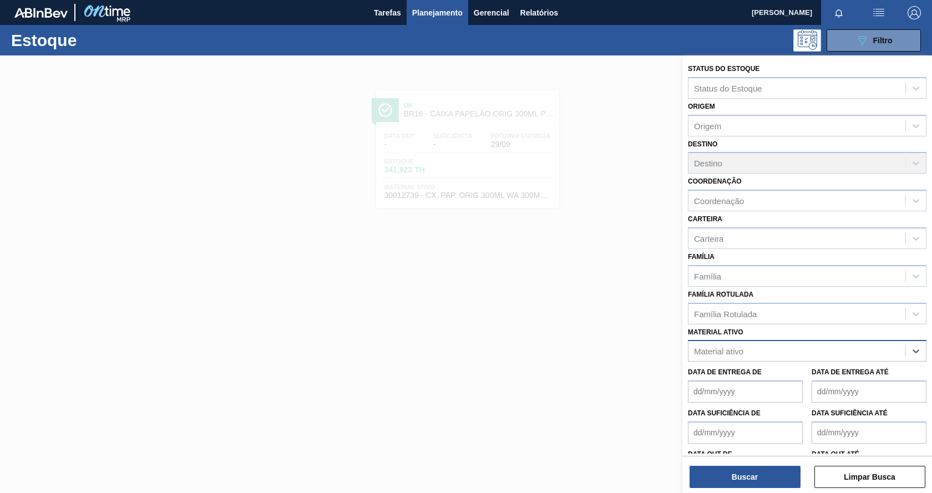
paste ativo "30034418"
type ativo "30034418"
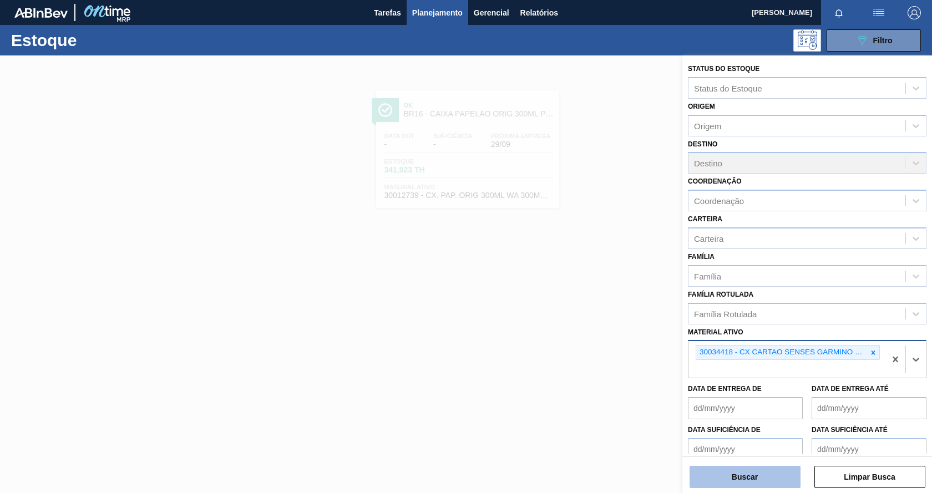
click at [759, 478] on button "Buscar" at bounding box center [745, 477] width 111 height 22
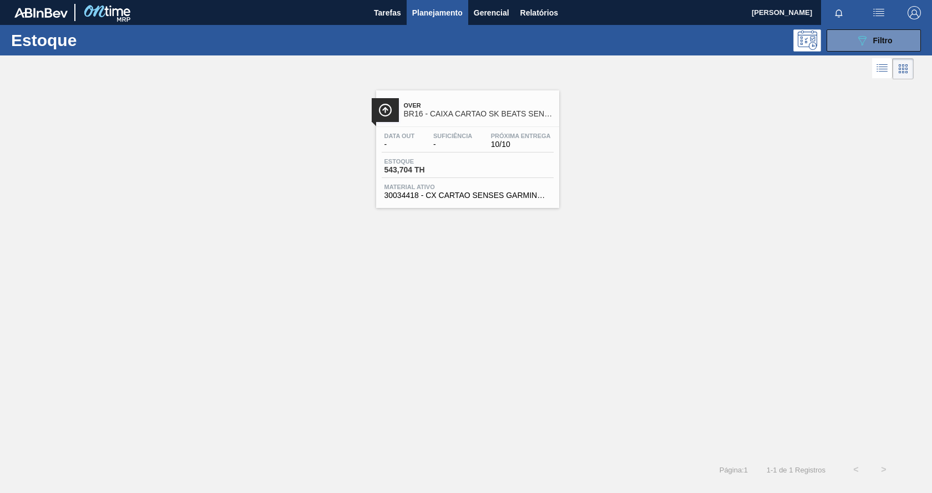
click at [527, 169] on div "Estoque 543,704 TH" at bounding box center [468, 168] width 172 height 20
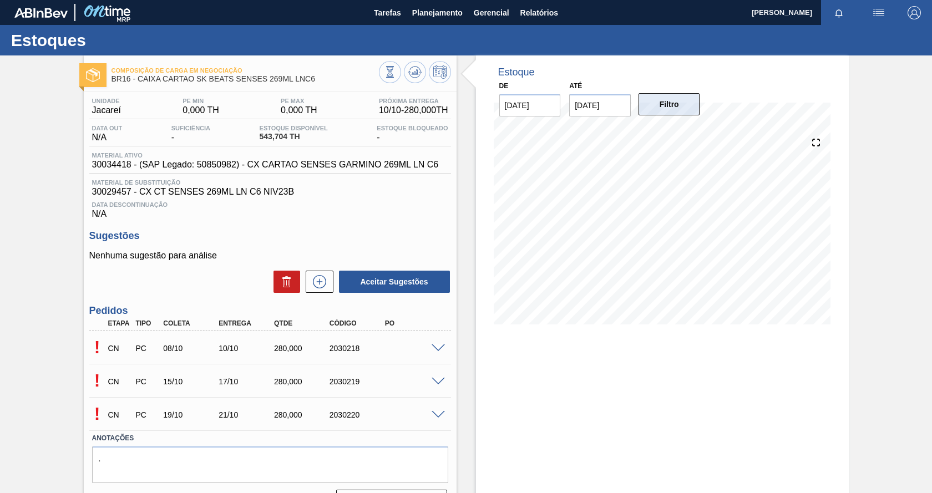
click at [660, 102] on button "Filtro" at bounding box center [670, 104] width 62 height 22
click at [454, 15] on span "Planejamento" at bounding box center [437, 12] width 50 height 13
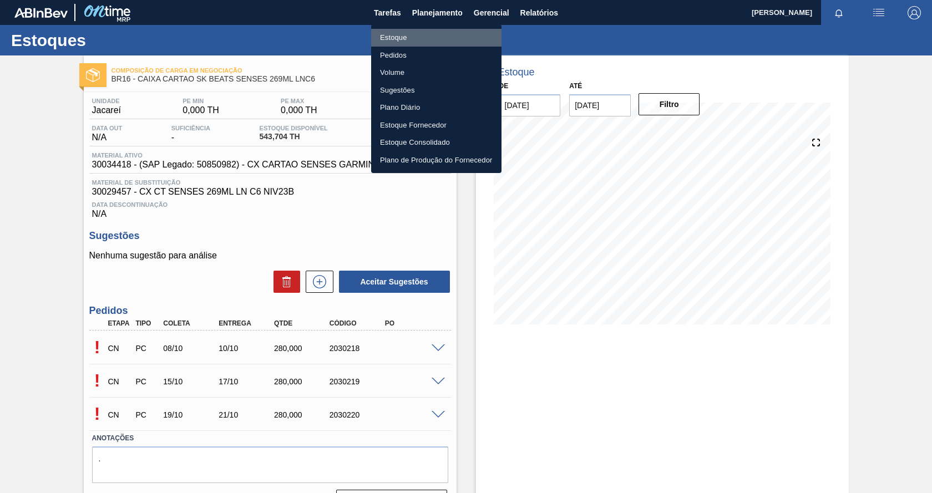
click at [394, 36] on li "Estoque" at bounding box center [436, 38] width 130 height 18
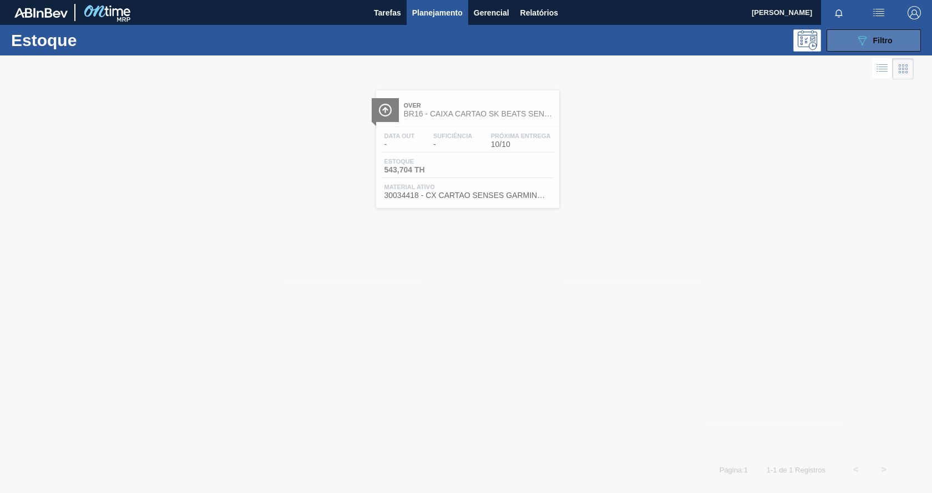
click at [866, 43] on icon "089F7B8B-B2A5-4AFE-B5C0-19BA573D28AC" at bounding box center [861, 40] width 13 height 13
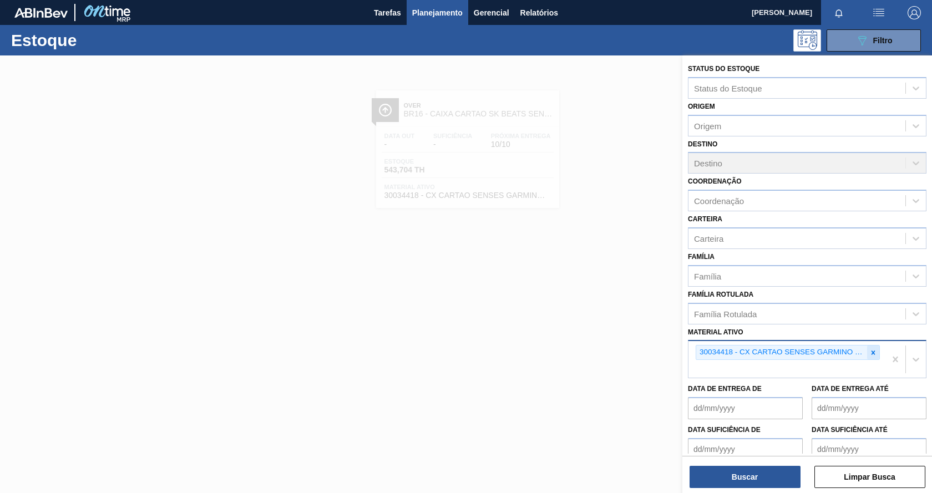
click at [873, 351] on icon at bounding box center [874, 353] width 4 height 4
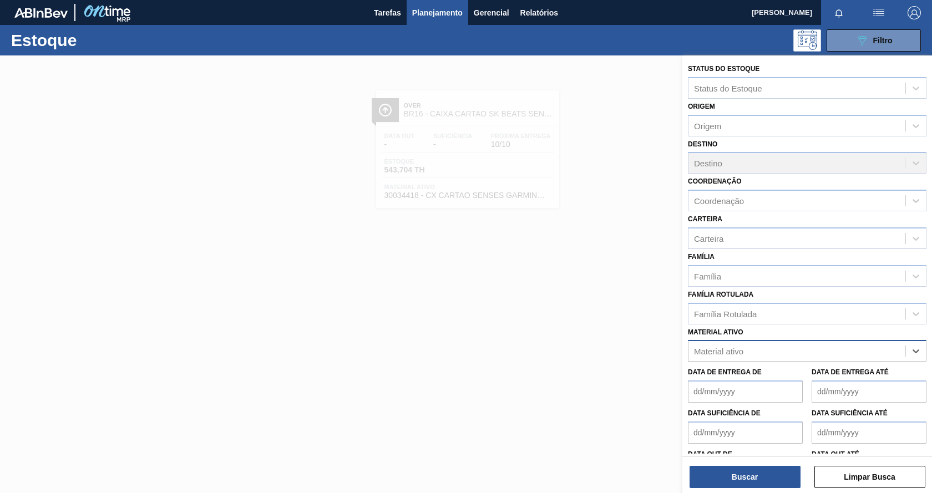
paste ativo "30033730"
type ativo "30033730"
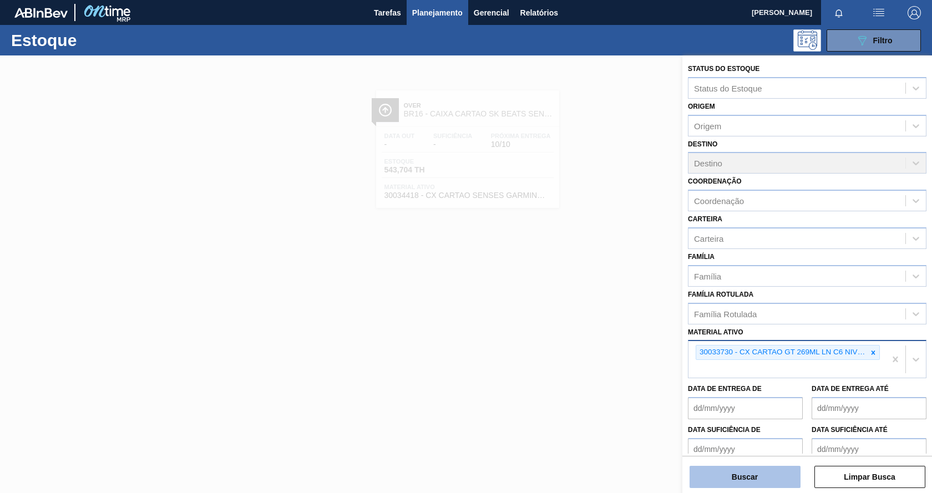
click at [781, 471] on button "Buscar" at bounding box center [745, 477] width 111 height 22
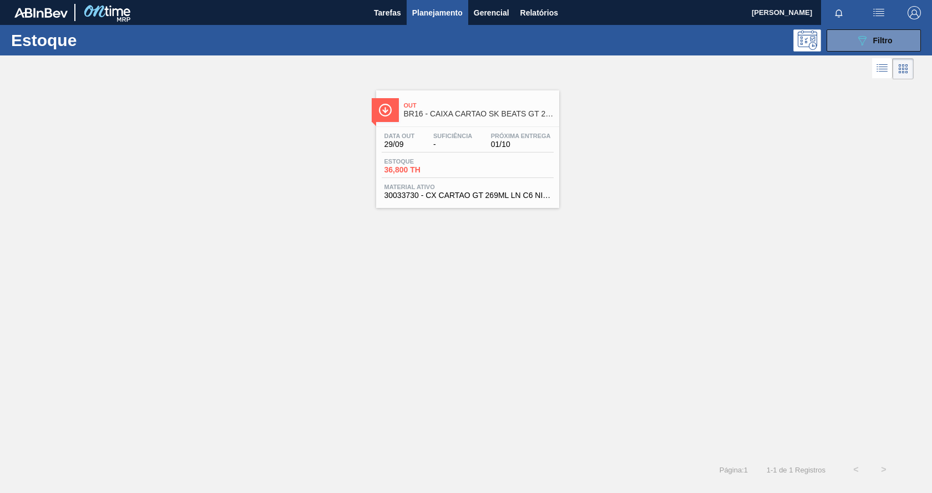
click at [544, 177] on div "Estoque 36,800 TH" at bounding box center [468, 168] width 172 height 20
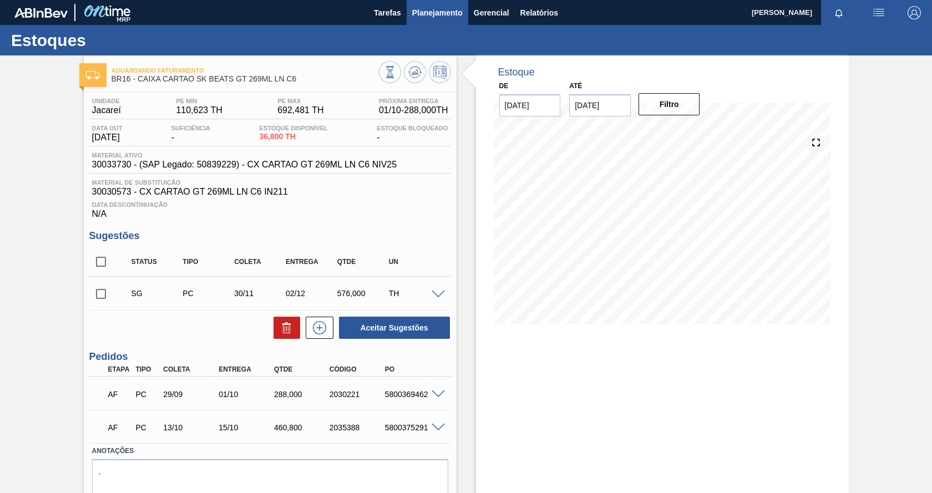
click at [432, 13] on span "Planejamento" at bounding box center [437, 12] width 50 height 13
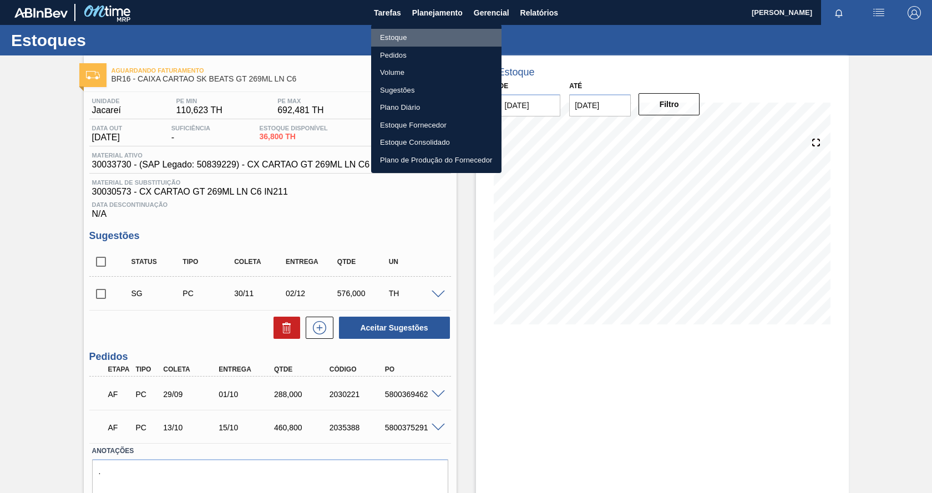
click at [403, 39] on li "Estoque" at bounding box center [436, 38] width 130 height 18
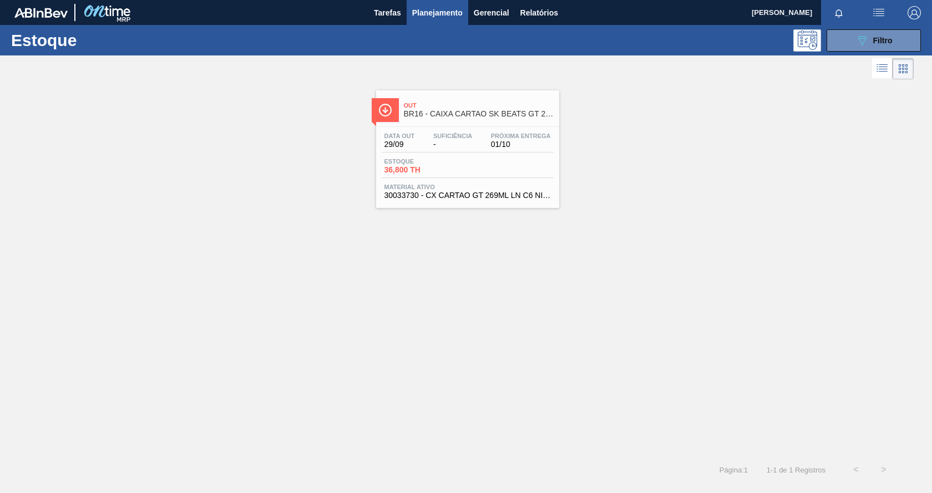
click at [475, 165] on div "Estoque 36,800 TH" at bounding box center [468, 168] width 172 height 20
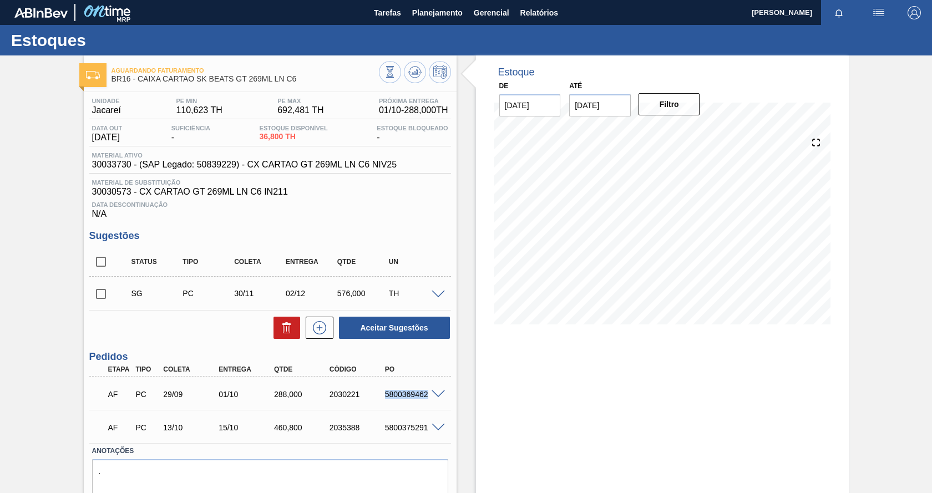
drag, startPoint x: 383, startPoint y: 394, endPoint x: 429, endPoint y: 392, distance: 46.6
click at [429, 392] on div "AF PC 29/09 01/10 288,000 2030221 5800369462" at bounding box center [270, 393] width 362 height 28
copy div "5800369462"
click at [433, 16] on span "Planejamento" at bounding box center [437, 12] width 50 height 13
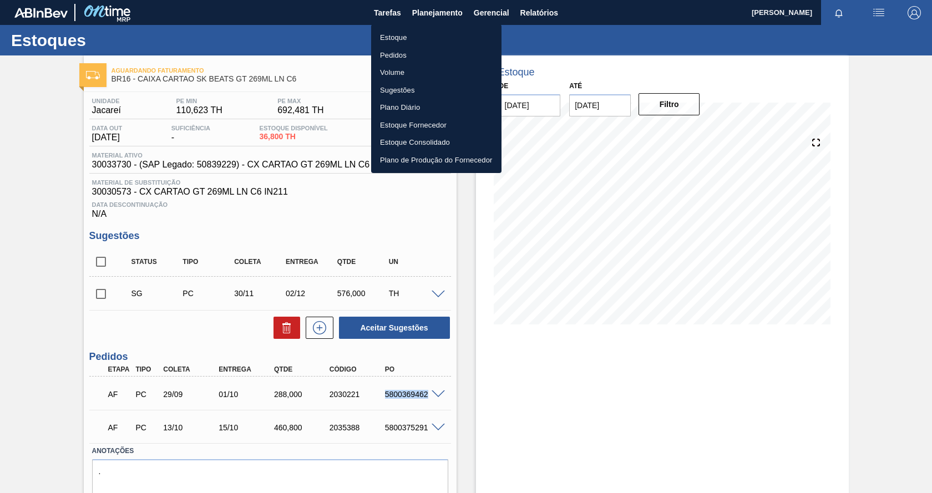
click at [394, 38] on li "Estoque" at bounding box center [436, 38] width 130 height 18
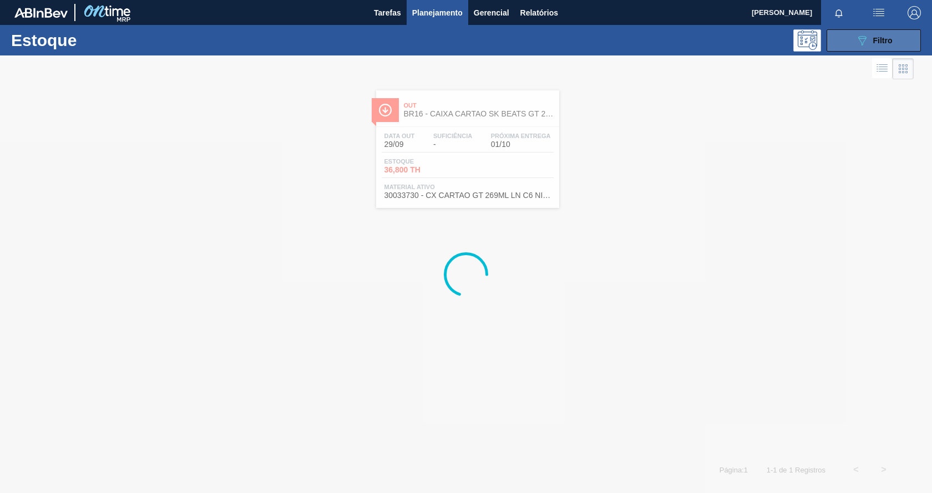
click at [868, 42] on icon "089F7B8B-B2A5-4AFE-B5C0-19BA573D28AC" at bounding box center [861, 40] width 13 height 13
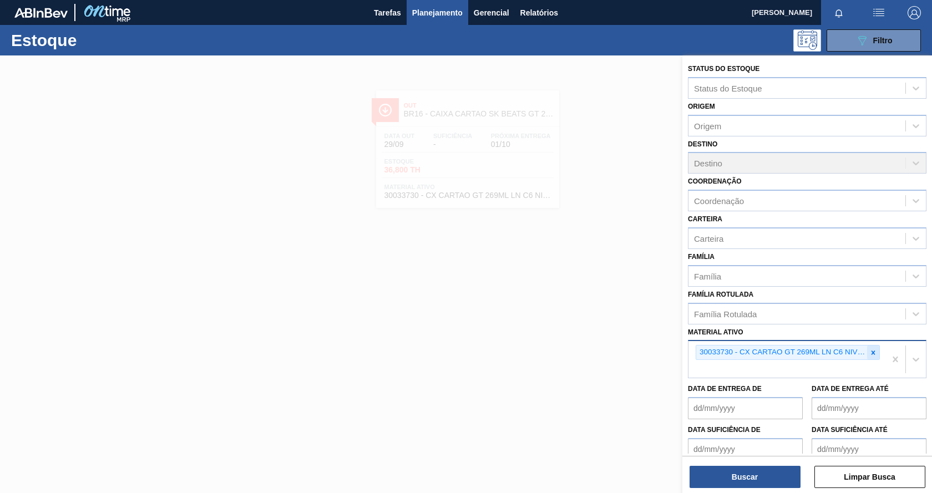
click at [873, 350] on icon at bounding box center [873, 353] width 8 height 8
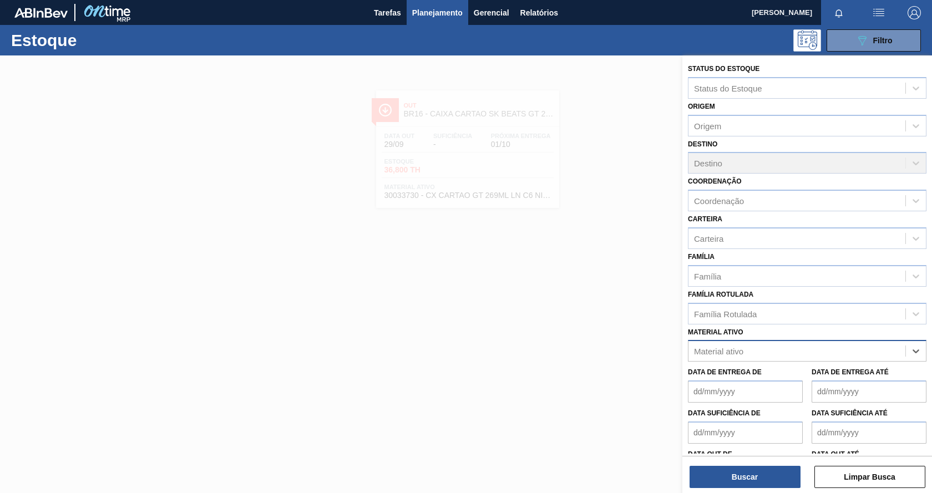
paste ativo "30002293"
type ativo "30002293"
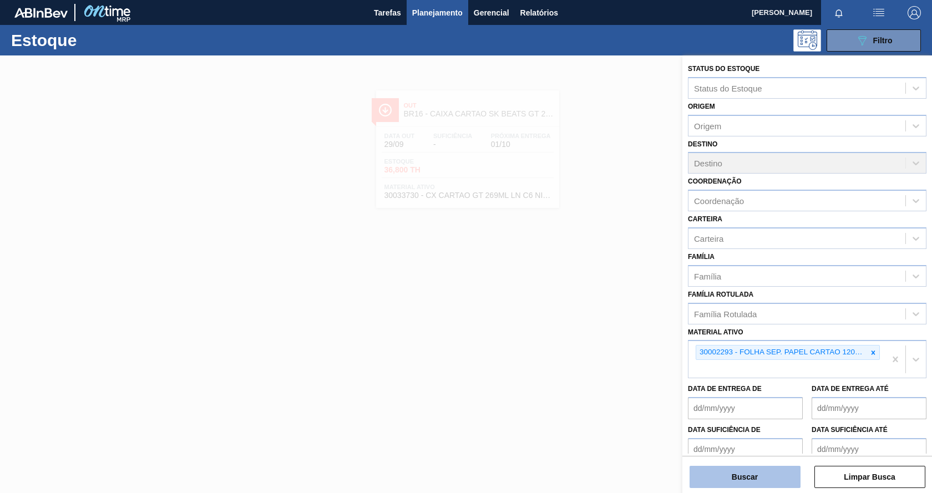
click at [741, 478] on button "Buscar" at bounding box center [745, 477] width 111 height 22
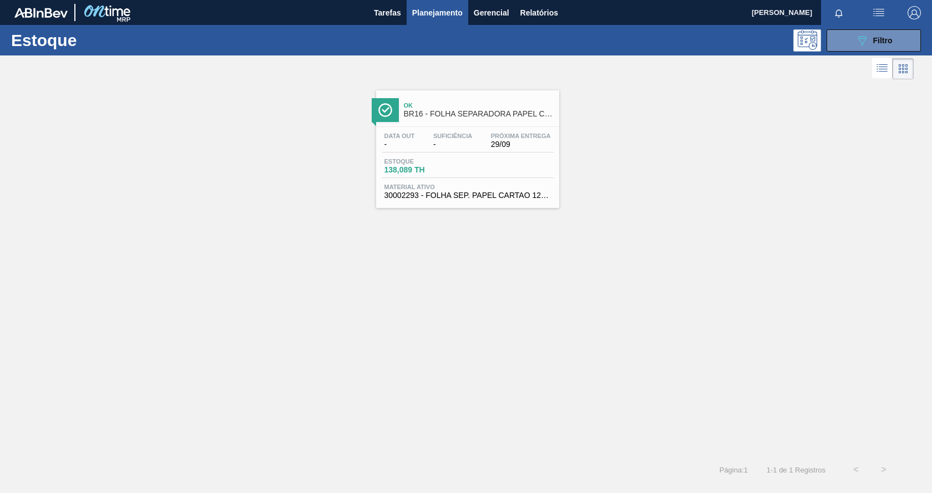
click at [533, 154] on div "Data out - Suficiência - Próxima Entrega 29/09 Estoque 138,089 TH Material ativ…" at bounding box center [467, 164] width 183 height 75
